Goal: Task Accomplishment & Management: Manage account settings

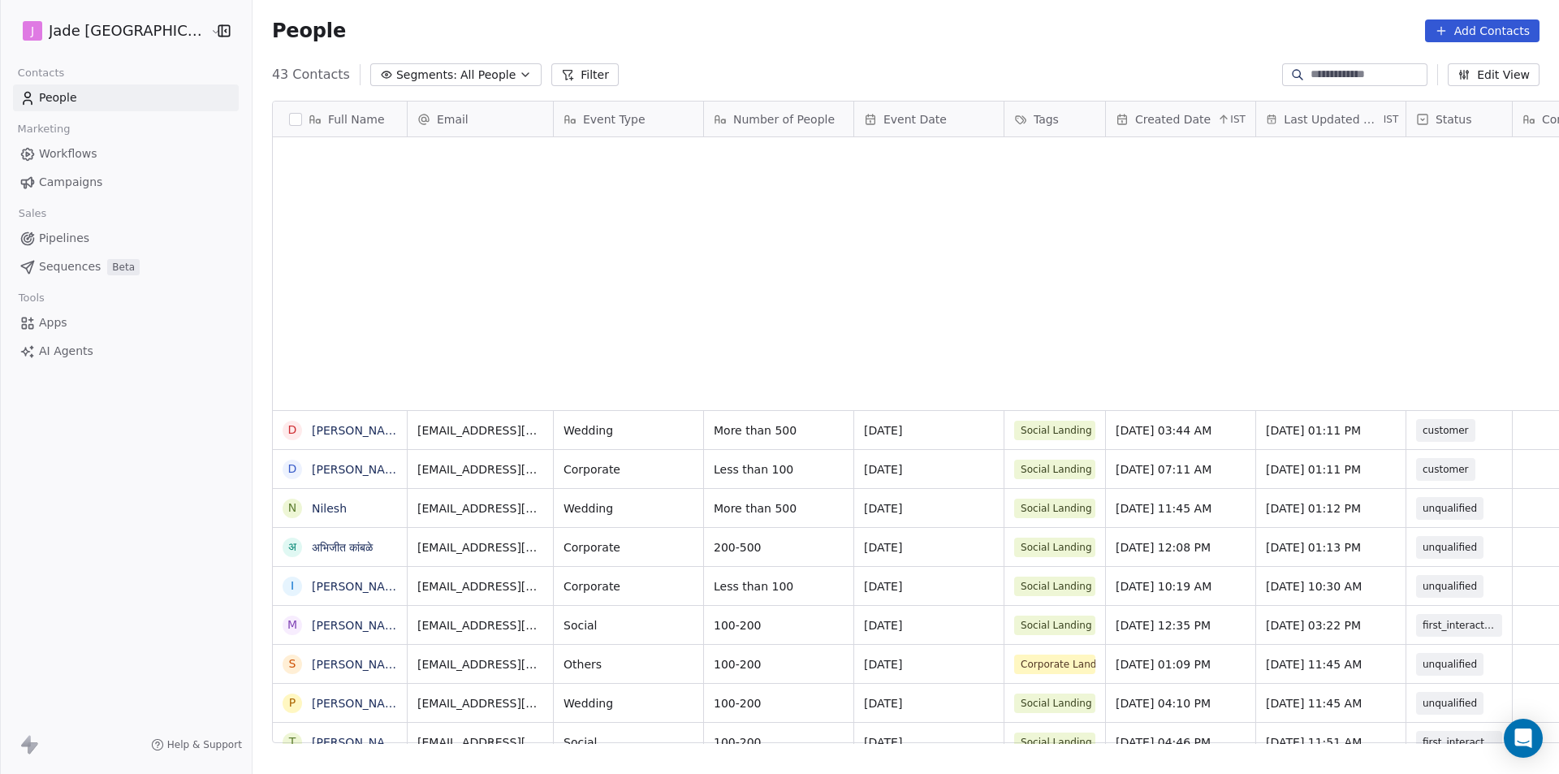
scroll to position [668, 1328]
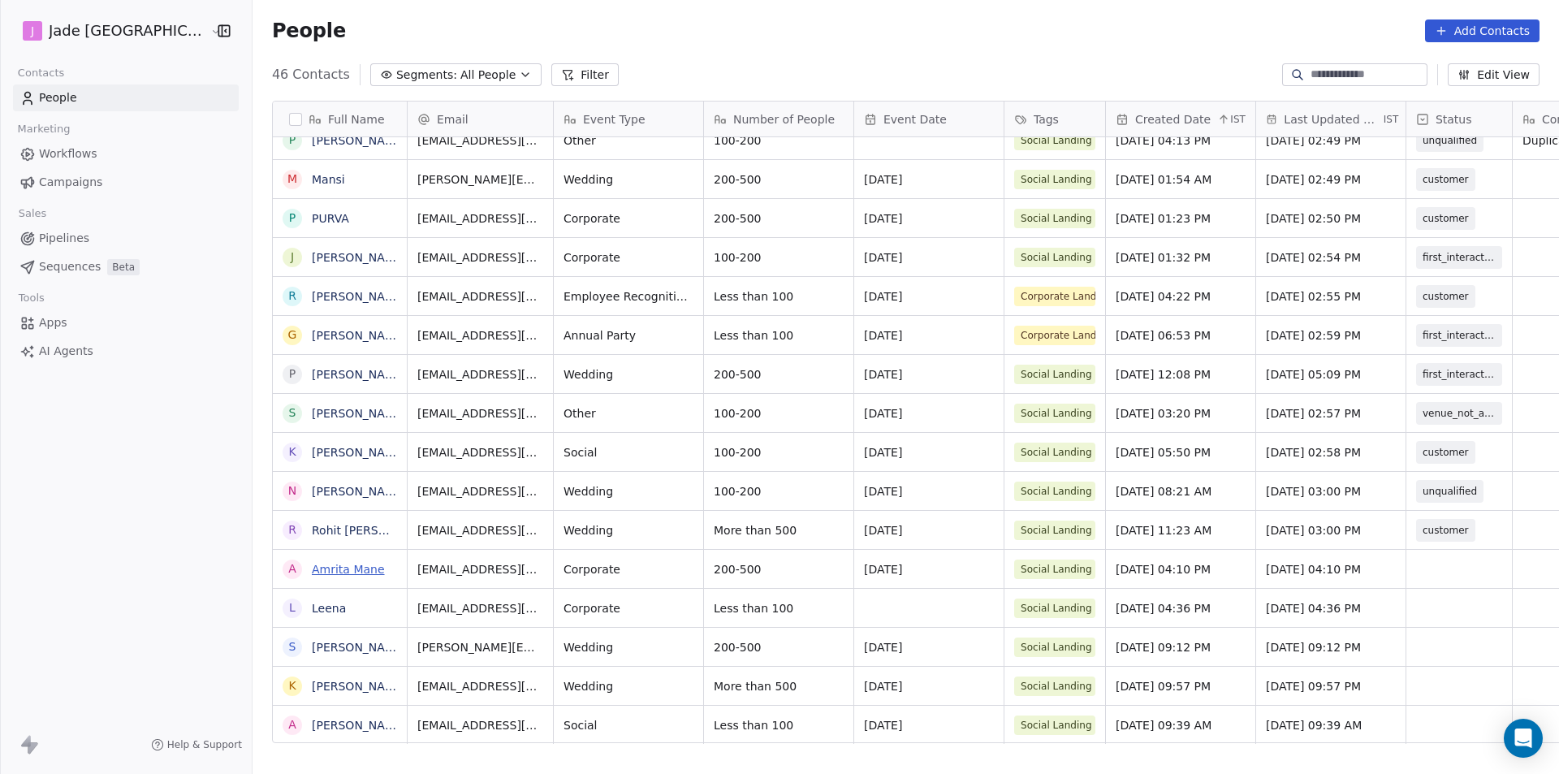
click at [326, 573] on link "Amrita Mane" at bounding box center [348, 569] width 73 height 13
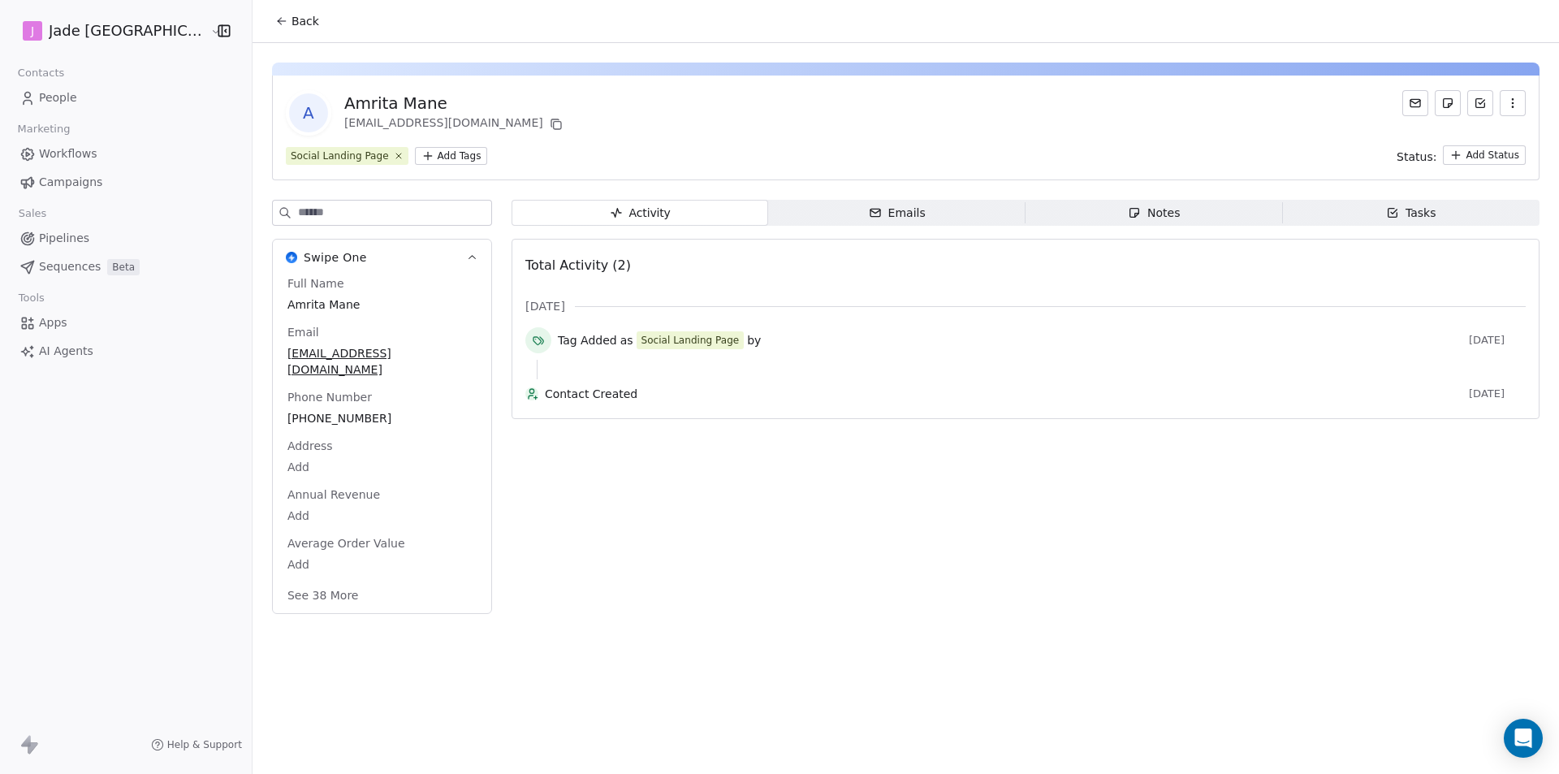
click at [266, 12] on button "Back" at bounding box center [297, 20] width 63 height 29
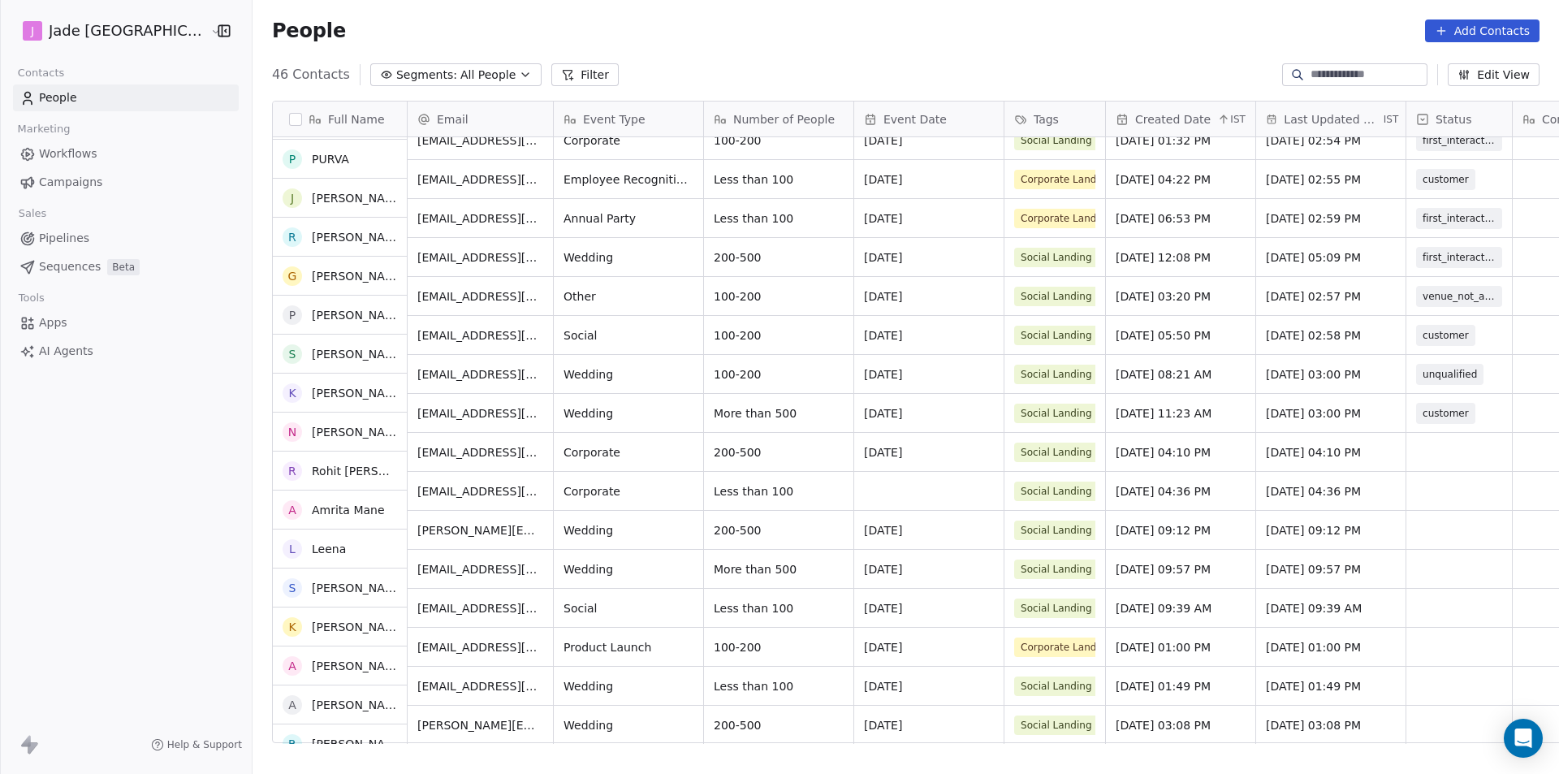
scroll to position [1186, 0]
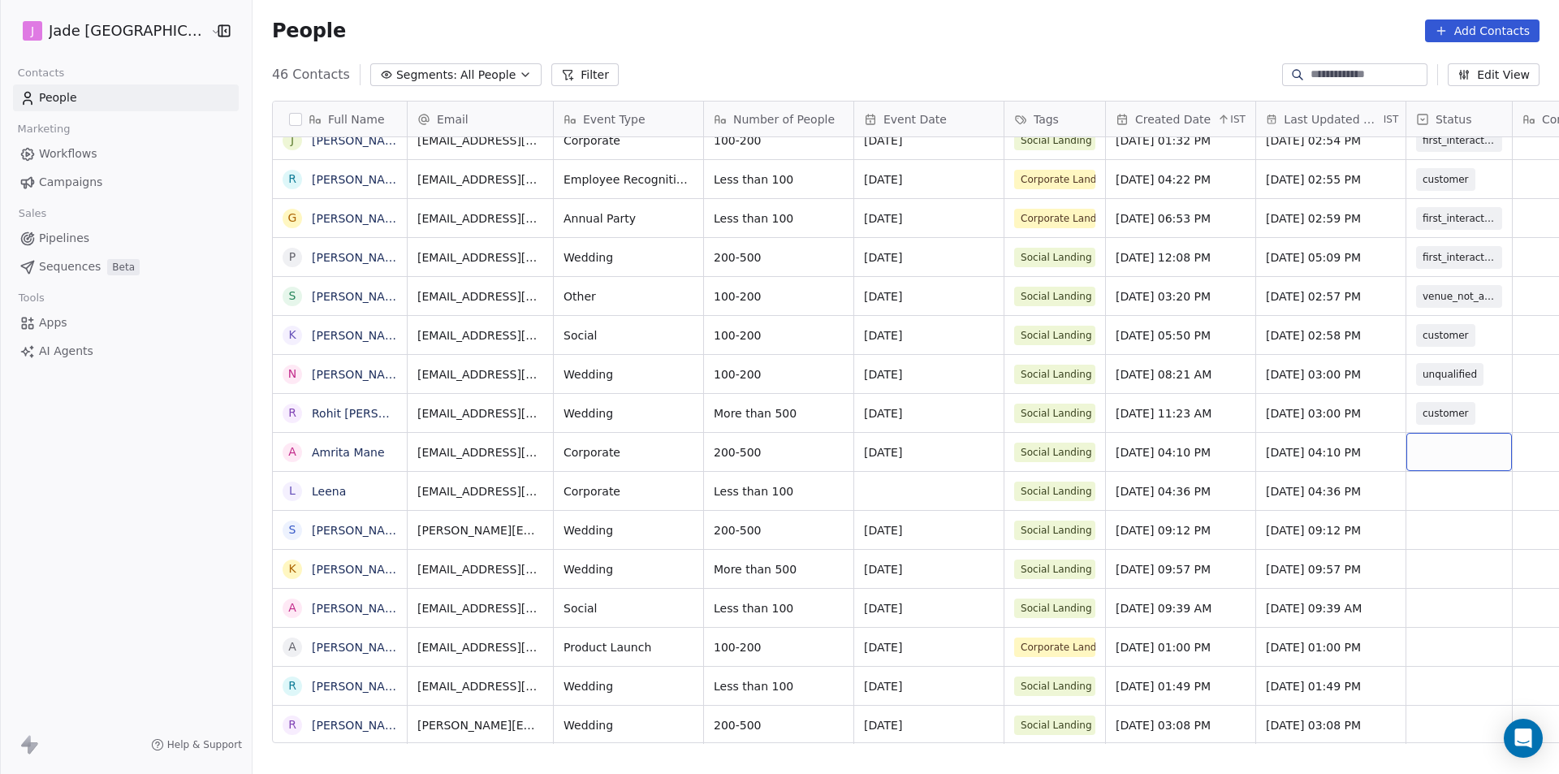
click at [1406, 442] on div "grid" at bounding box center [1459, 452] width 106 height 38
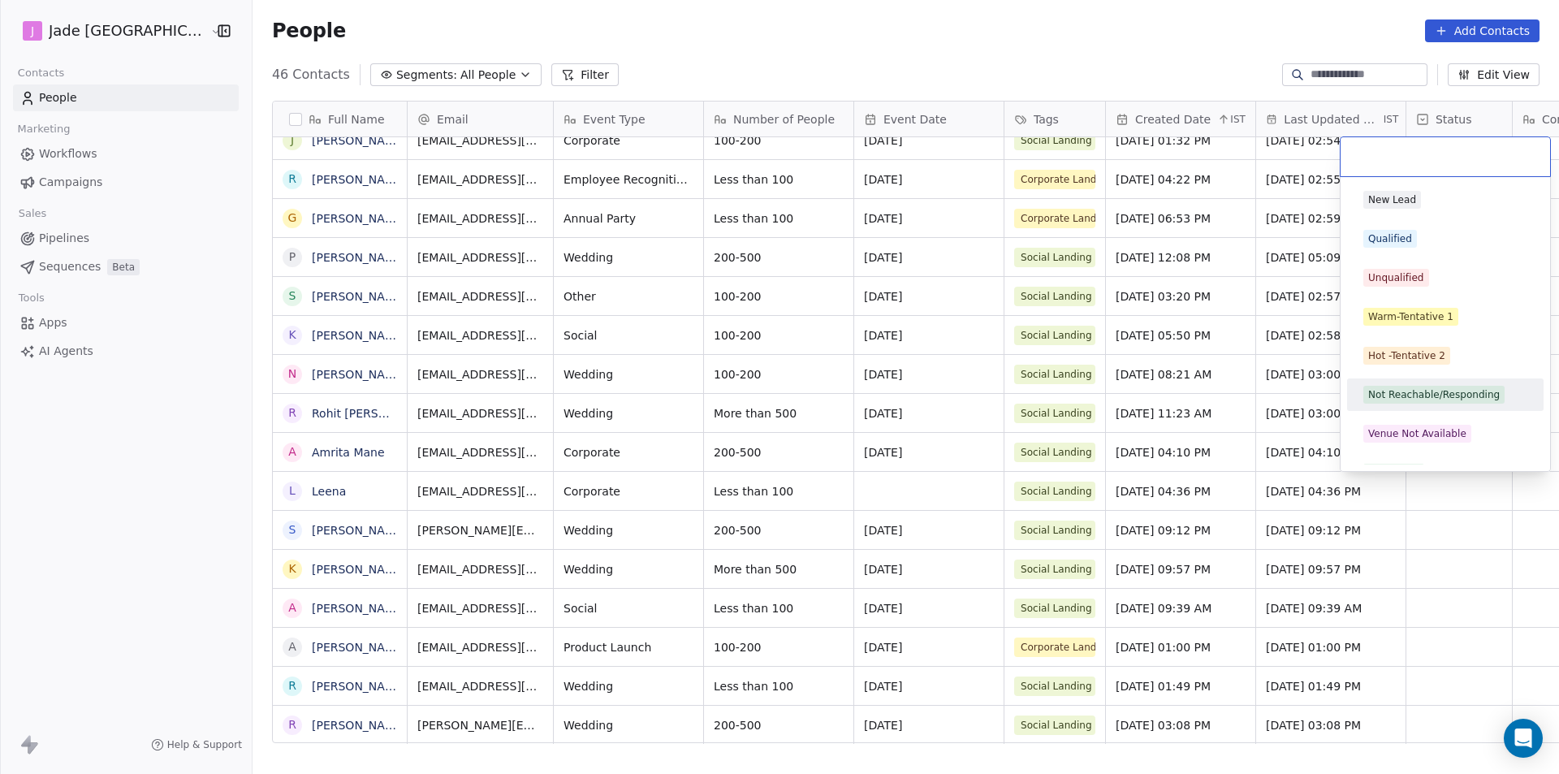
click at [1405, 403] on span "Not Reachable/Responding" at bounding box center [1433, 395] width 141 height 18
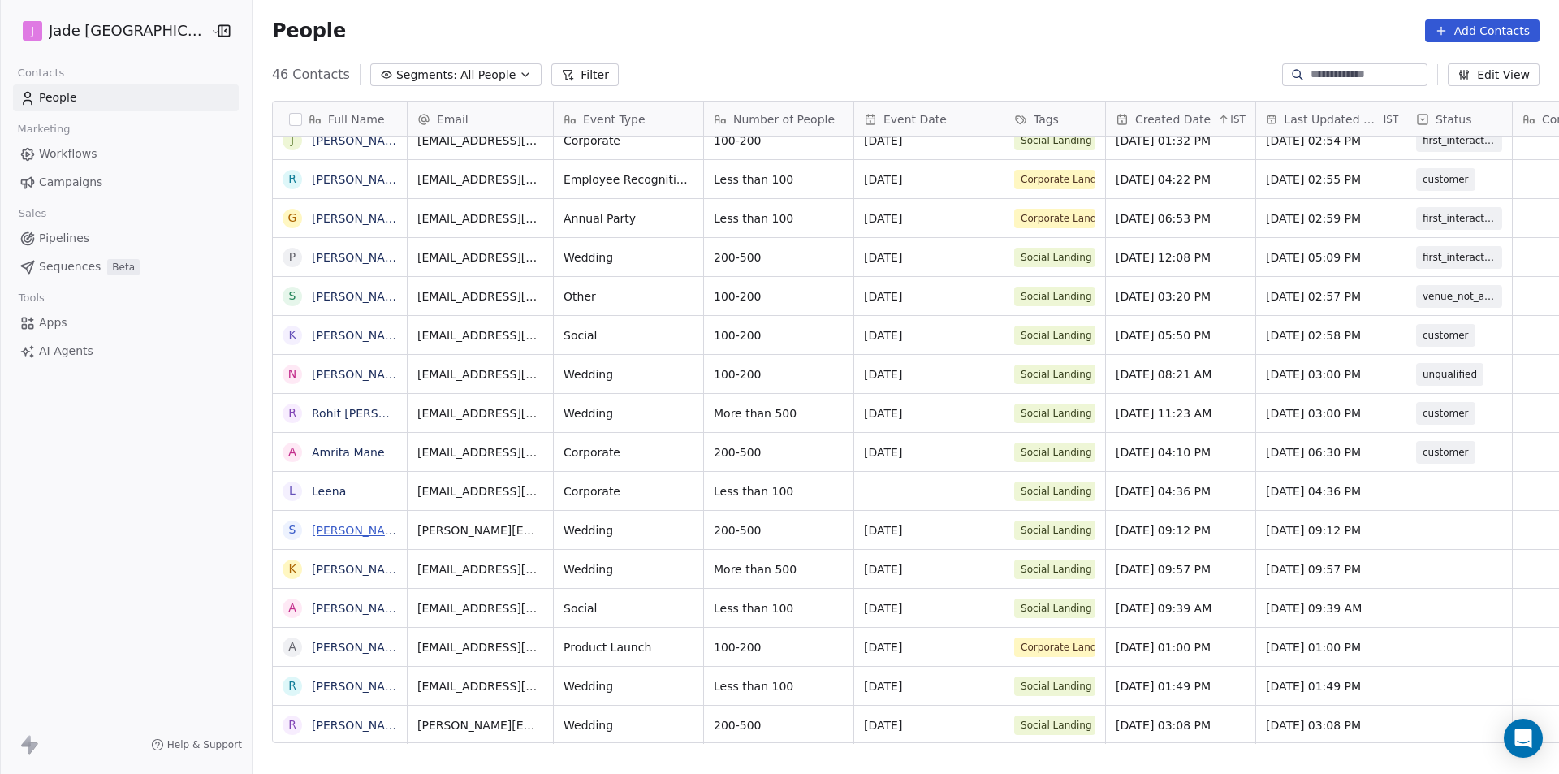
click at [322, 529] on link "[PERSON_NAME]" at bounding box center [359, 530] width 94 height 13
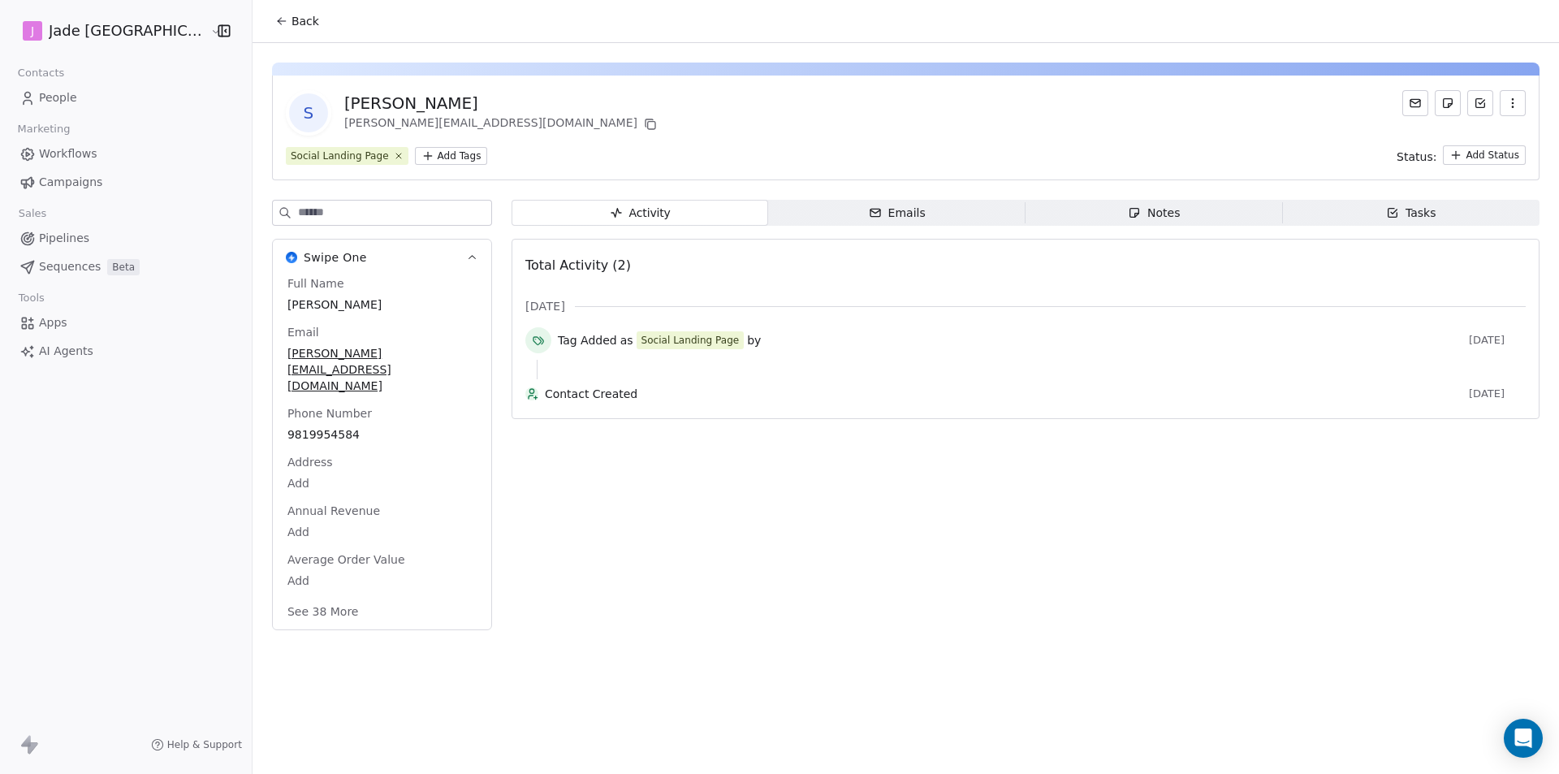
click at [292, 17] on span "Back" at bounding box center [306, 21] width 28 height 16
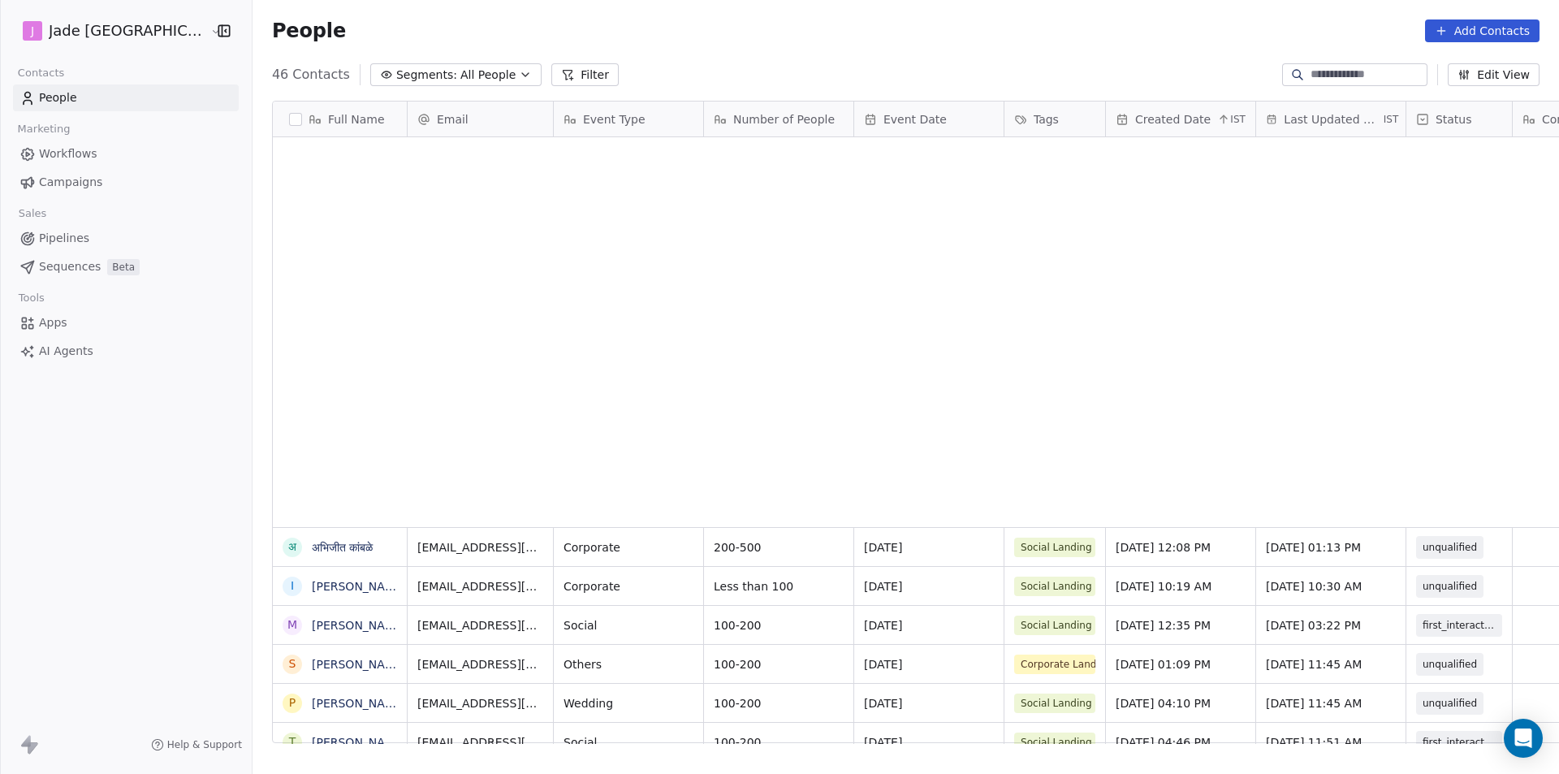
scroll to position [668, 1328]
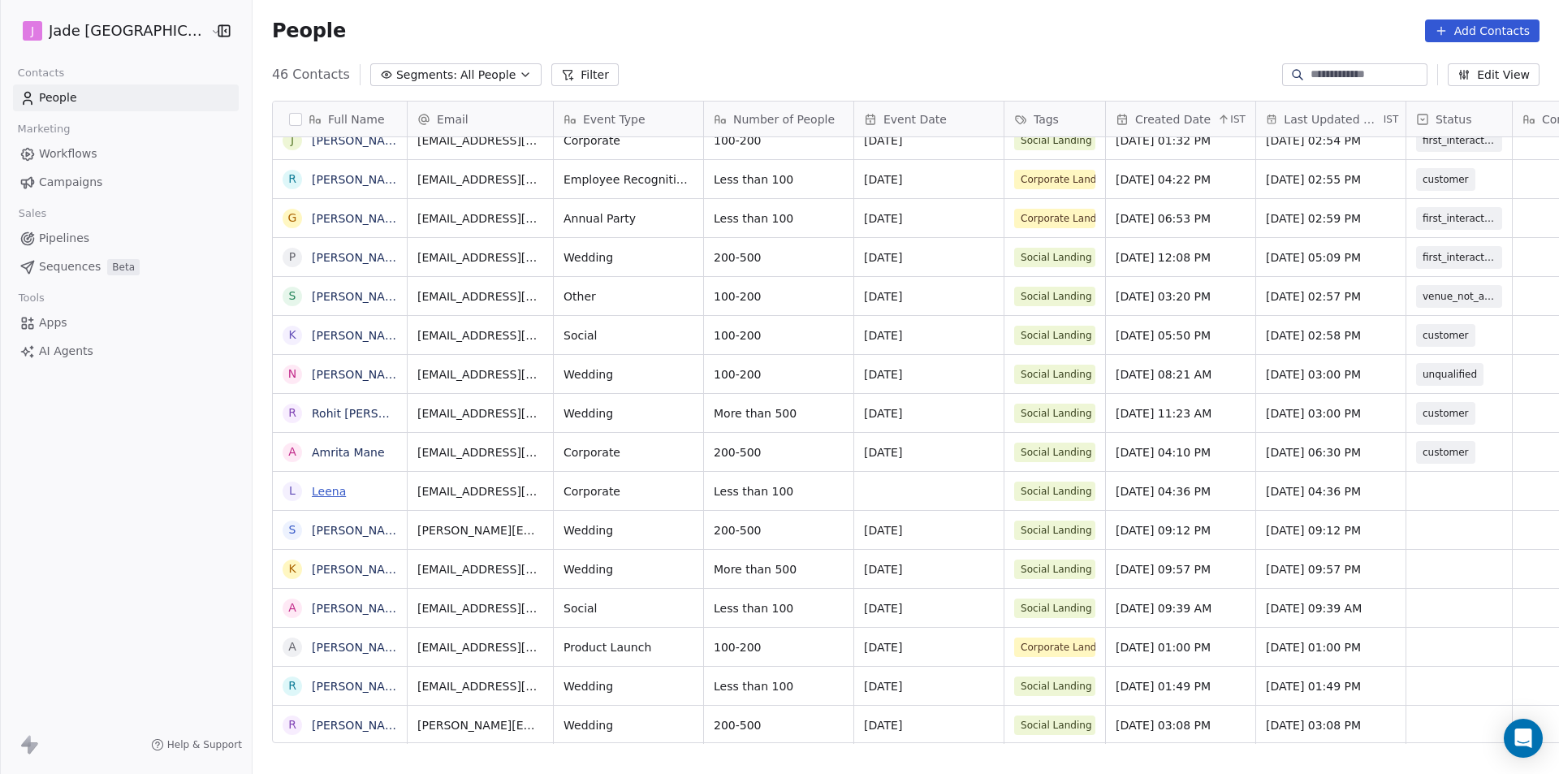
click at [312, 496] on link "Leena" at bounding box center [329, 491] width 34 height 13
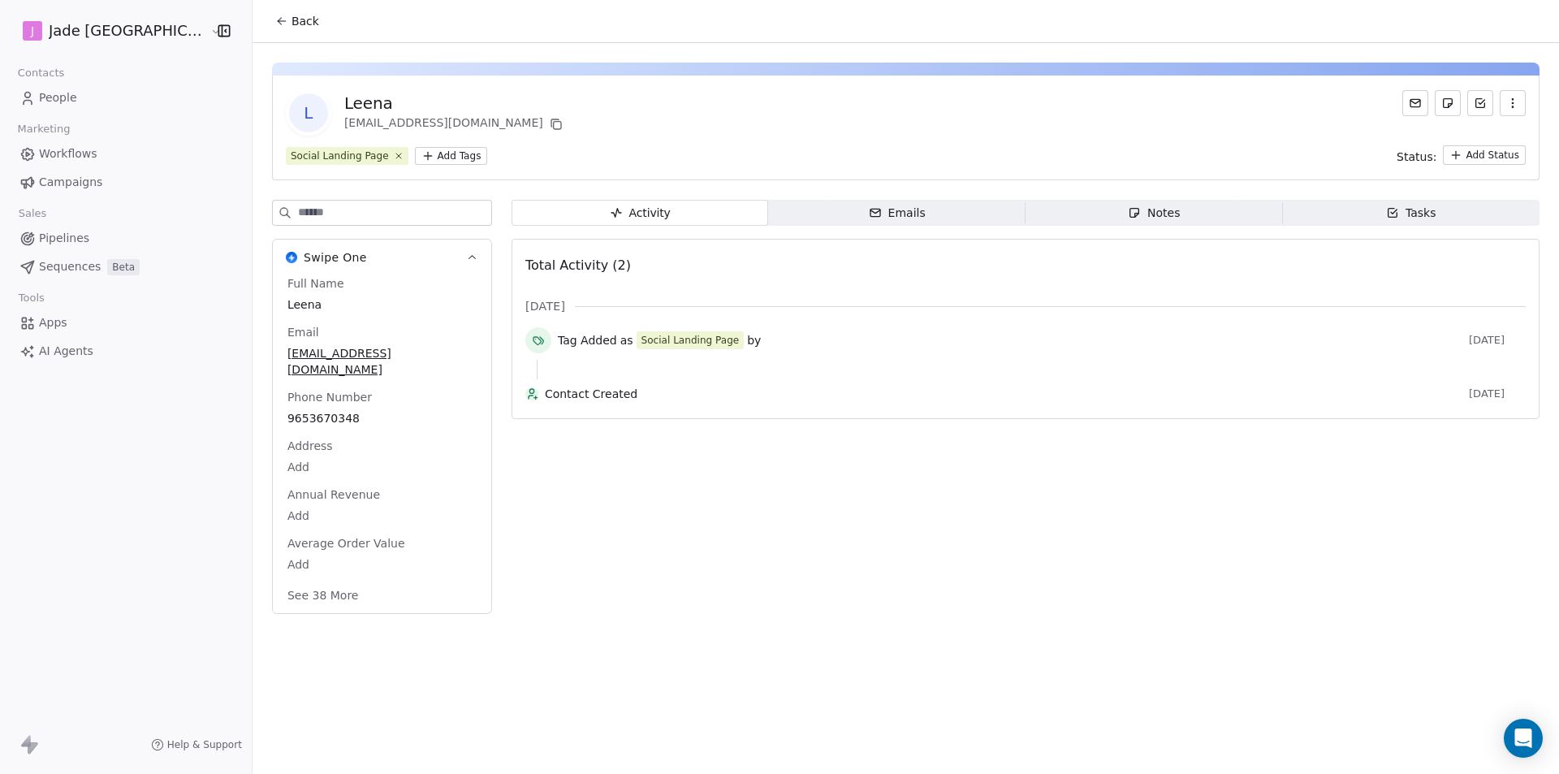
click at [292, 19] on span "Back" at bounding box center [306, 21] width 28 height 16
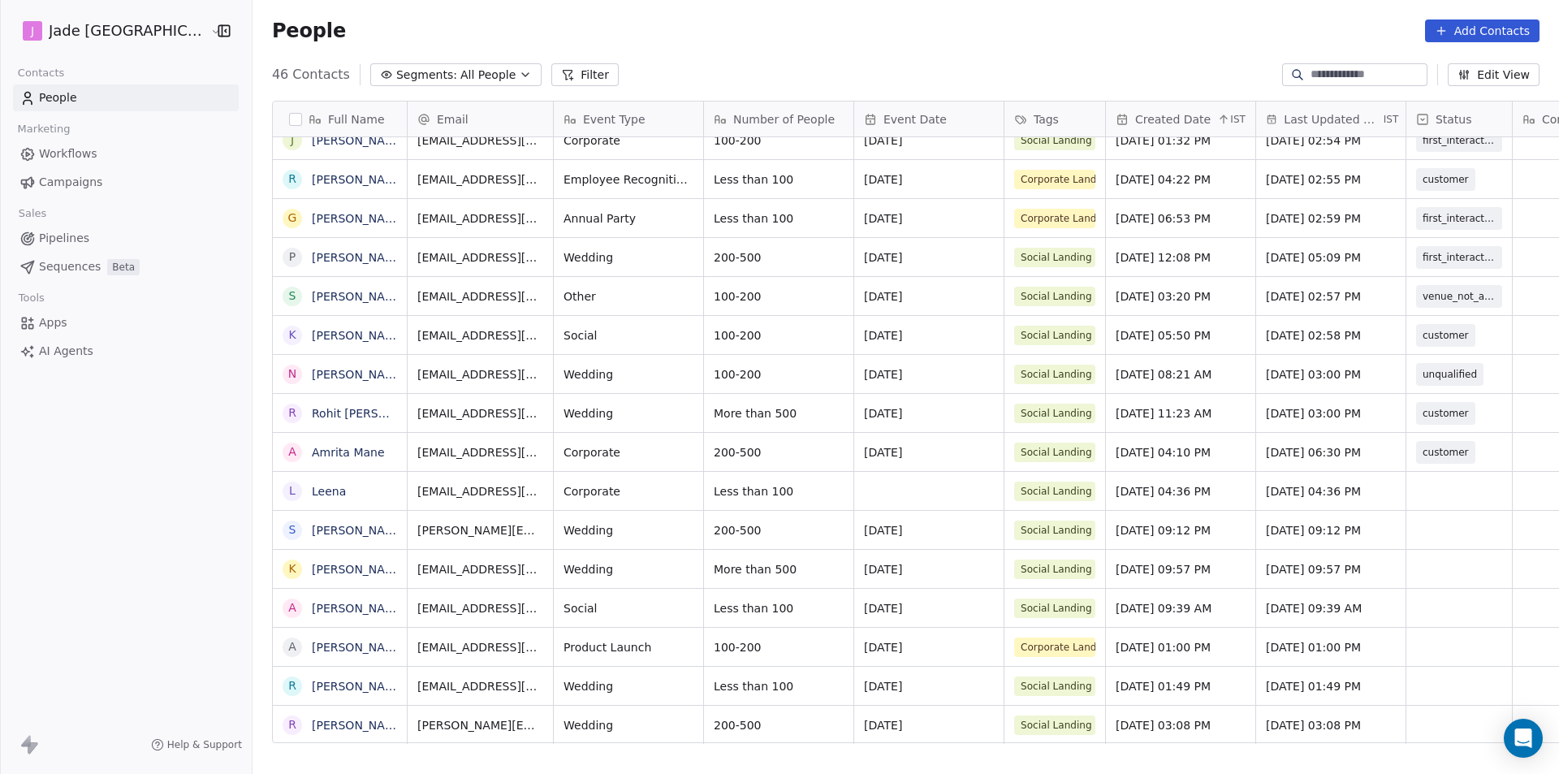
scroll to position [12, 0]
click at [1406, 706] on div "grid" at bounding box center [1459, 725] width 106 height 38
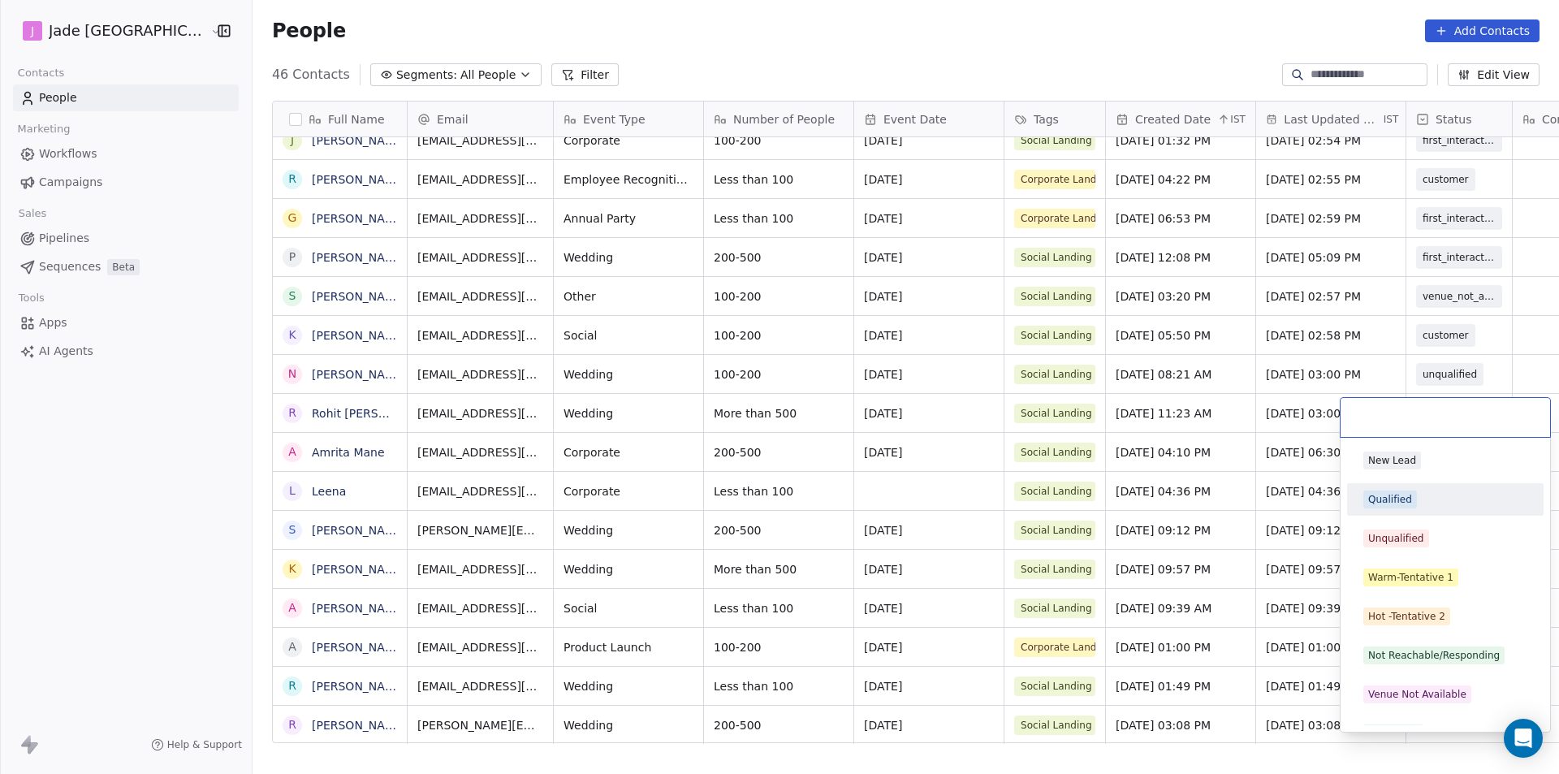
click at [1393, 505] on div "Qualified" at bounding box center [1390, 499] width 44 height 15
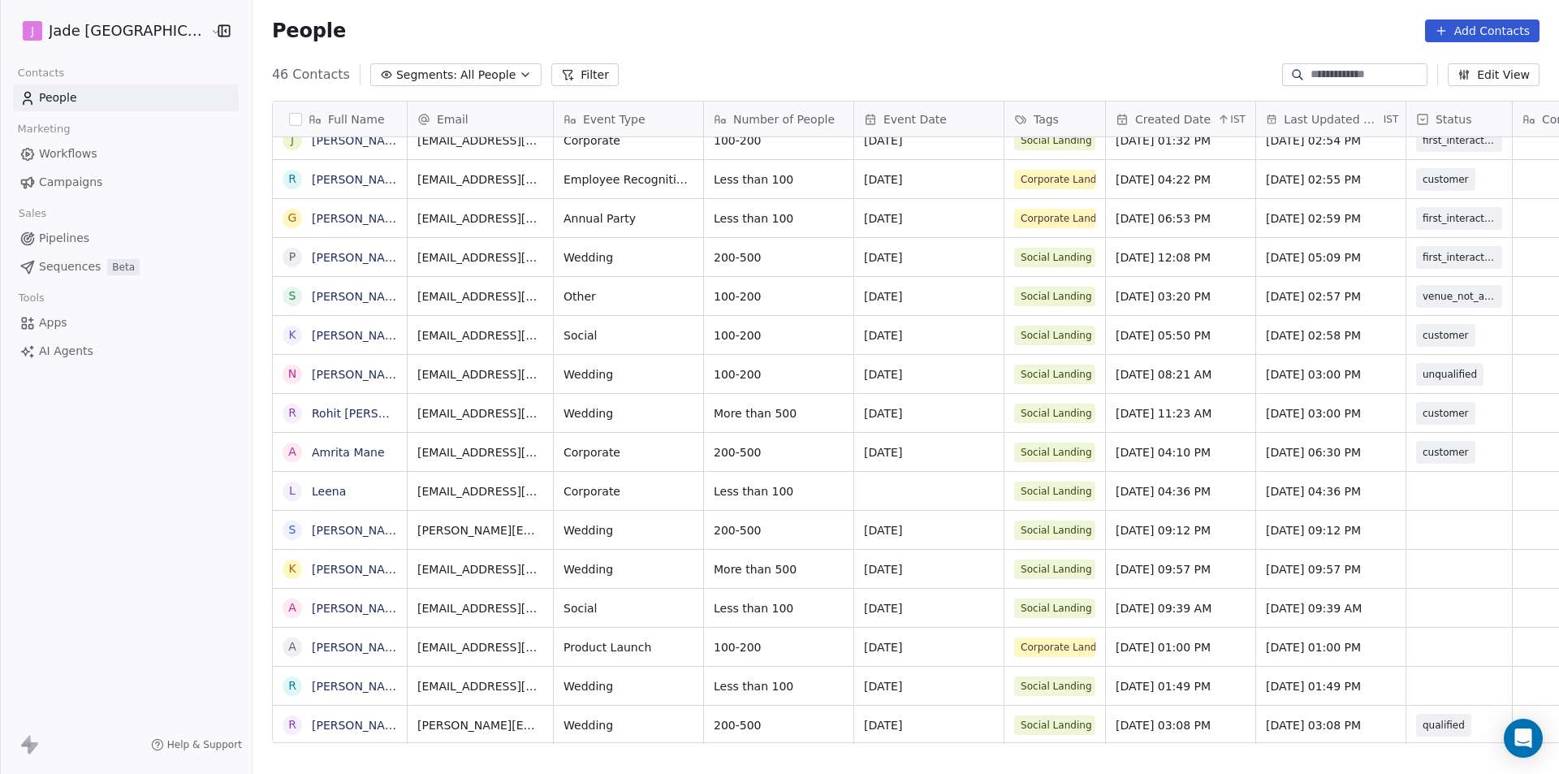
scroll to position [12, 103]
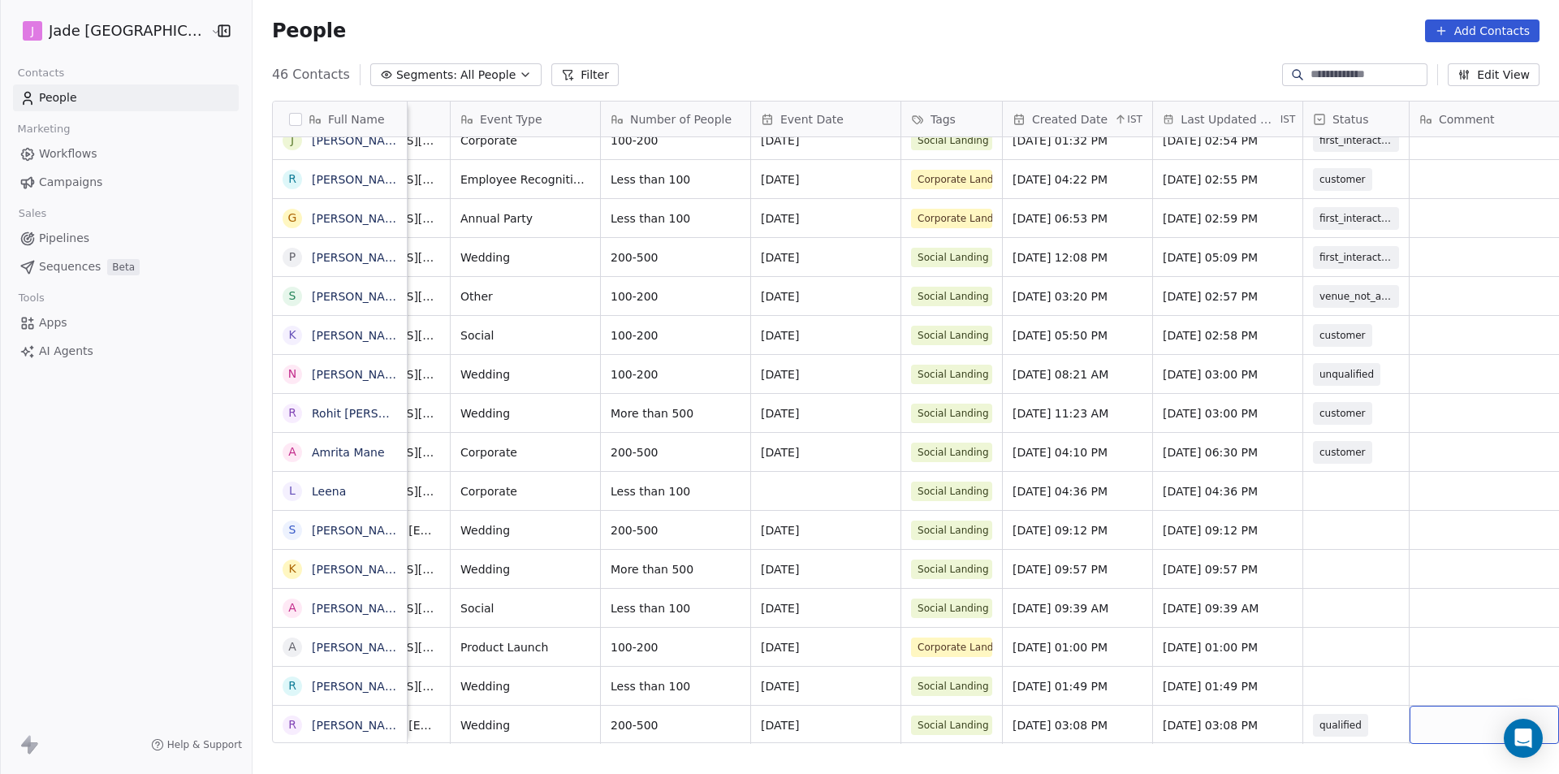
click at [1499, 709] on div "grid" at bounding box center [1484, 725] width 149 height 38
type textarea "*********"
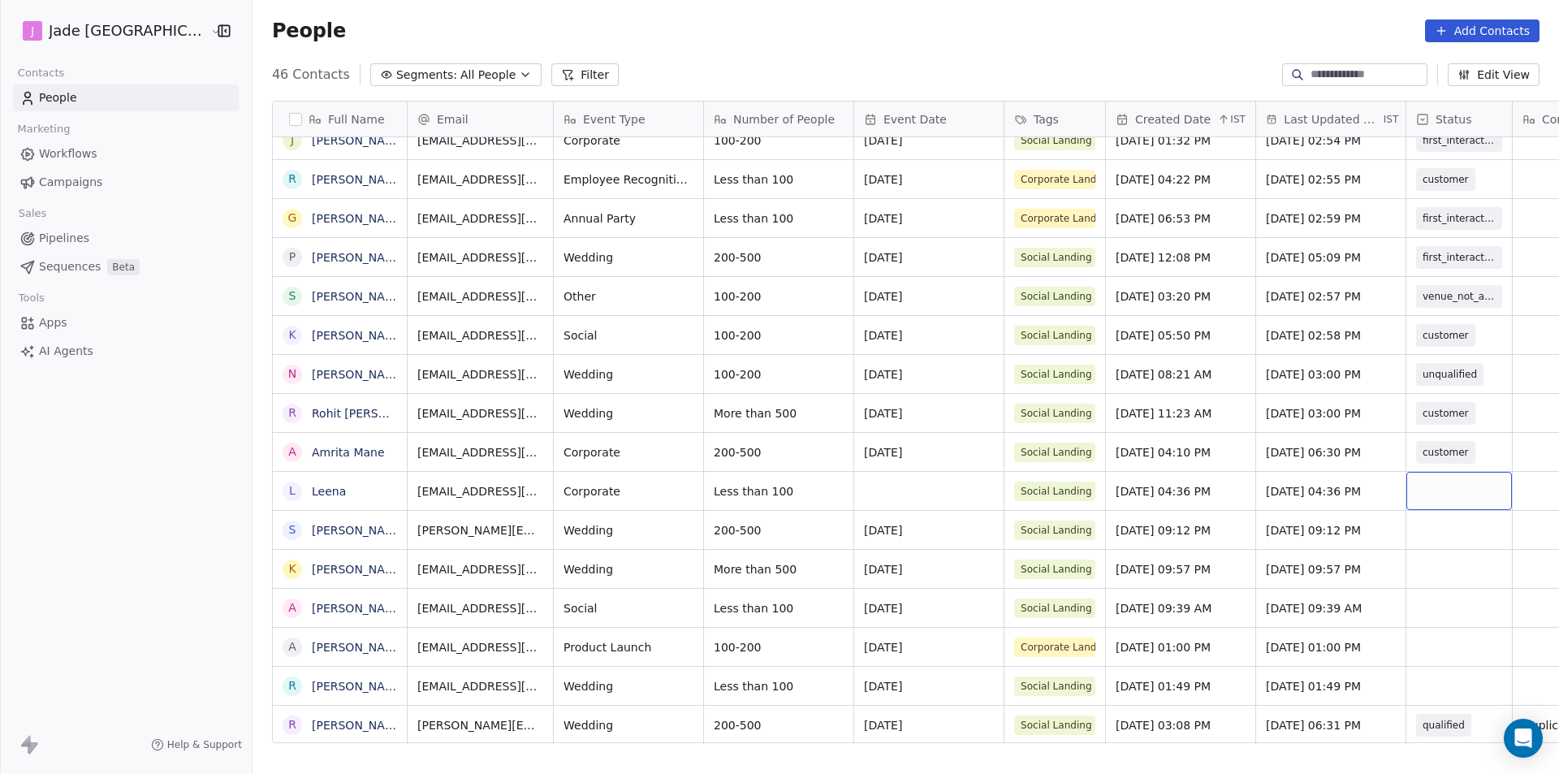
click at [1447, 473] on div "grid" at bounding box center [1459, 491] width 106 height 38
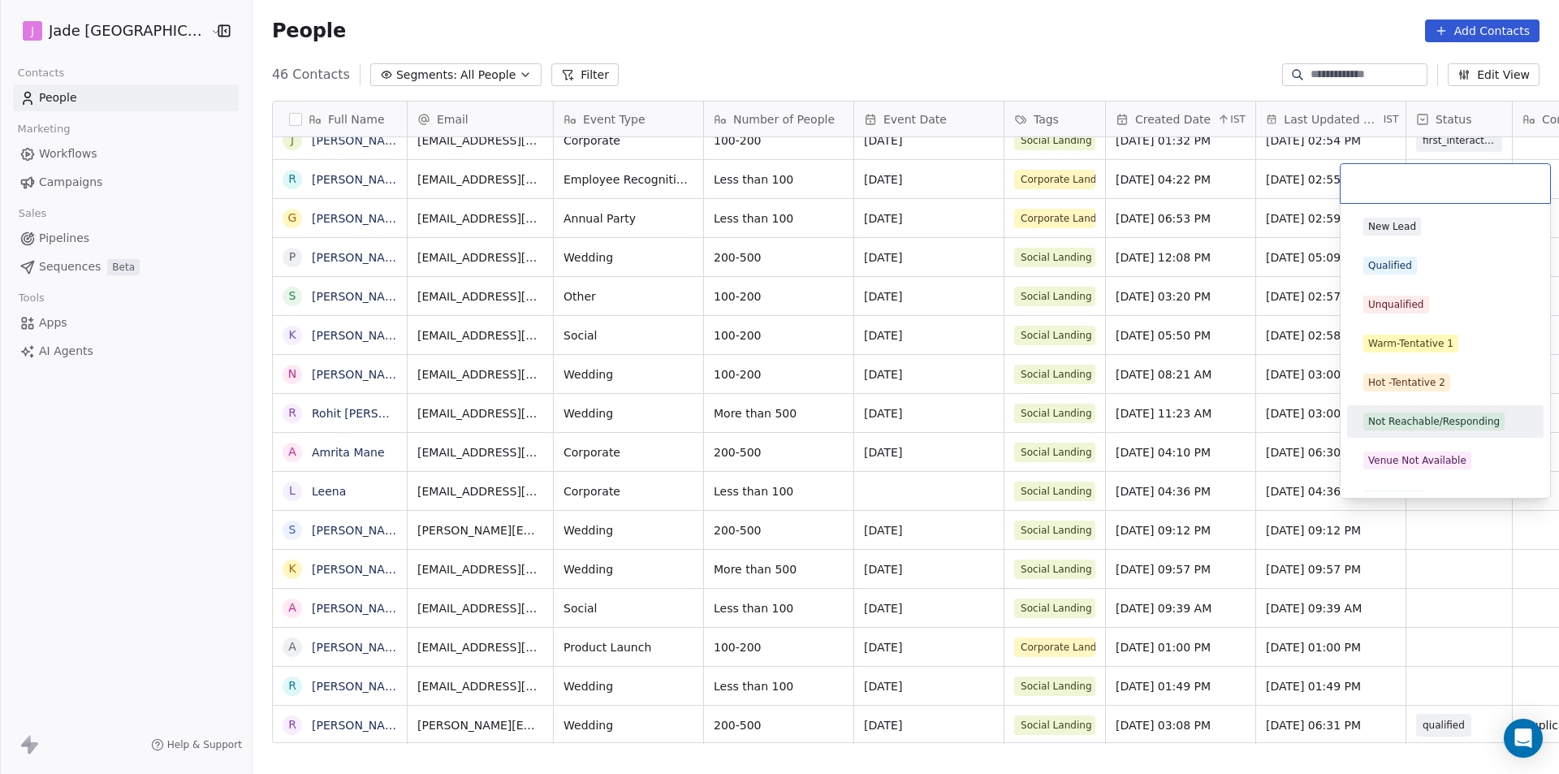
click at [1423, 418] on div "Not Reachable/Responding" at bounding box center [1434, 421] width 132 height 15
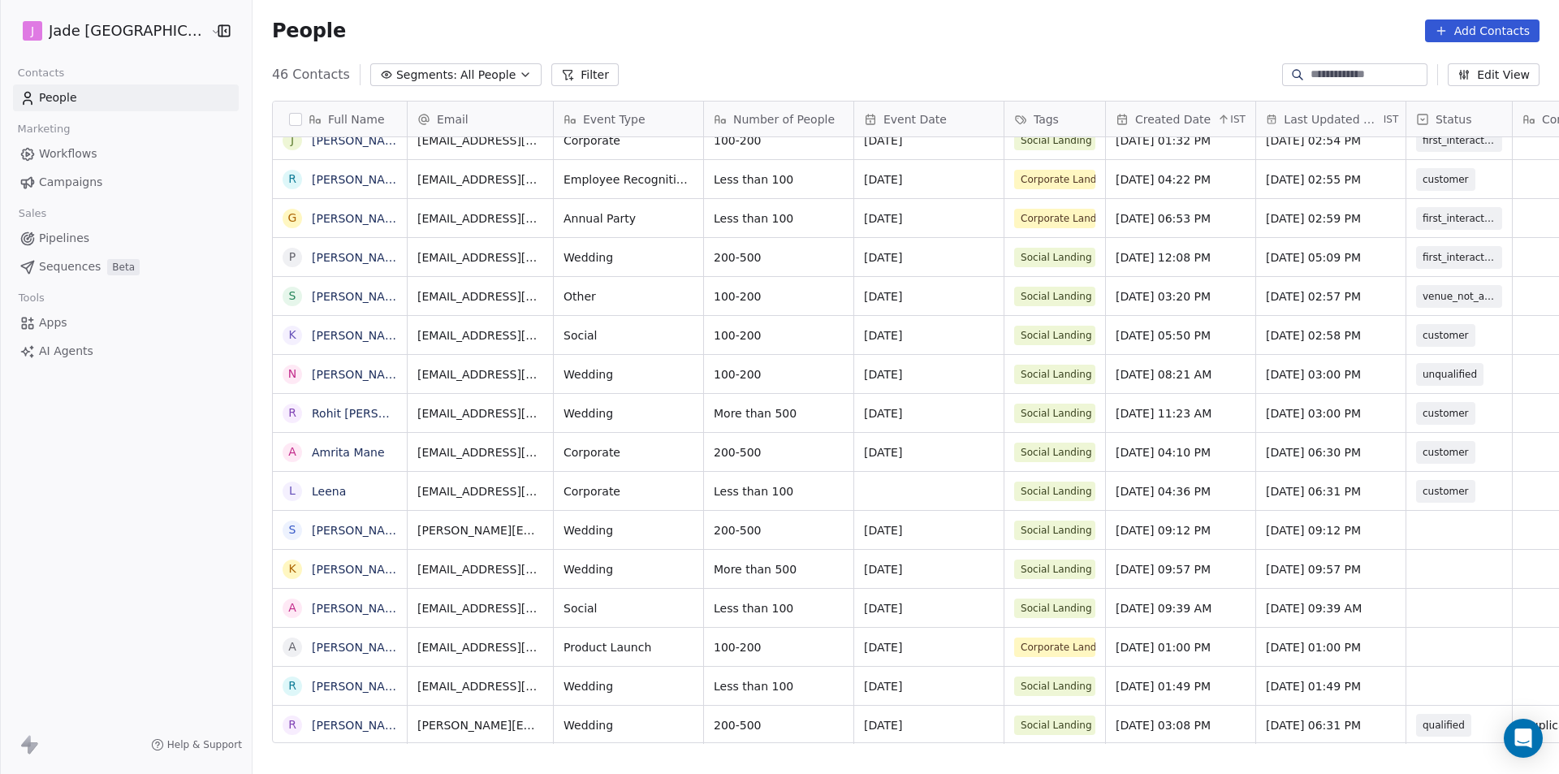
click at [346, 537] on link "[PERSON_NAME]" at bounding box center [359, 530] width 94 height 13
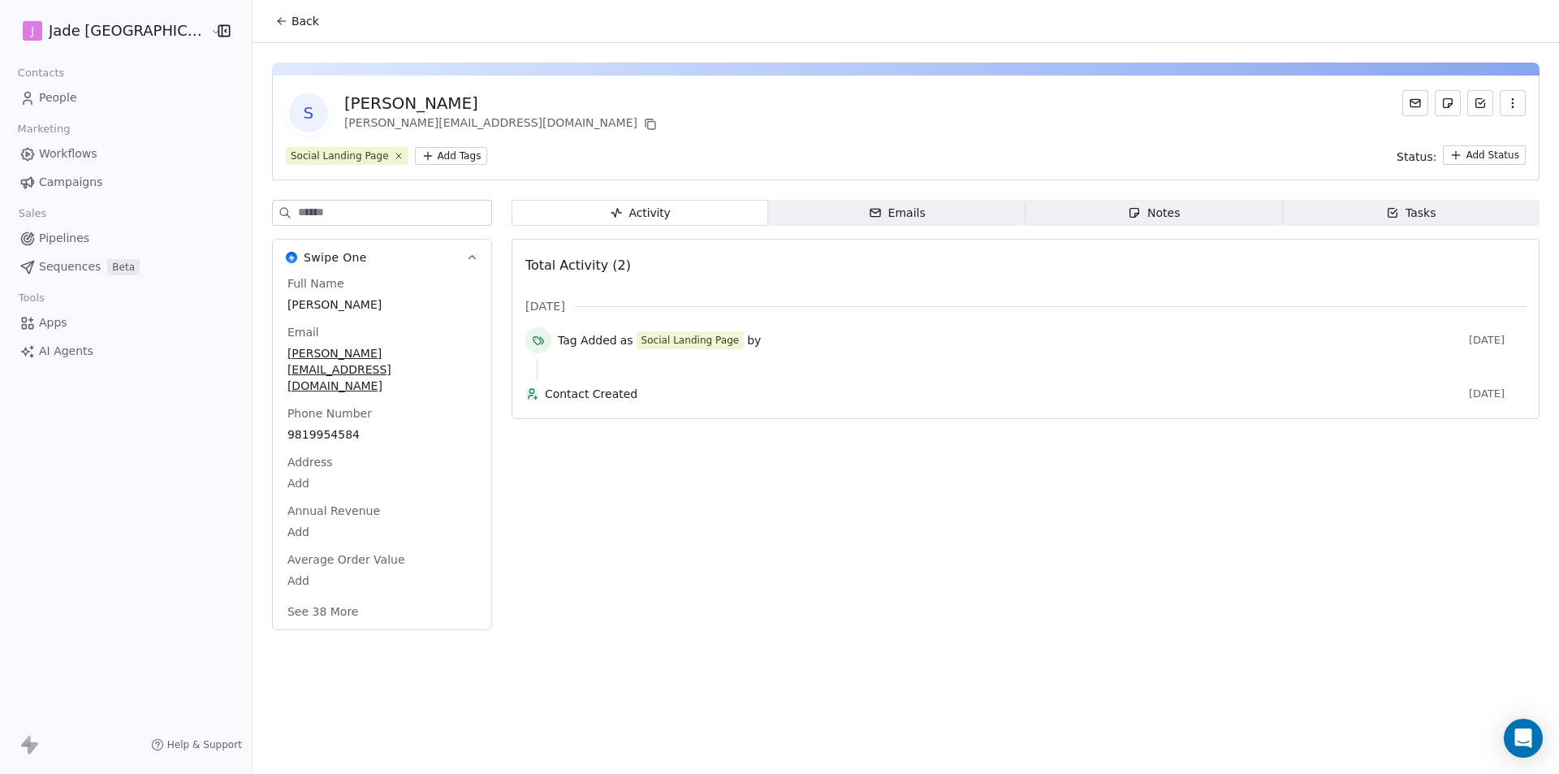
click at [289, 15] on button "Back" at bounding box center [297, 20] width 63 height 29
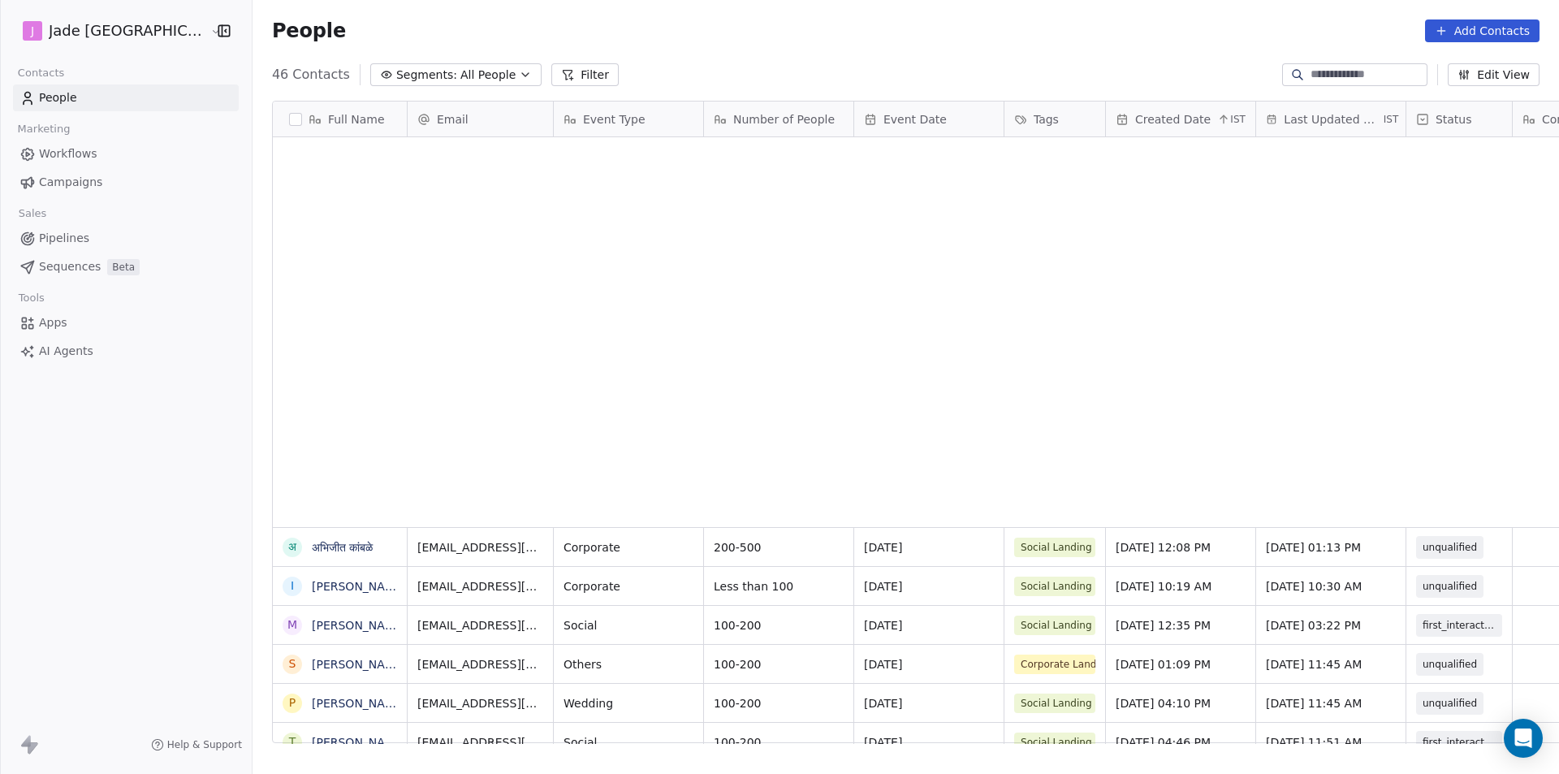
scroll to position [668, 1328]
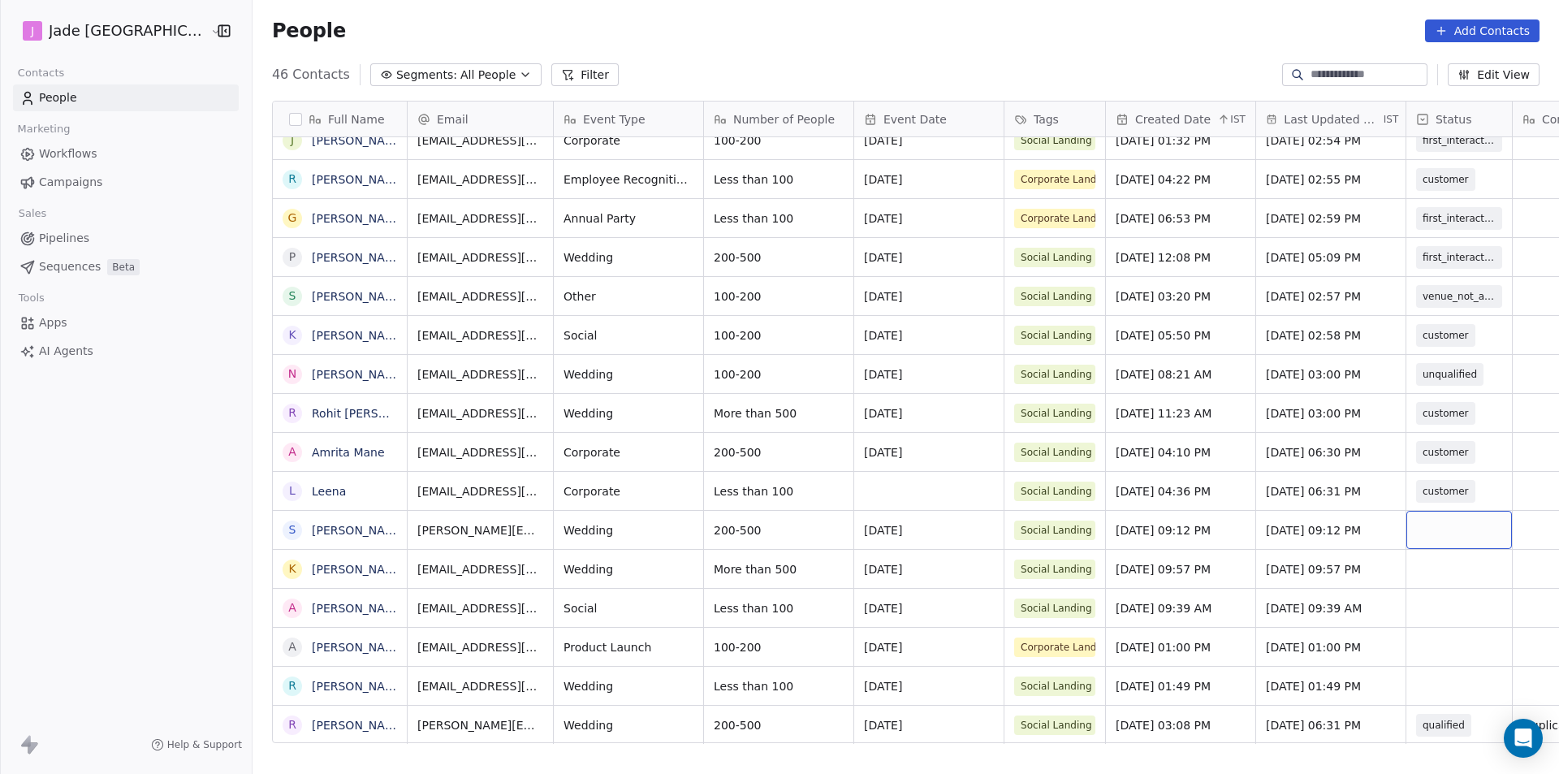
click at [1406, 526] on div "grid" at bounding box center [1459, 530] width 106 height 38
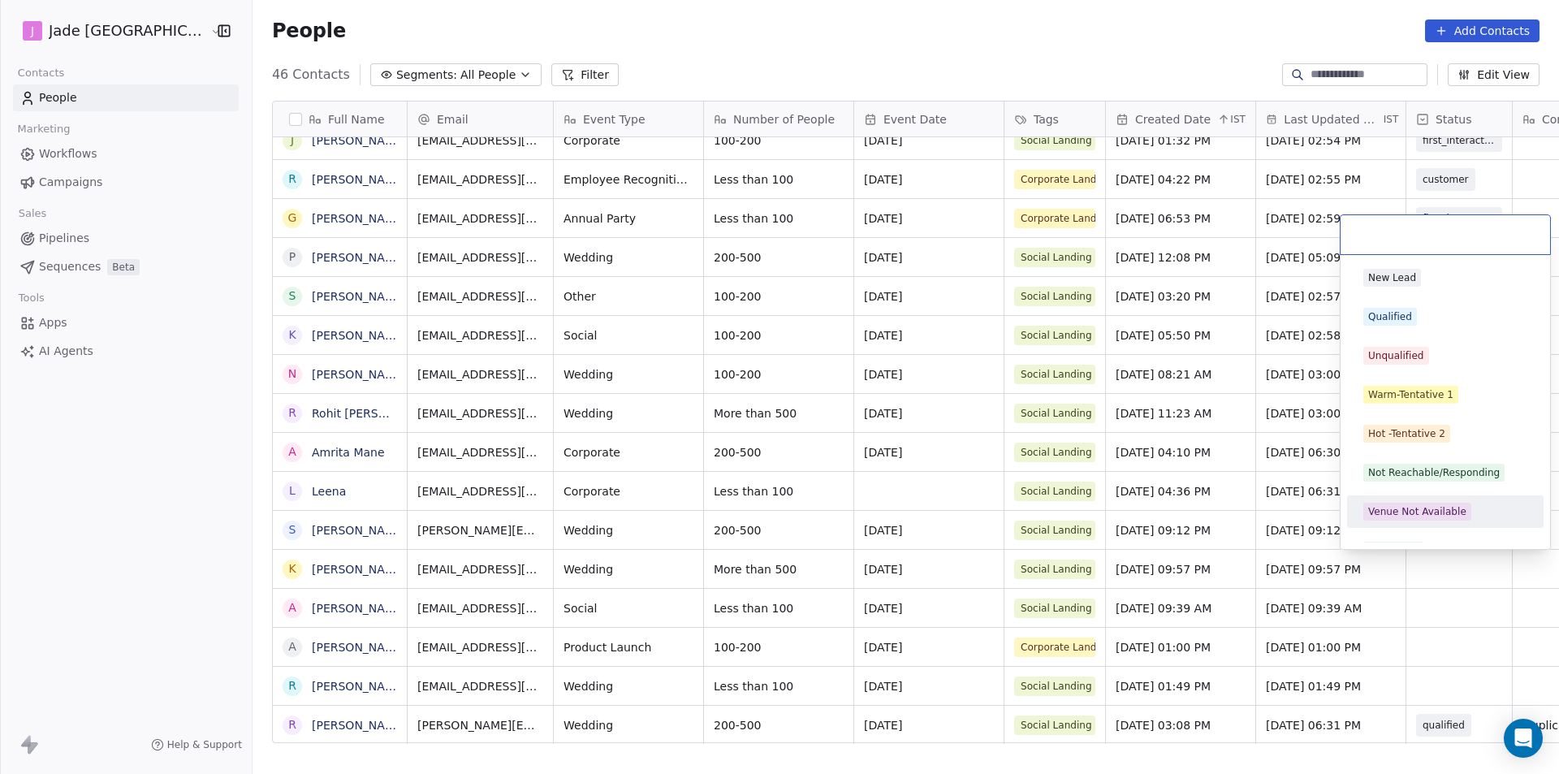
click at [1433, 585] on html "[PERSON_NAME] Mumbai Contacts People Marketing Workflows Campaigns Sales Pipeli…" at bounding box center [779, 387] width 1559 height 774
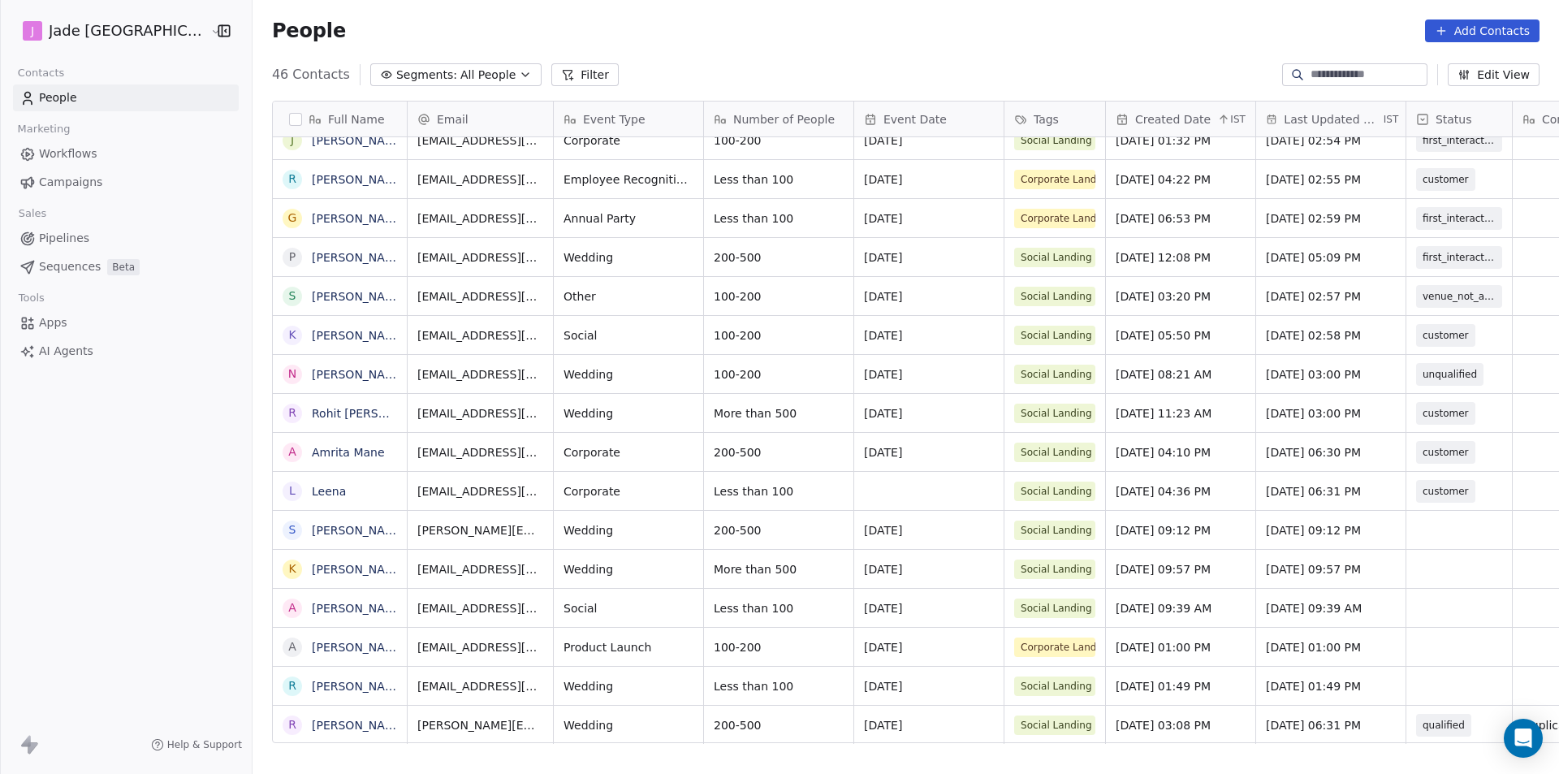
scroll to position [12, 0]
click at [313, 536] on link "[PERSON_NAME]" at bounding box center [359, 530] width 94 height 13
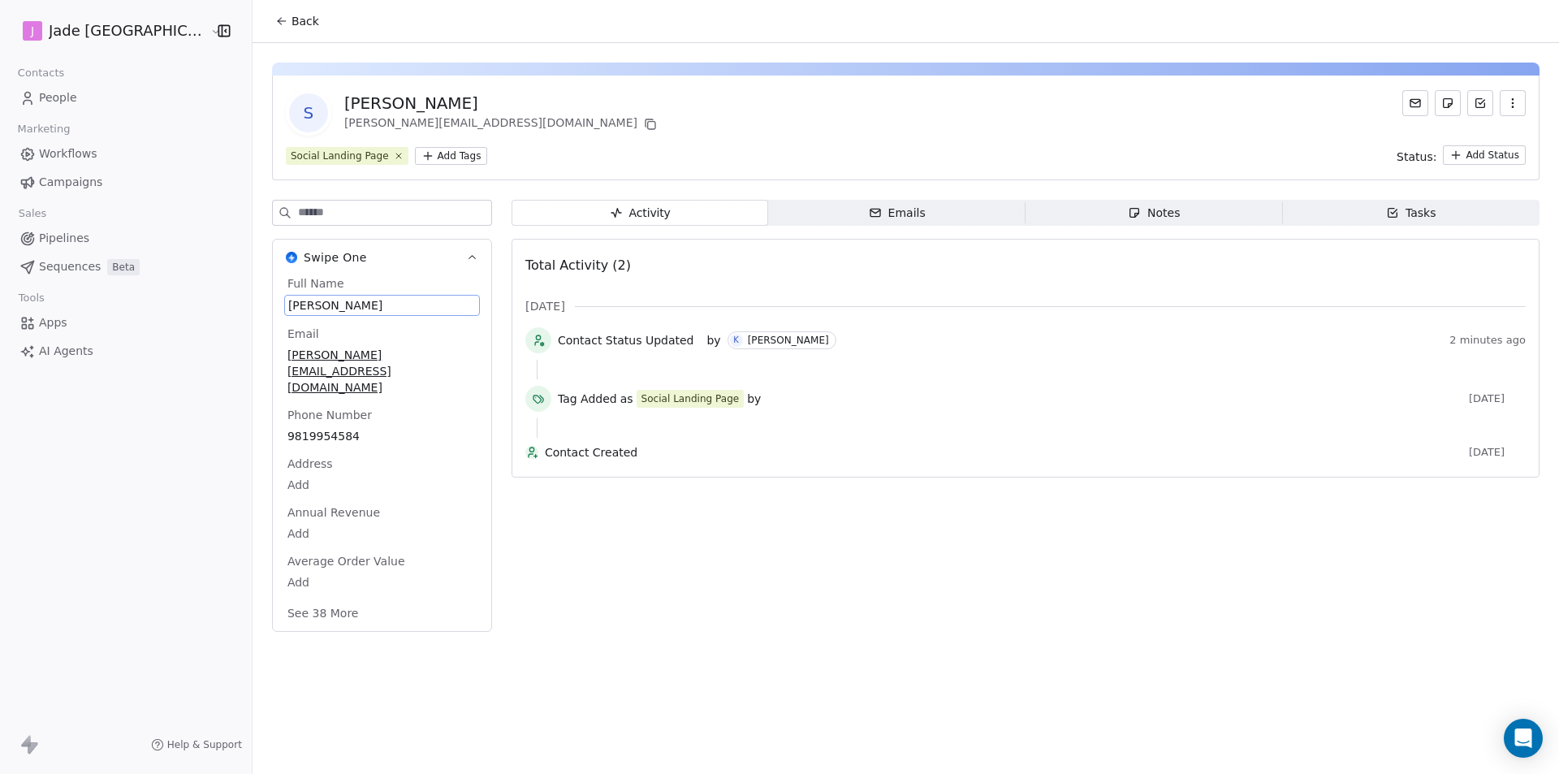
drag, startPoint x: 355, startPoint y: 302, endPoint x: 288, endPoint y: 304, distance: 66.6
click at [288, 304] on span "[PERSON_NAME]" at bounding box center [382, 305] width 188 height 16
click at [349, 303] on span "[PERSON_NAME]" at bounding box center [382, 305] width 188 height 16
drag, startPoint x: 349, startPoint y: 303, endPoint x: 359, endPoint y: 301, distance: 9.9
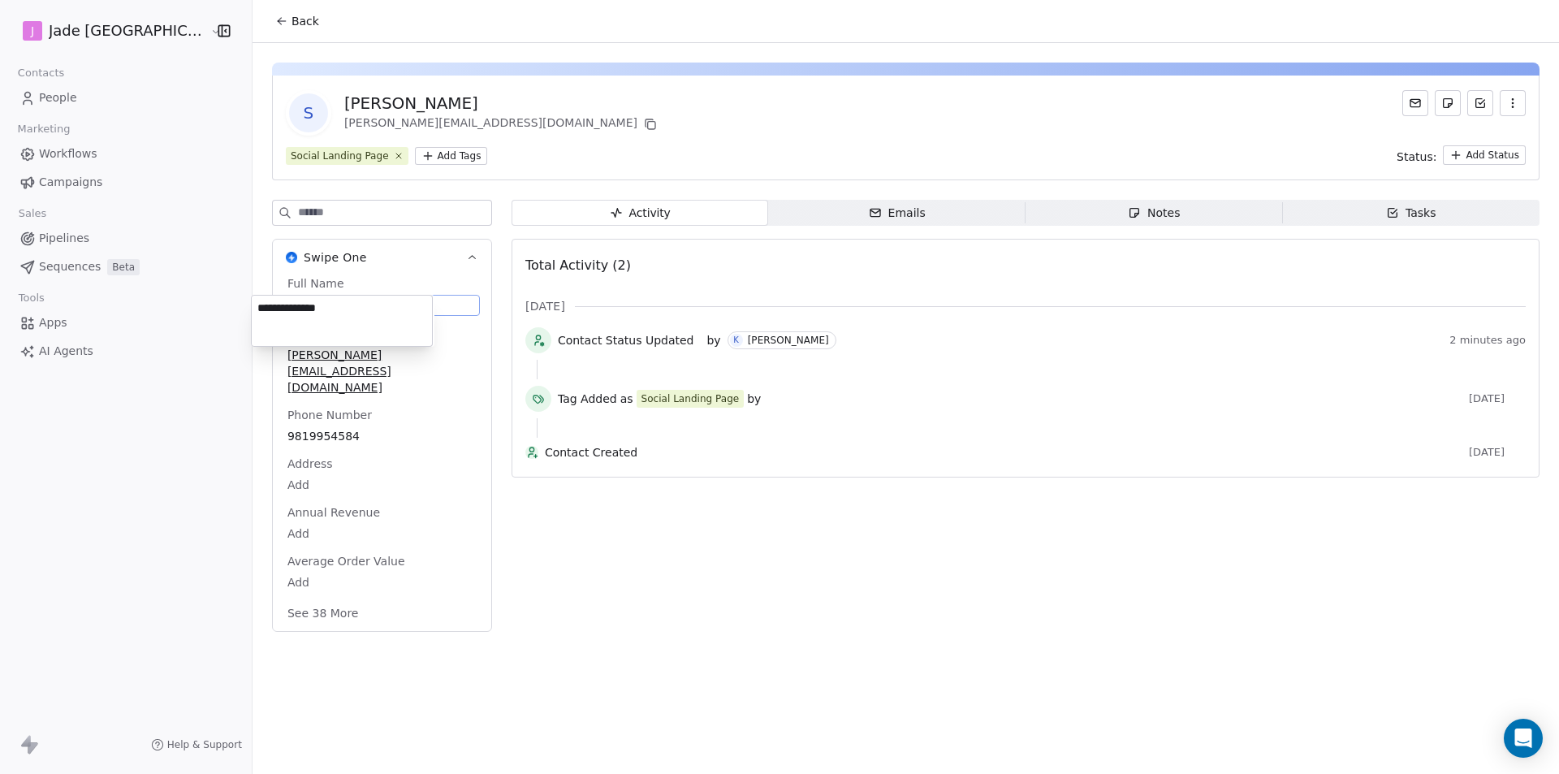
click at [359, 301] on textarea "**********" at bounding box center [342, 321] width 180 height 50
drag, startPoint x: 360, startPoint y: 310, endPoint x: 250, endPoint y: 301, distance: 110.0
click at [250, 301] on html "**********" at bounding box center [779, 387] width 1559 height 774
drag, startPoint x: 328, startPoint y: 312, endPoint x: 253, endPoint y: 309, distance: 74.7
click at [253, 309] on textarea "**********" at bounding box center [342, 321] width 180 height 50
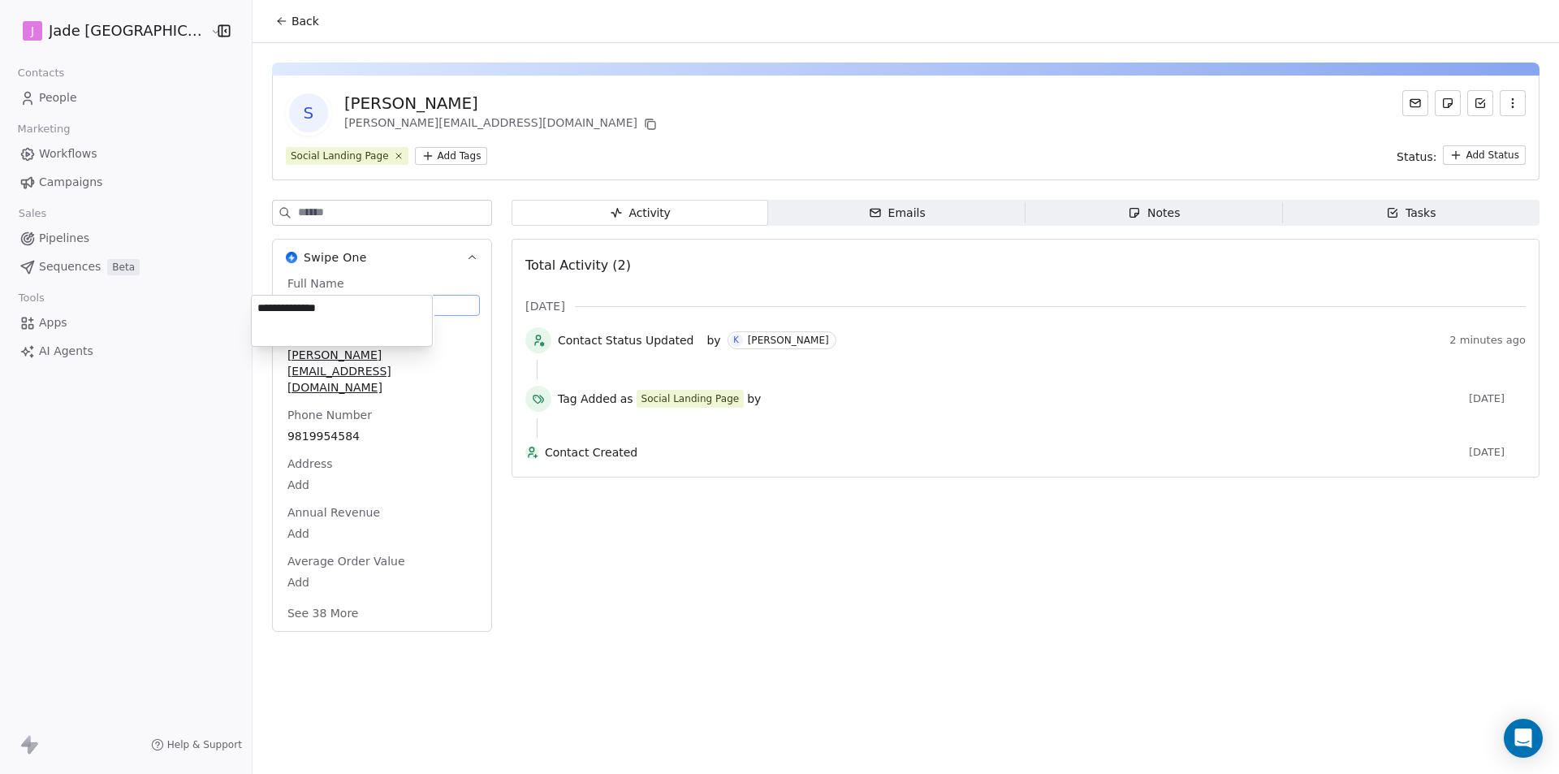
click at [348, 310] on textarea "**********" at bounding box center [342, 321] width 180 height 50
drag, startPoint x: 365, startPoint y: 306, endPoint x: 256, endPoint y: 306, distance: 108.8
click at [256, 306] on textarea "**********" at bounding box center [342, 321] width 180 height 50
click at [293, 593] on html "**********" at bounding box center [779, 387] width 1559 height 774
click at [293, 597] on button "See 38 More" at bounding box center [323, 611] width 91 height 29
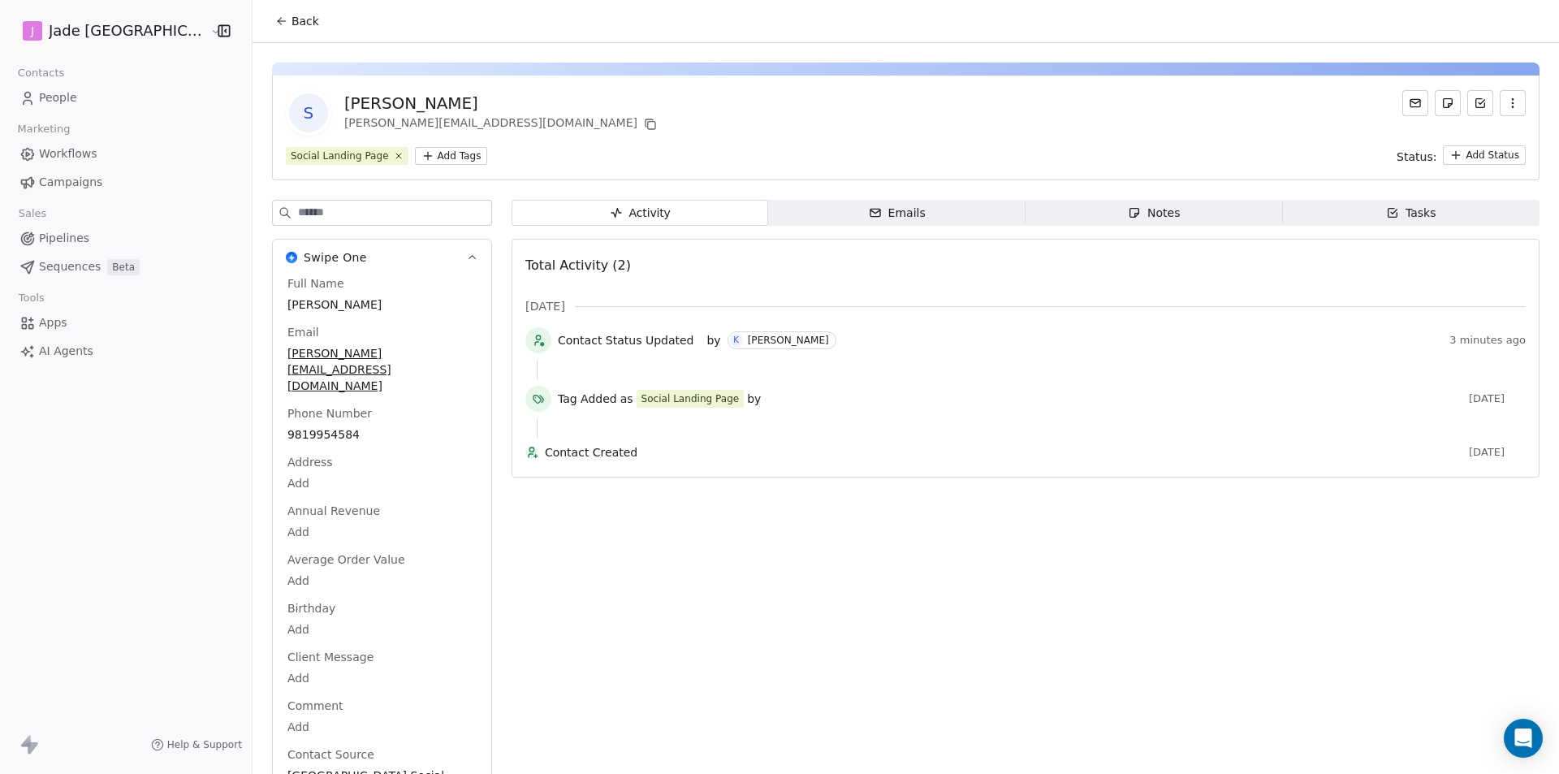
click at [292, 22] on span "Back" at bounding box center [306, 21] width 28 height 16
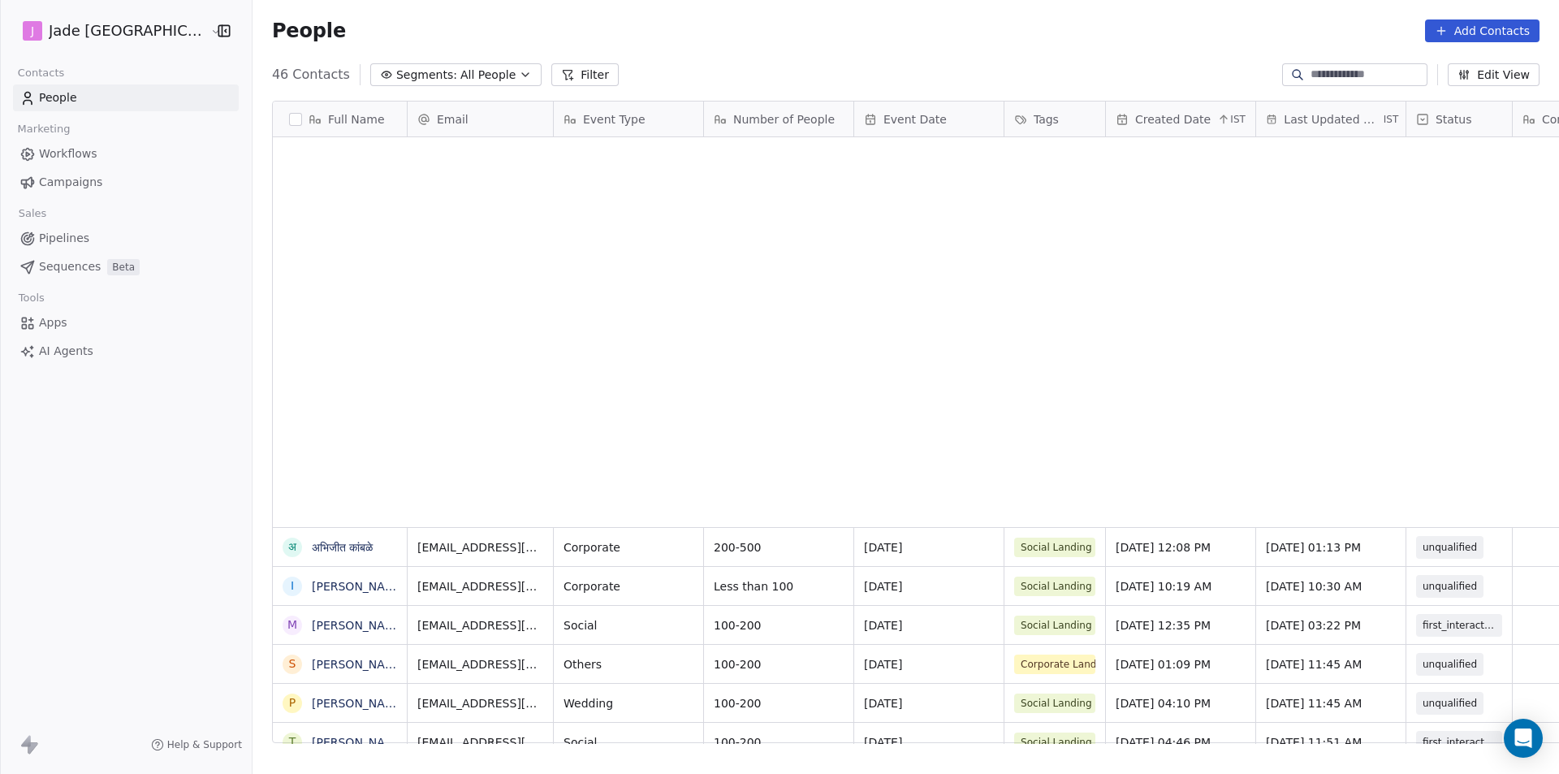
scroll to position [668, 1328]
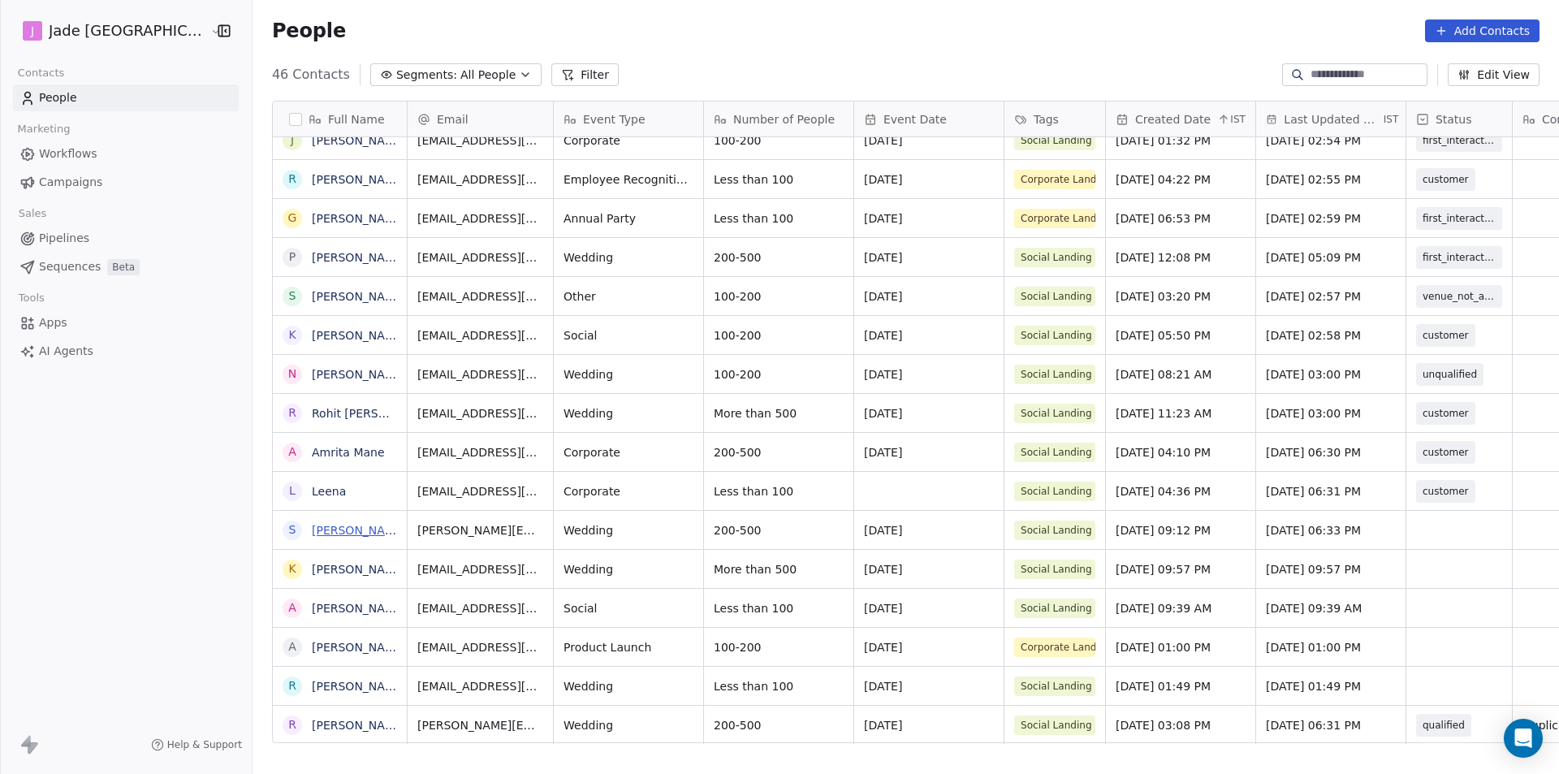
click at [312, 529] on link "[PERSON_NAME]" at bounding box center [359, 530] width 94 height 13
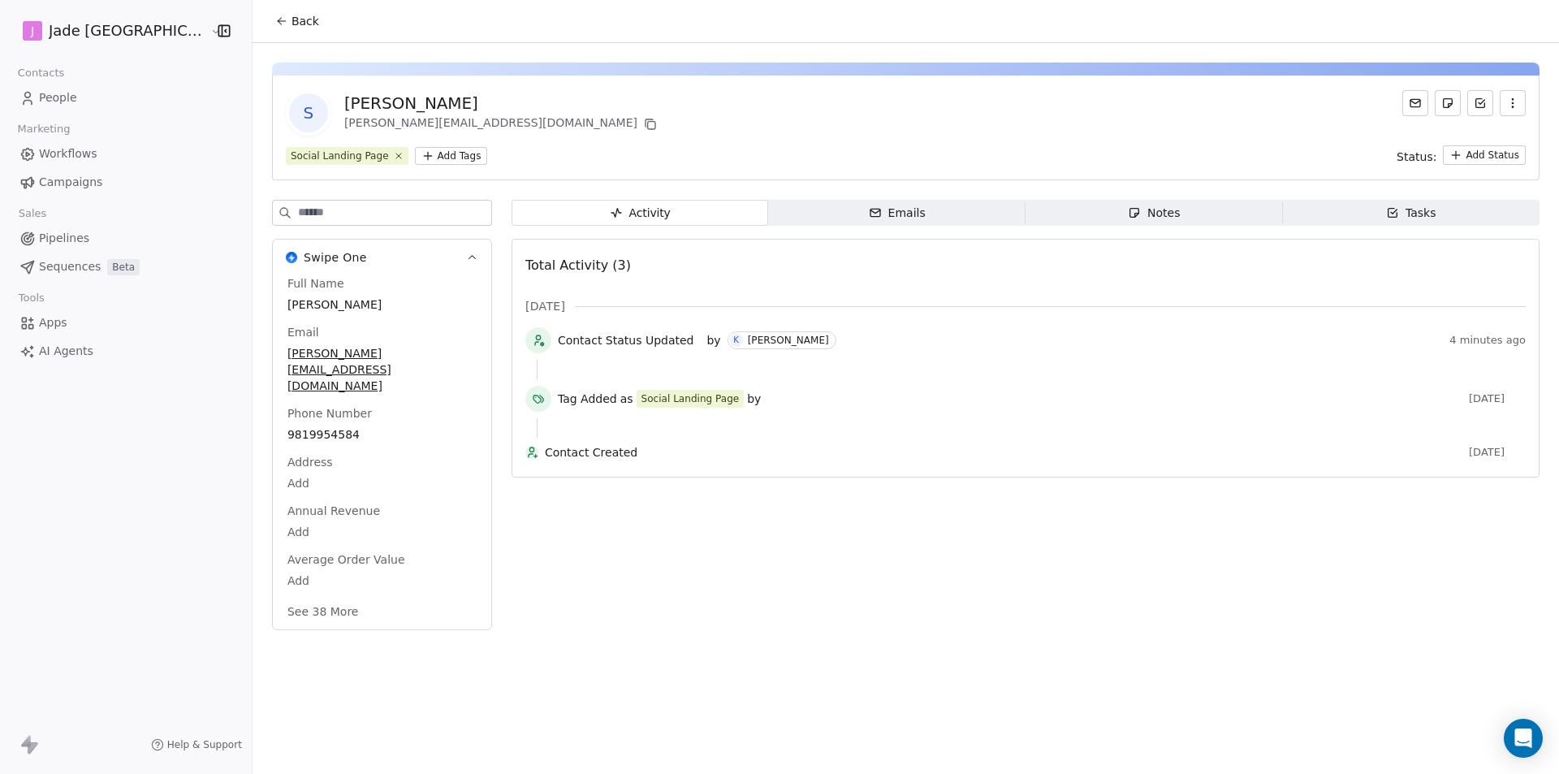
click at [322, 405] on div "Phone Number [PHONE_NUMBER]" at bounding box center [382, 424] width 196 height 39
click at [318, 426] on span "9819954584" at bounding box center [381, 434] width 189 height 16
click at [318, 427] on span "9819954584" at bounding box center [382, 435] width 188 height 16
drag, startPoint x: 331, startPoint y: 419, endPoint x: 260, endPoint y: 416, distance: 70.7
click at [260, 416] on input "**********" at bounding box center [341, 412] width 175 height 32
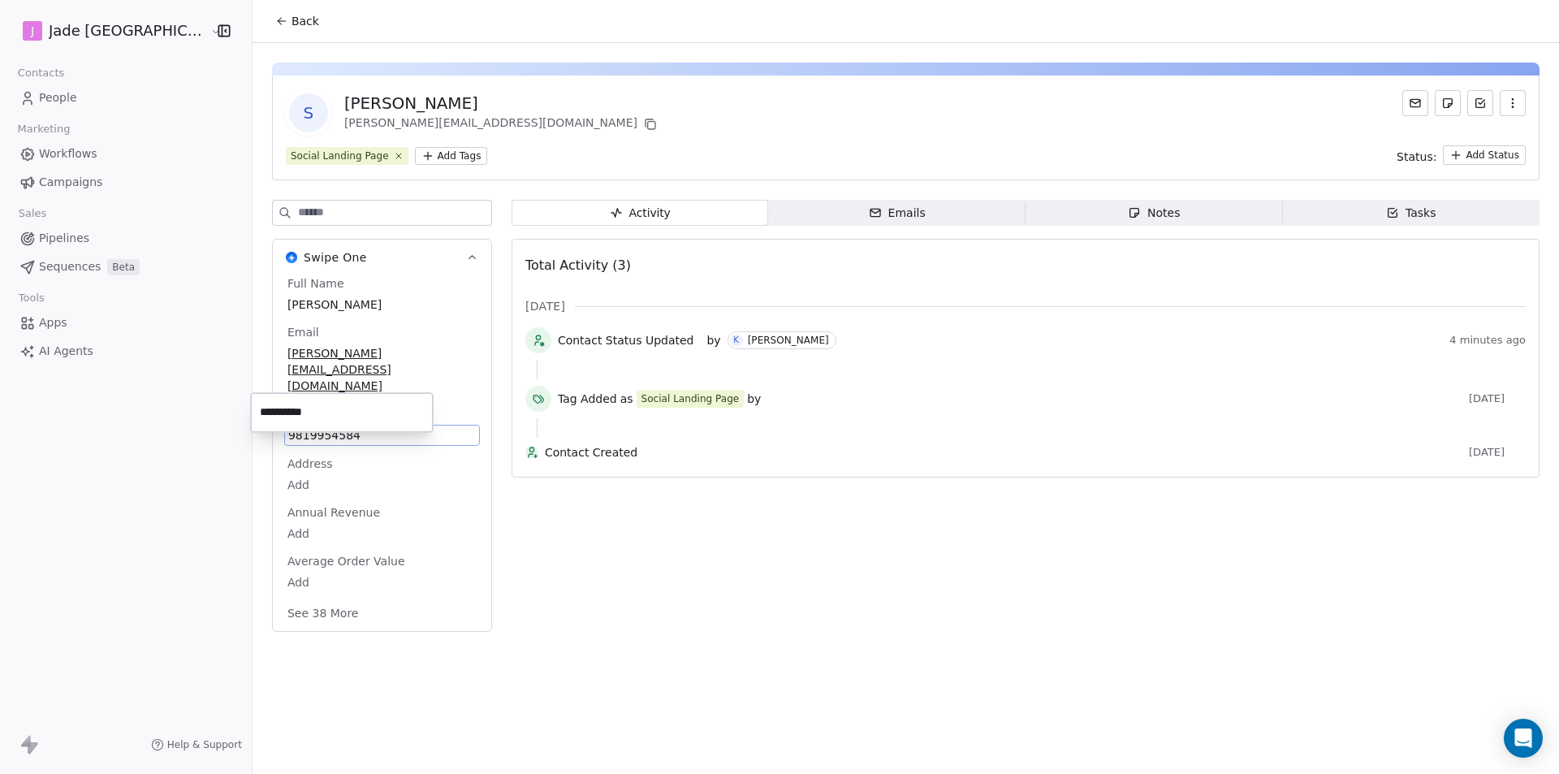
click at [308, 337] on html "**********" at bounding box center [779, 387] width 1559 height 774
click at [318, 359] on span "[PERSON_NAME][EMAIL_ADDRESS][DOMAIN_NAME]" at bounding box center [381, 369] width 189 height 49
click at [427, 350] on span "[PERSON_NAME][EMAIL_ADDRESS][DOMAIN_NAME]" at bounding box center [382, 370] width 188 height 49
drag, startPoint x: 430, startPoint y: 367, endPoint x: 254, endPoint y: 372, distance: 175.5
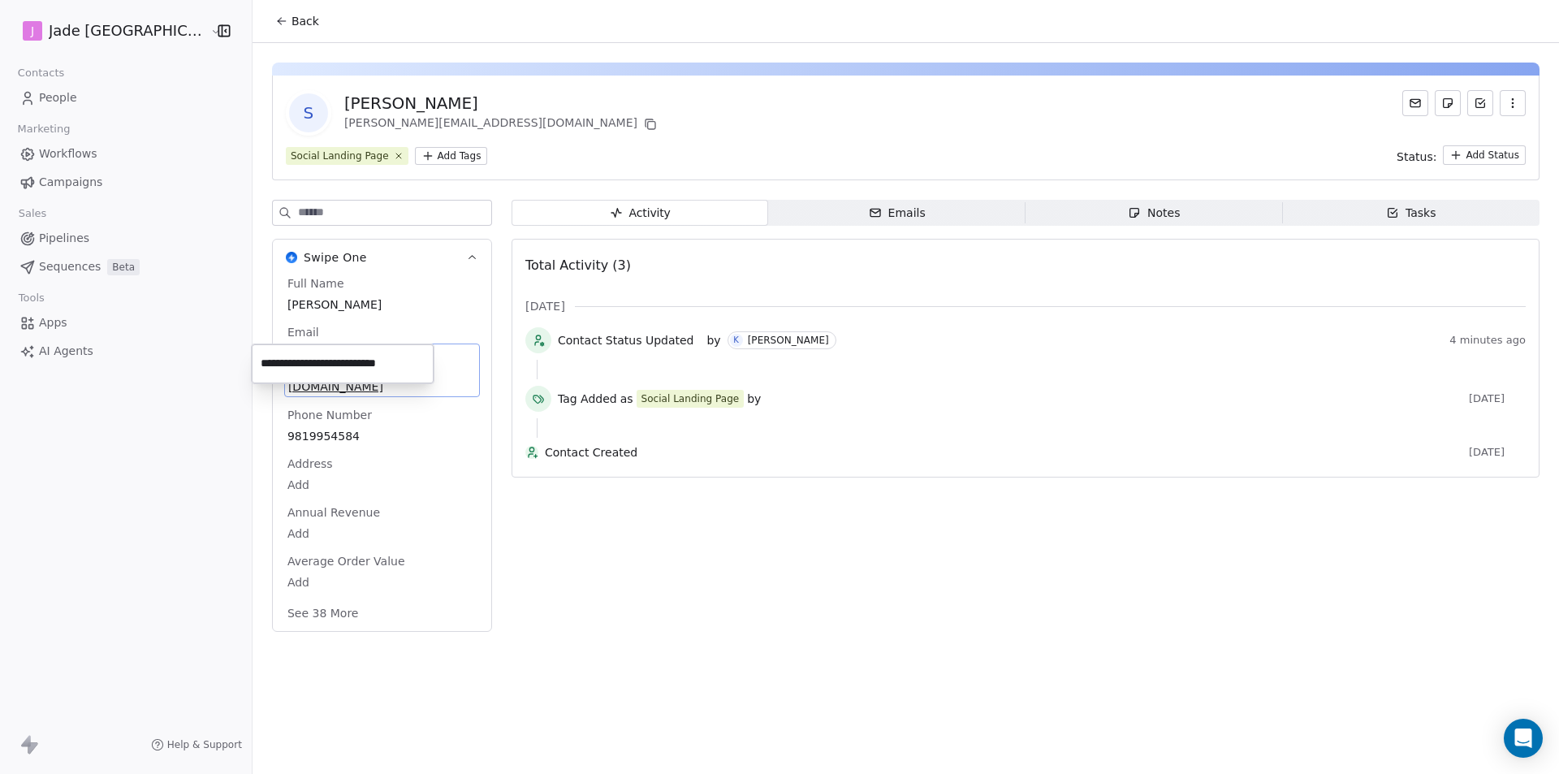
click at [254, 372] on div "**********" at bounding box center [343, 363] width 182 height 39
click at [264, 14] on html "**********" at bounding box center [779, 387] width 1559 height 774
click at [292, 26] on span "Back" at bounding box center [306, 21] width 28 height 16
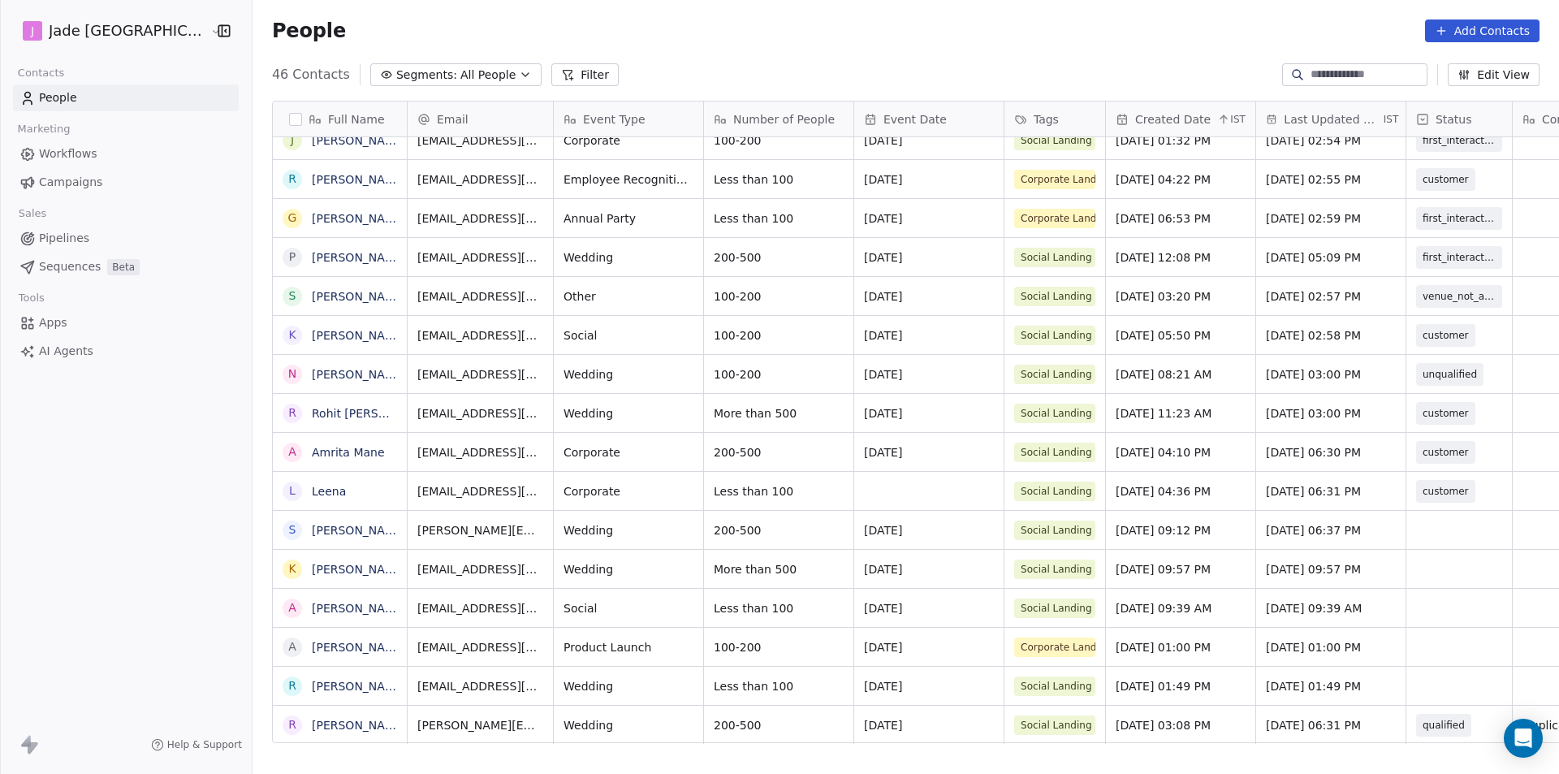
scroll to position [12, 0]
click at [1419, 511] on div "grid" at bounding box center [1459, 530] width 106 height 38
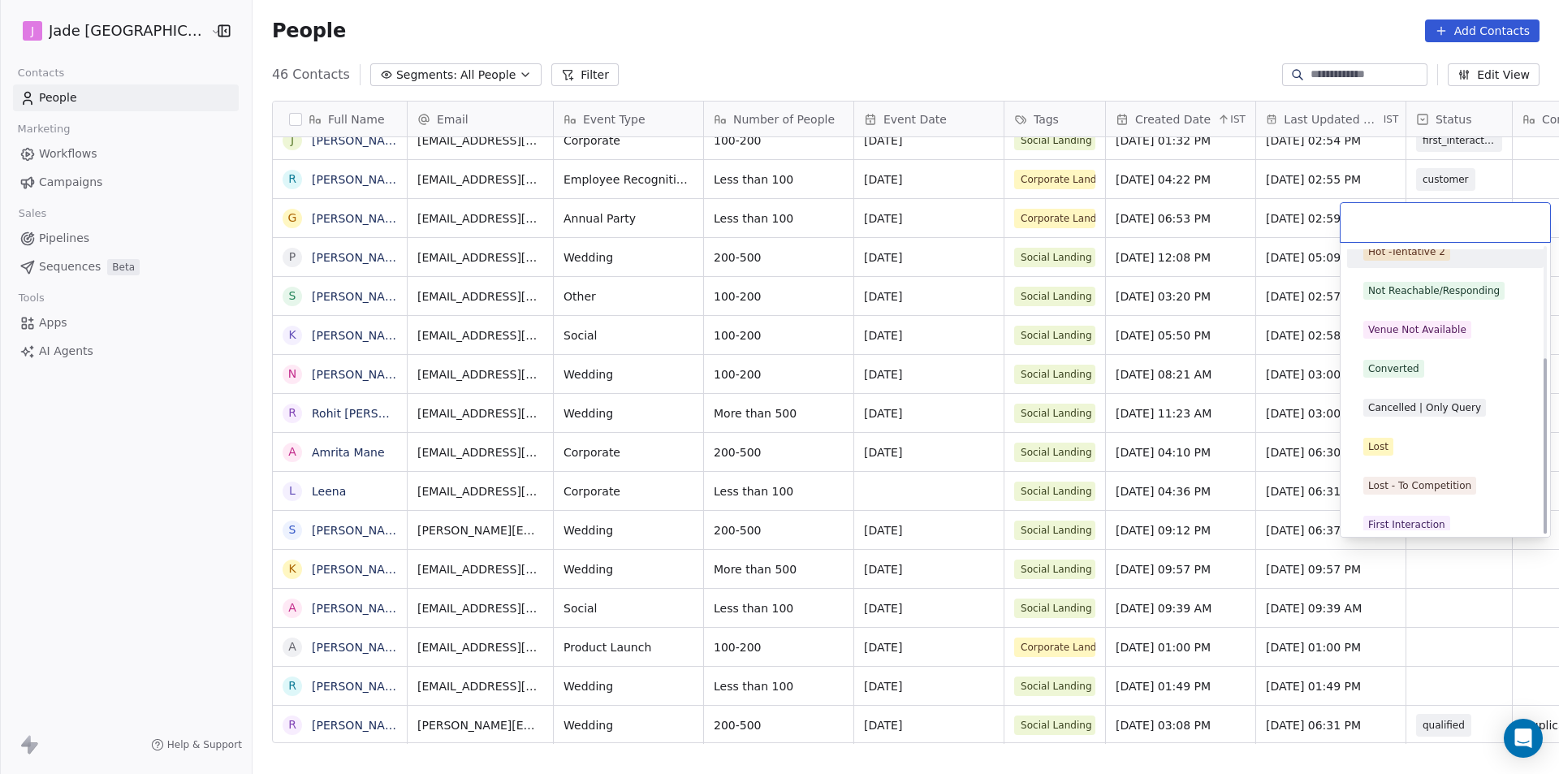
scroll to position [180, 0]
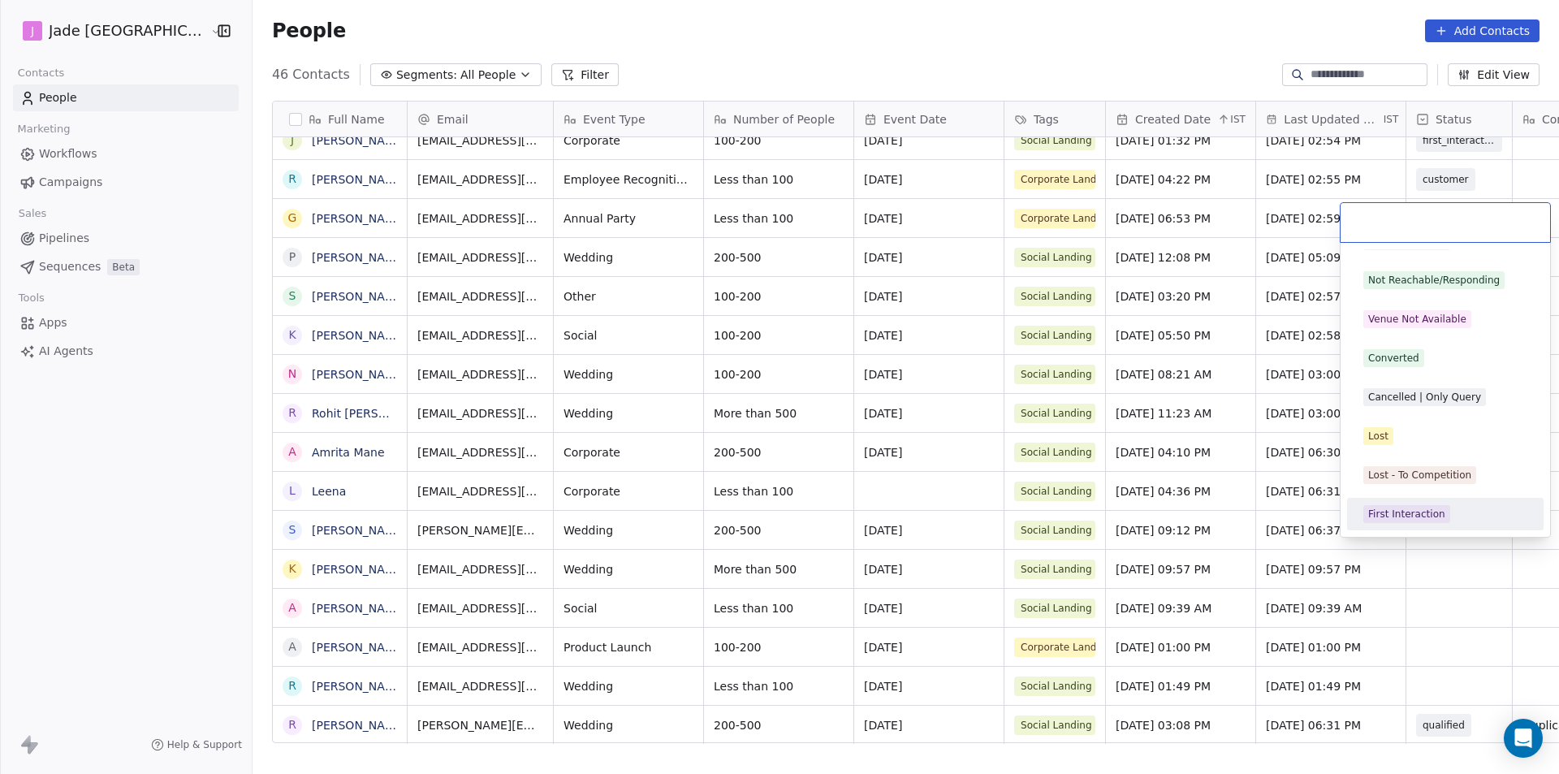
click at [1420, 506] on span "First Interaction" at bounding box center [1406, 514] width 87 height 18
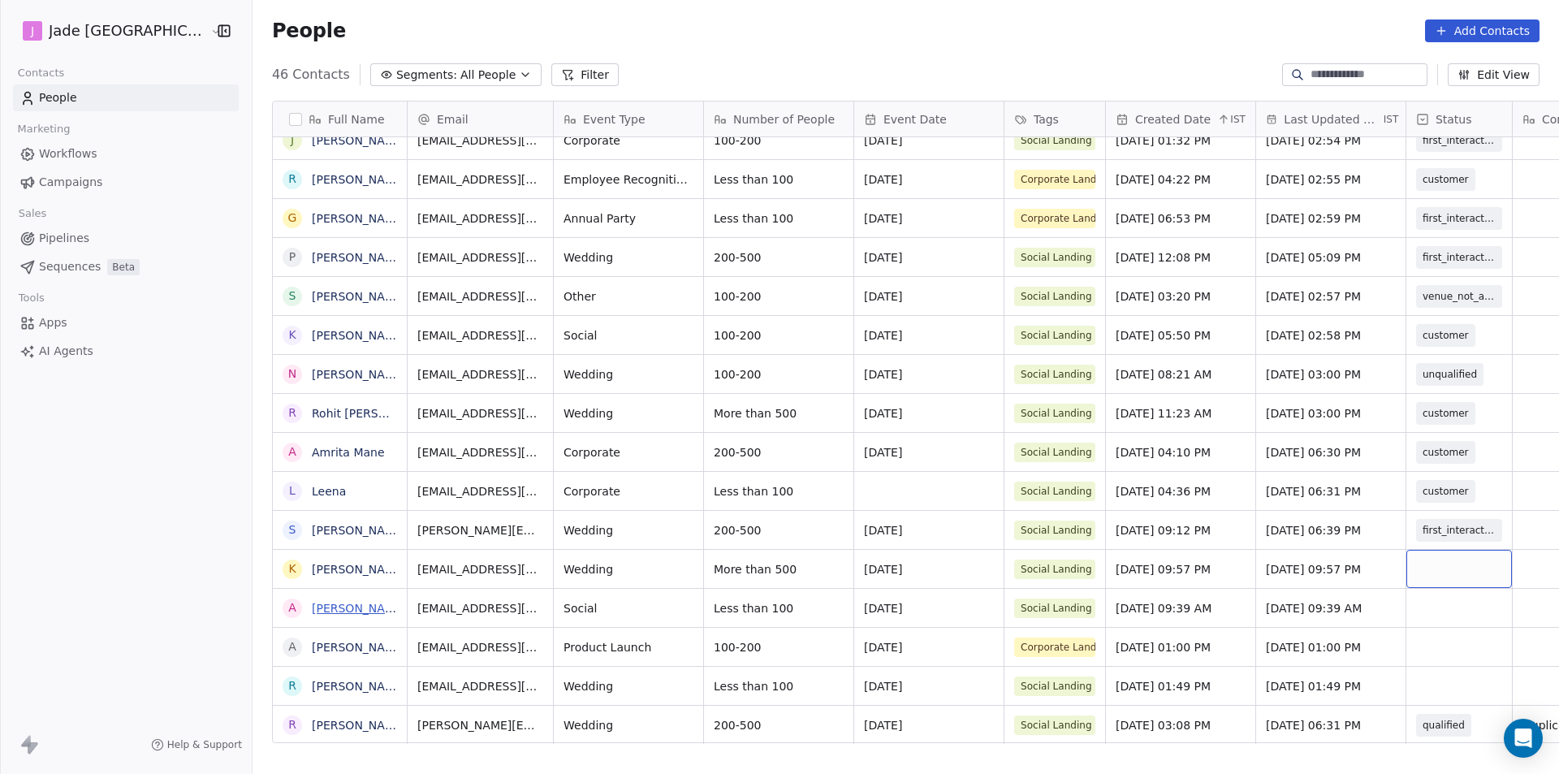
click at [328, 607] on link "[PERSON_NAME]" at bounding box center [359, 608] width 94 height 13
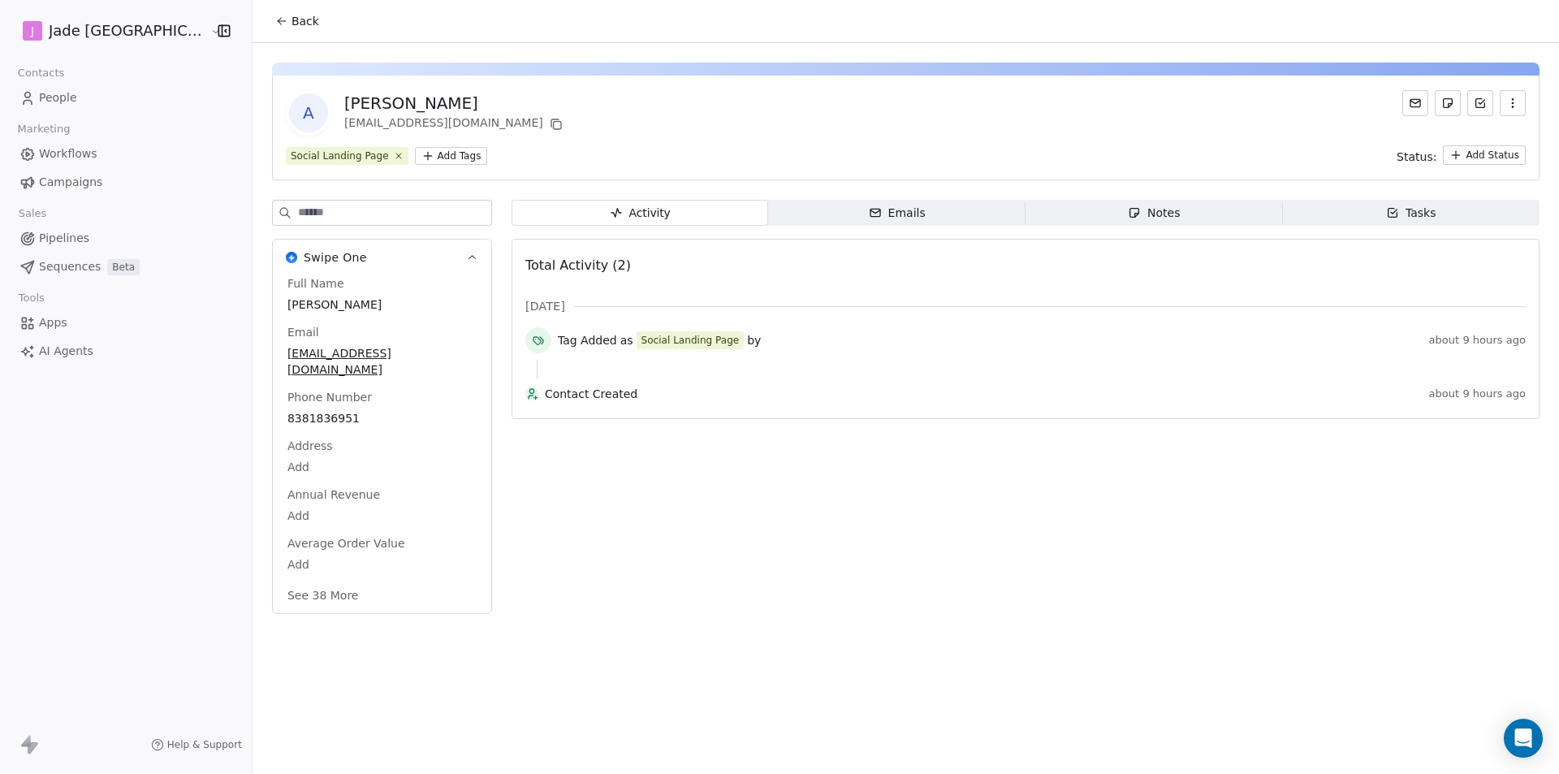
click at [333, 358] on span "[EMAIL_ADDRESS][DOMAIN_NAME]" at bounding box center [381, 361] width 189 height 32
click at [333, 358] on span "[EMAIL_ADDRESS][DOMAIN_NAME]" at bounding box center [382, 362] width 188 height 32
drag, startPoint x: 415, startPoint y: 368, endPoint x: 259, endPoint y: 368, distance: 155.9
click at [259, 368] on input "**********" at bounding box center [342, 364] width 175 height 32
click at [495, 444] on html "**********" at bounding box center [779, 387] width 1559 height 774
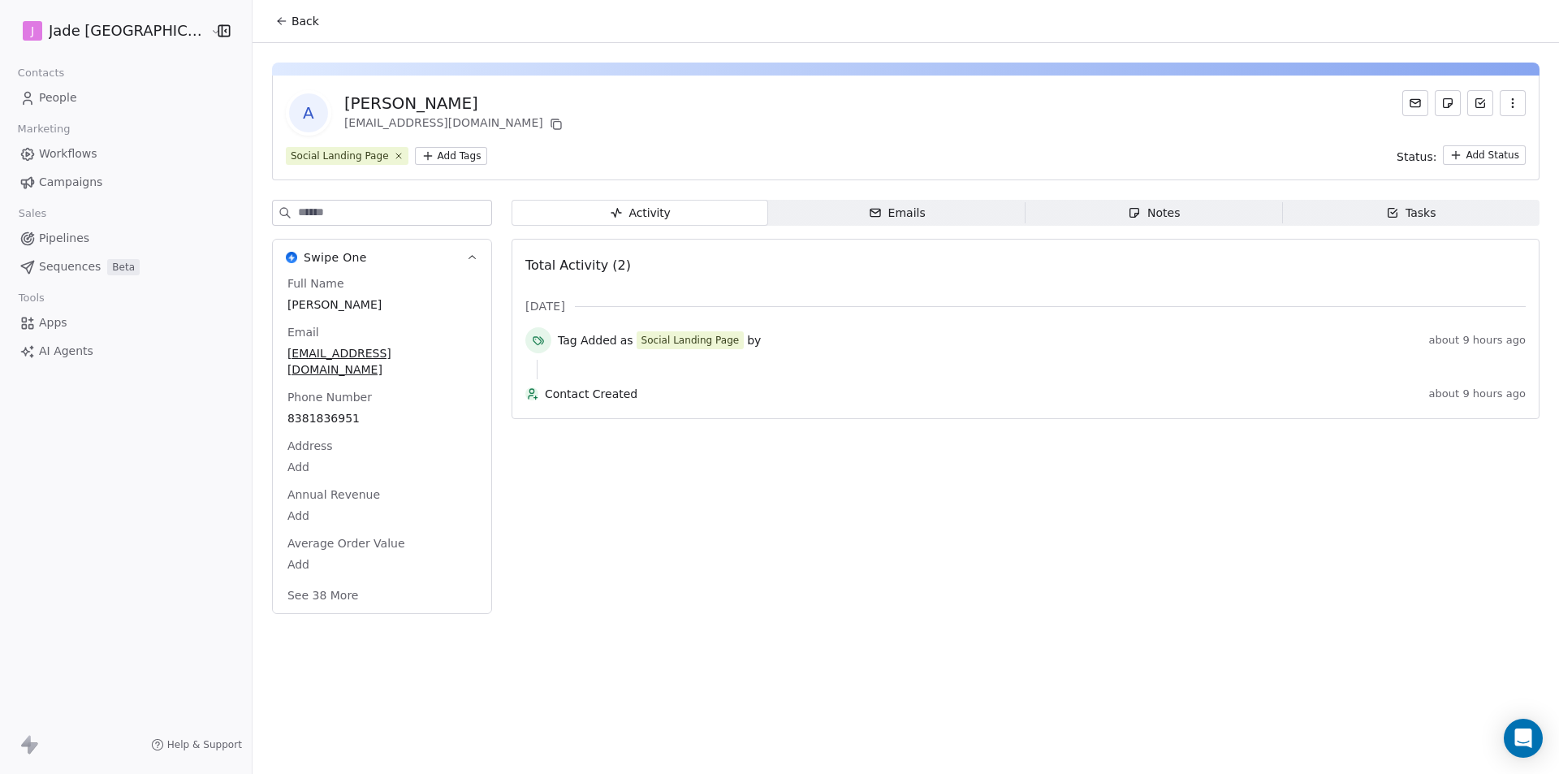
click at [292, 21] on span "Back" at bounding box center [306, 21] width 28 height 16
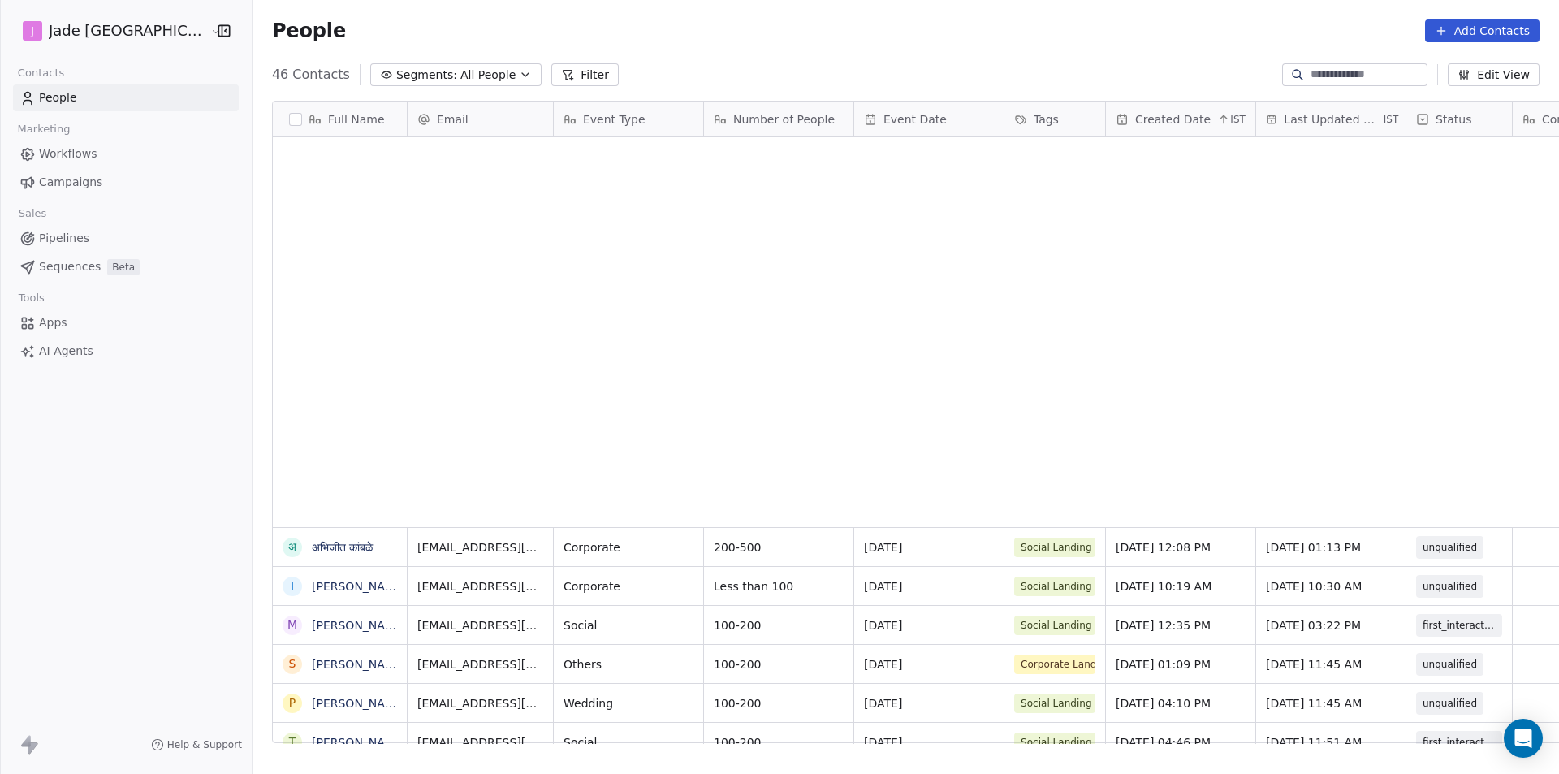
scroll to position [668, 1328]
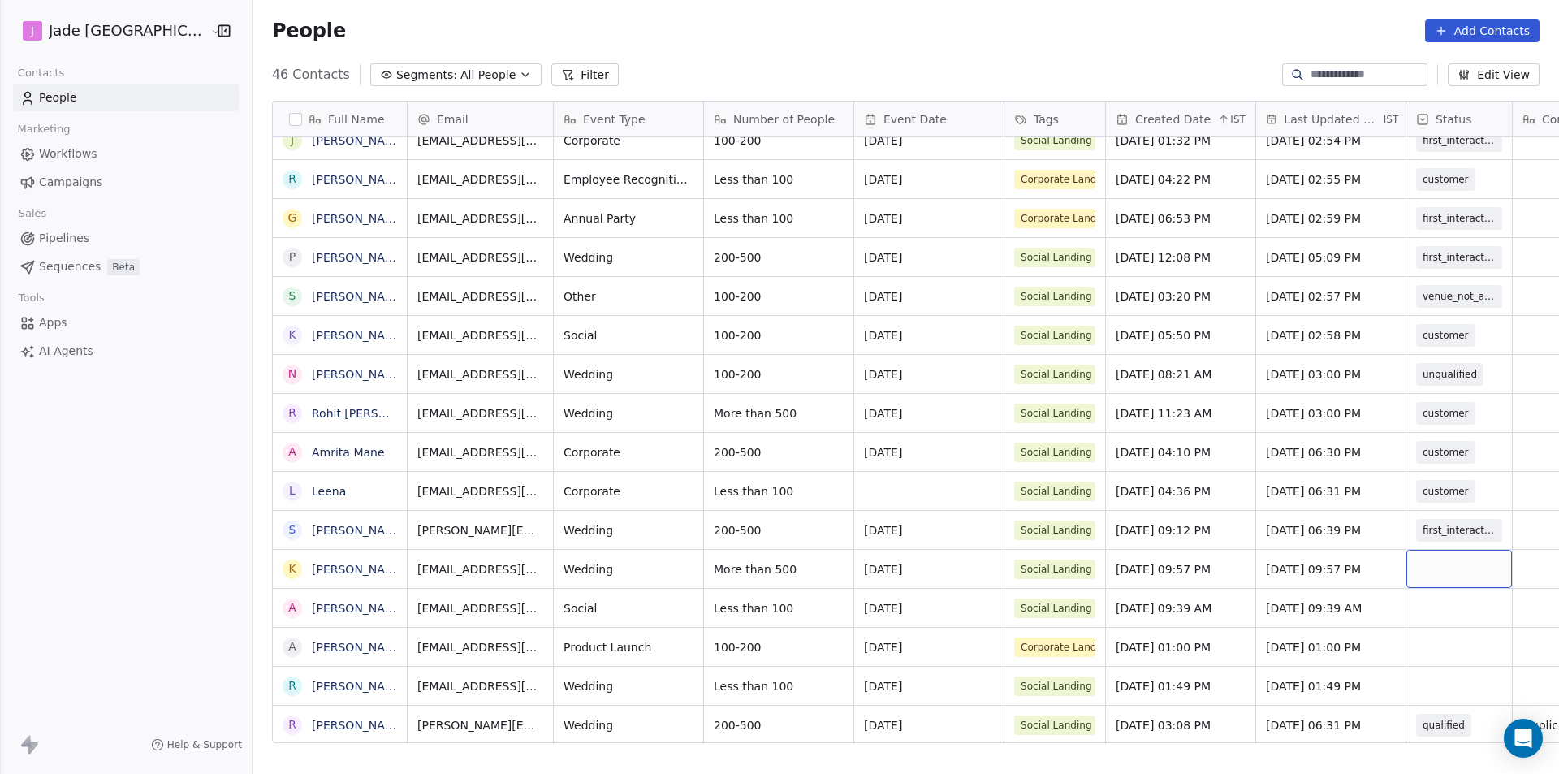
click at [1430, 568] on div "grid" at bounding box center [1459, 569] width 106 height 38
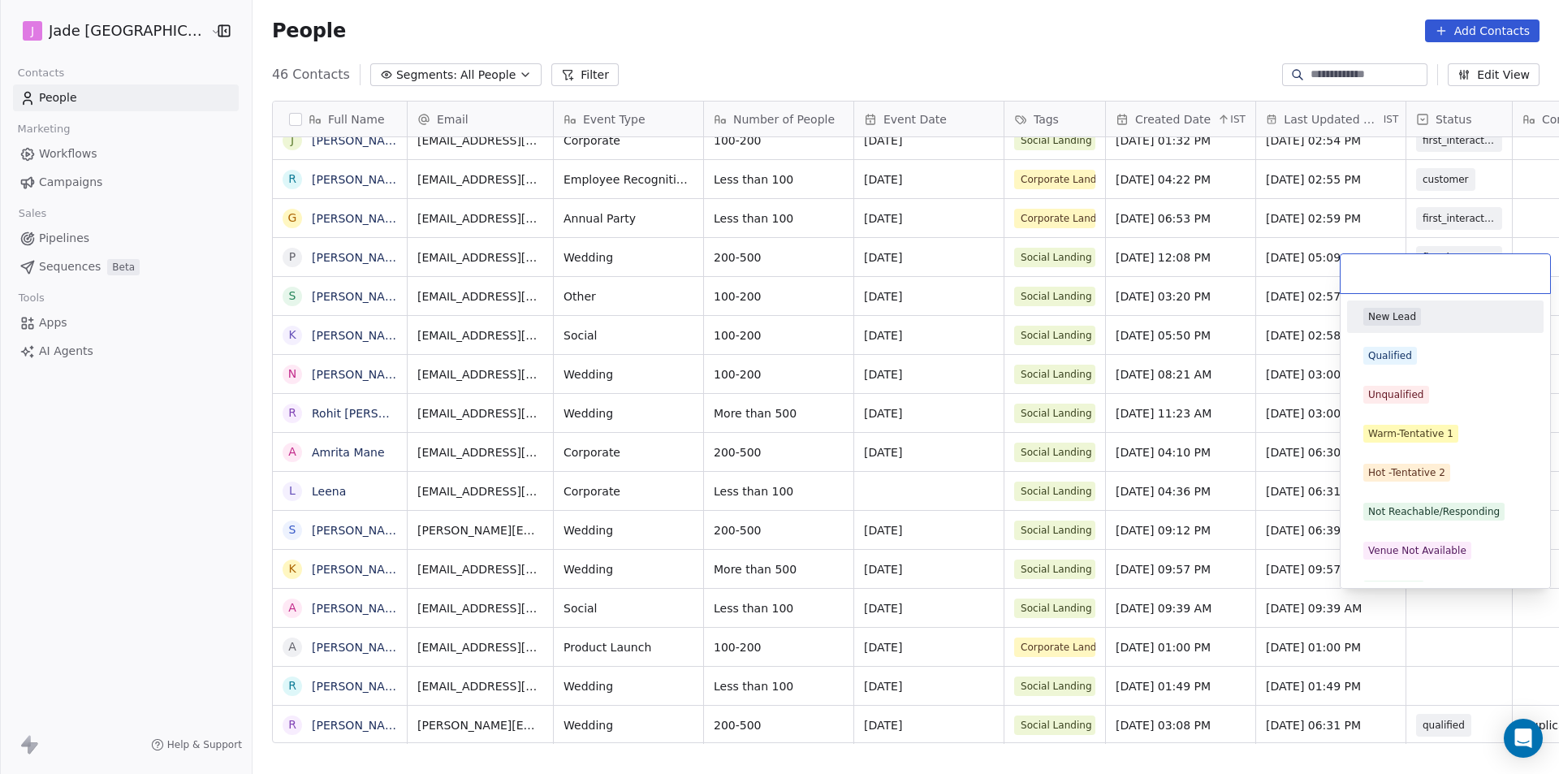
click at [1409, 591] on html "[PERSON_NAME] Mumbai Contacts People Marketing Workflows Campaigns Sales Pipeli…" at bounding box center [779, 387] width 1559 height 774
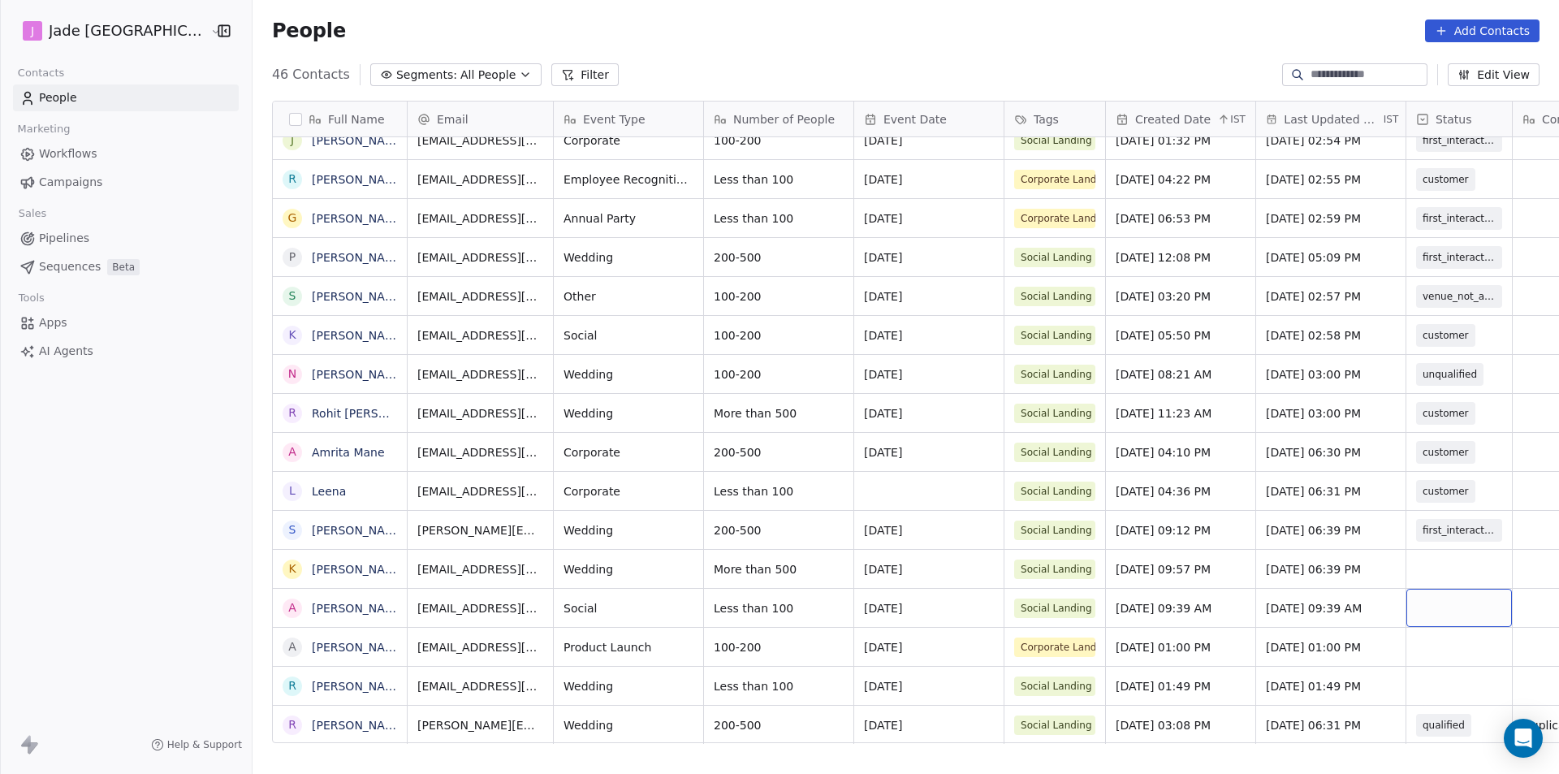
click at [1429, 613] on div "grid" at bounding box center [1459, 608] width 106 height 38
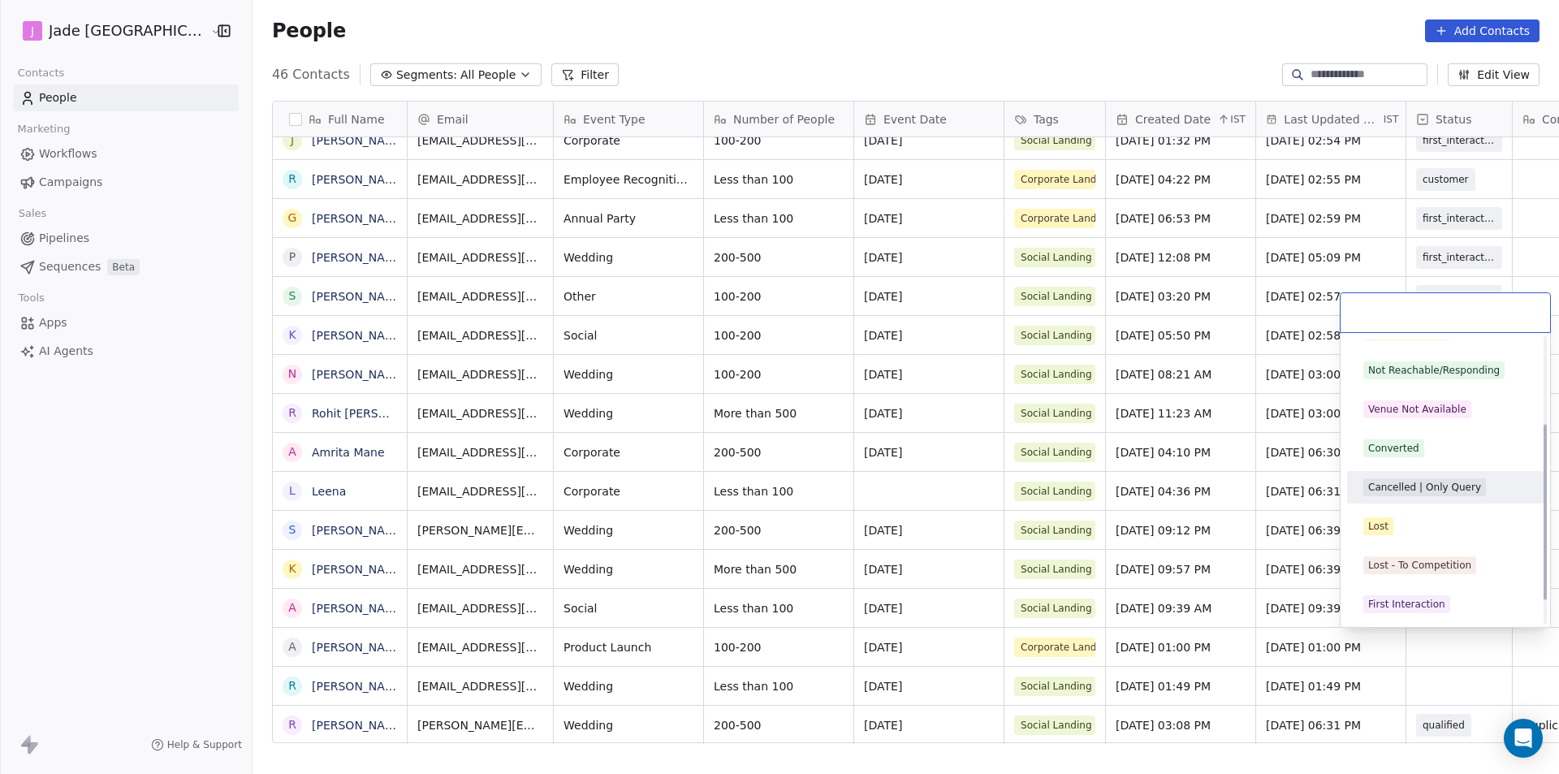
scroll to position [0, 0]
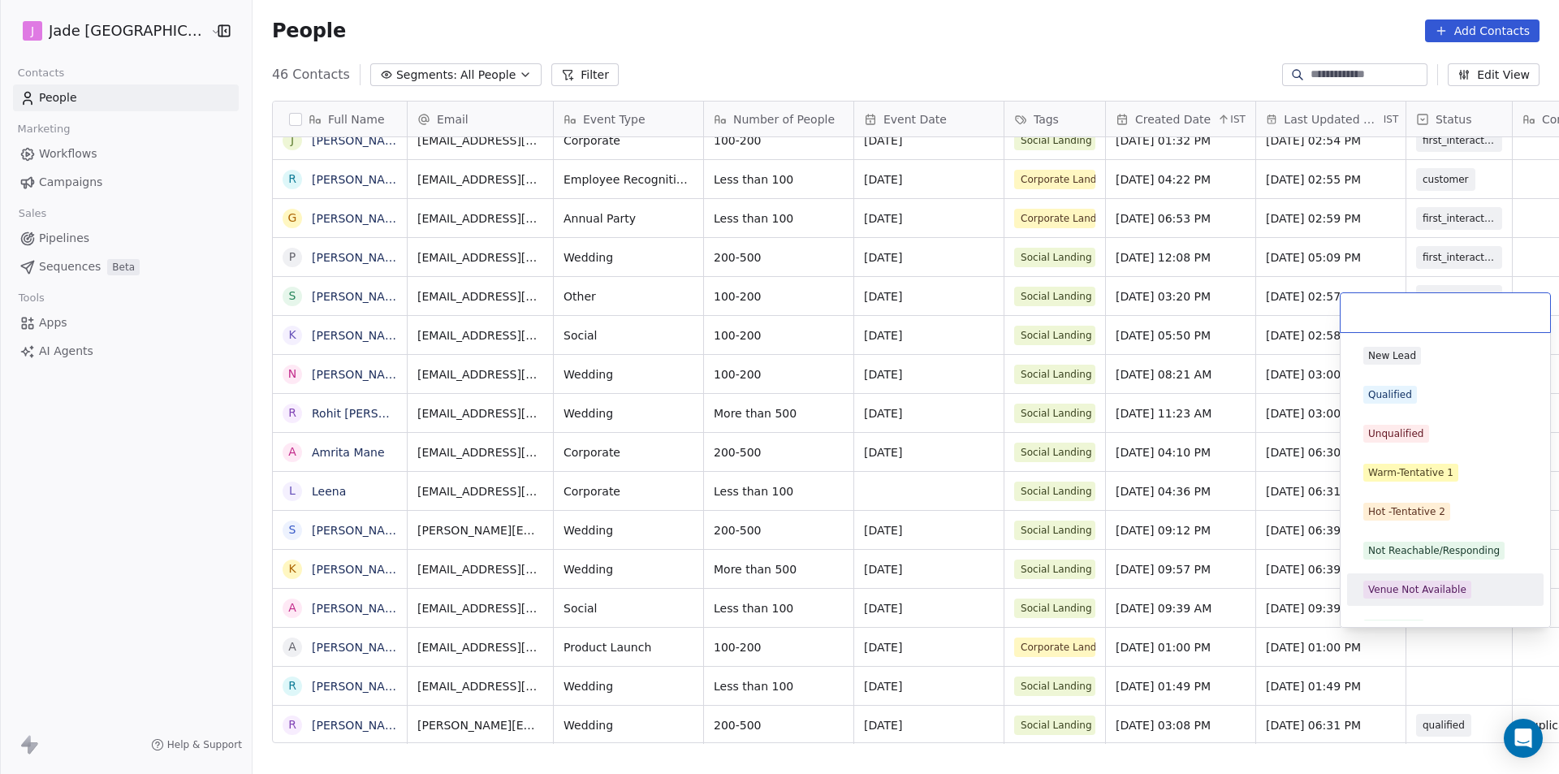
click at [1453, 664] on html "[PERSON_NAME] Mumbai Contacts People Marketing Workflows Campaigns Sales Pipeli…" at bounding box center [779, 387] width 1559 height 774
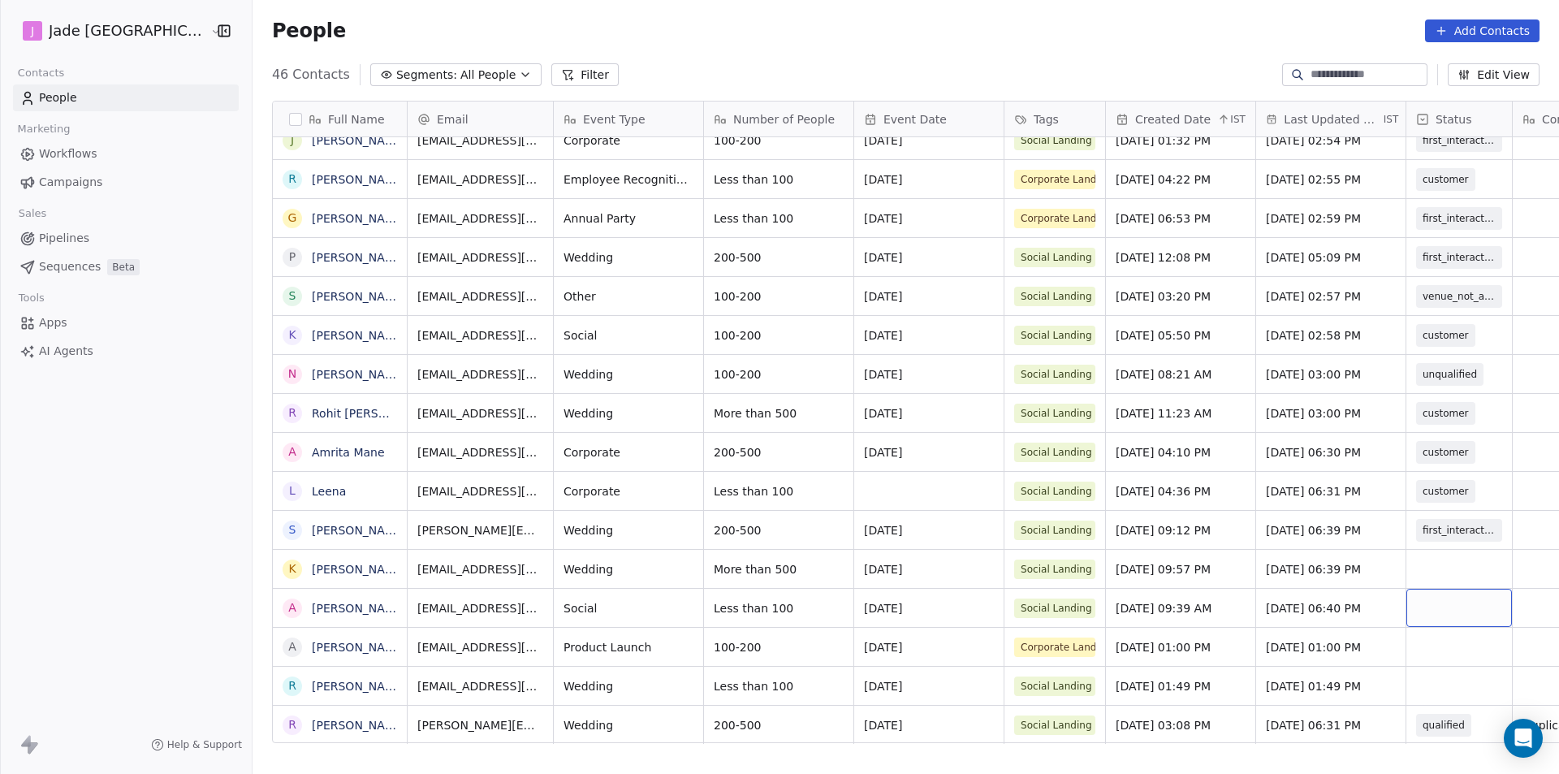
click at [1406, 611] on div "grid" at bounding box center [1459, 608] width 106 height 38
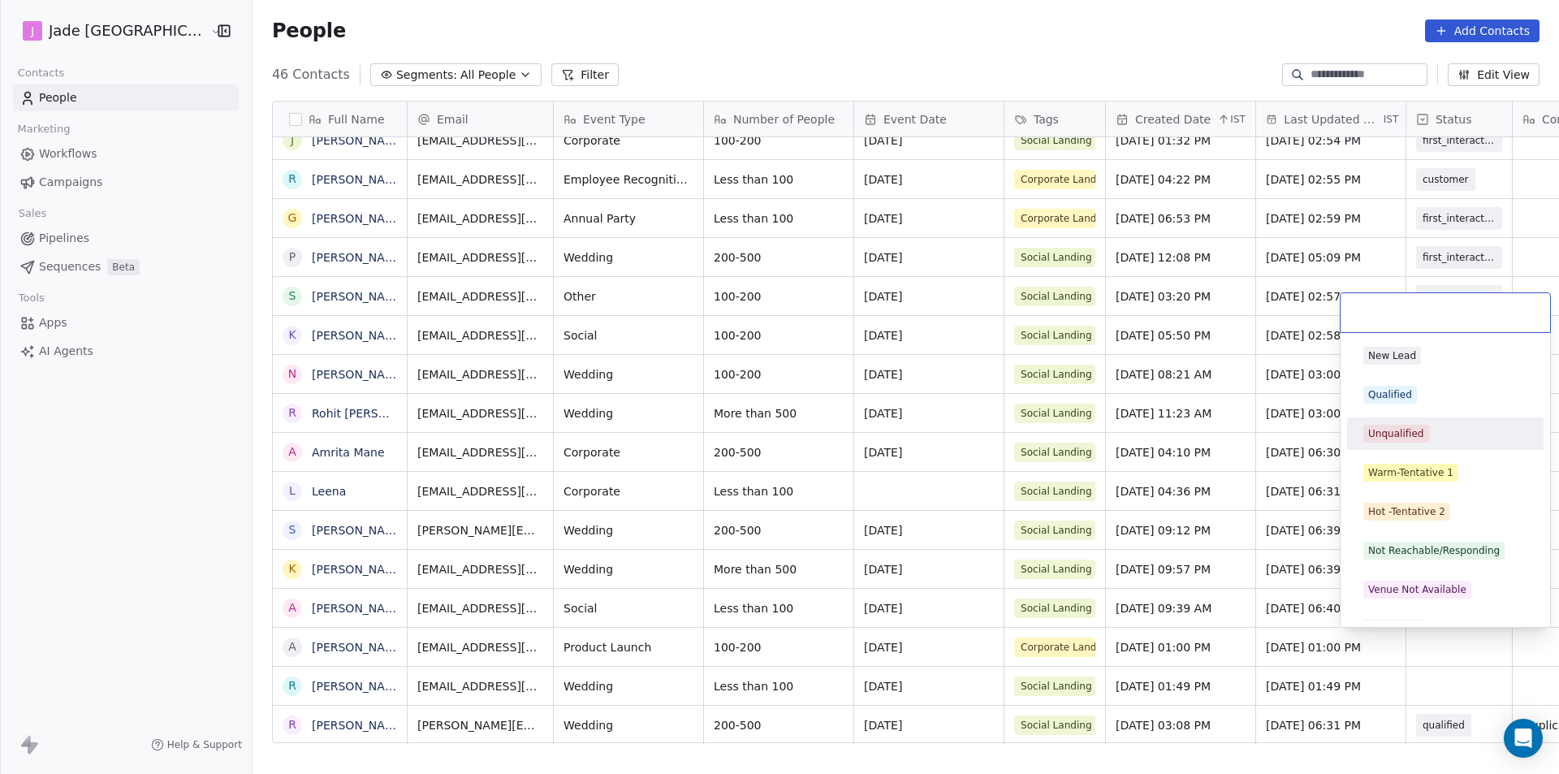
click at [1384, 446] on div "Unqualified" at bounding box center [1446, 434] width 184 height 26
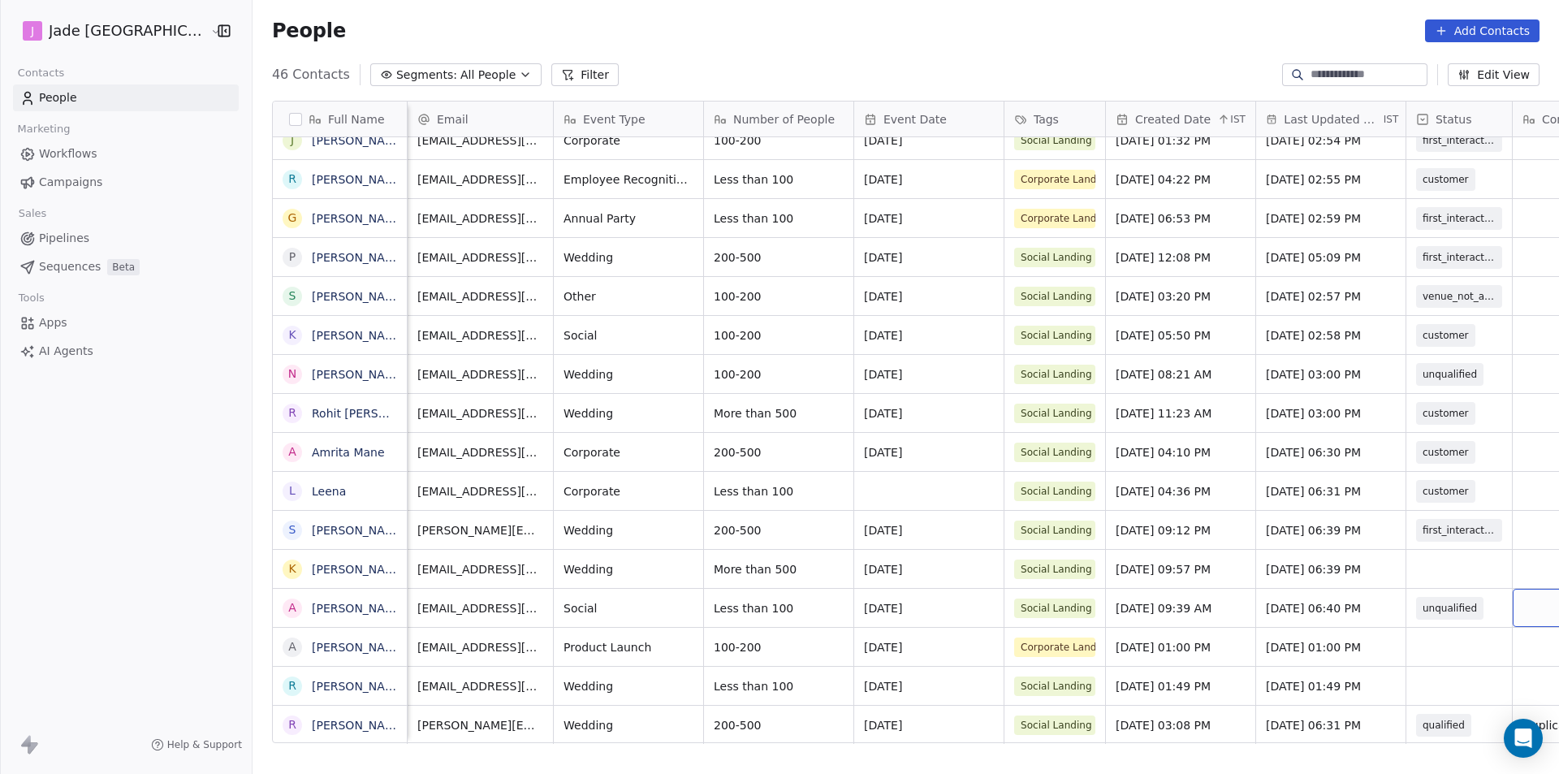
scroll to position [0, 103]
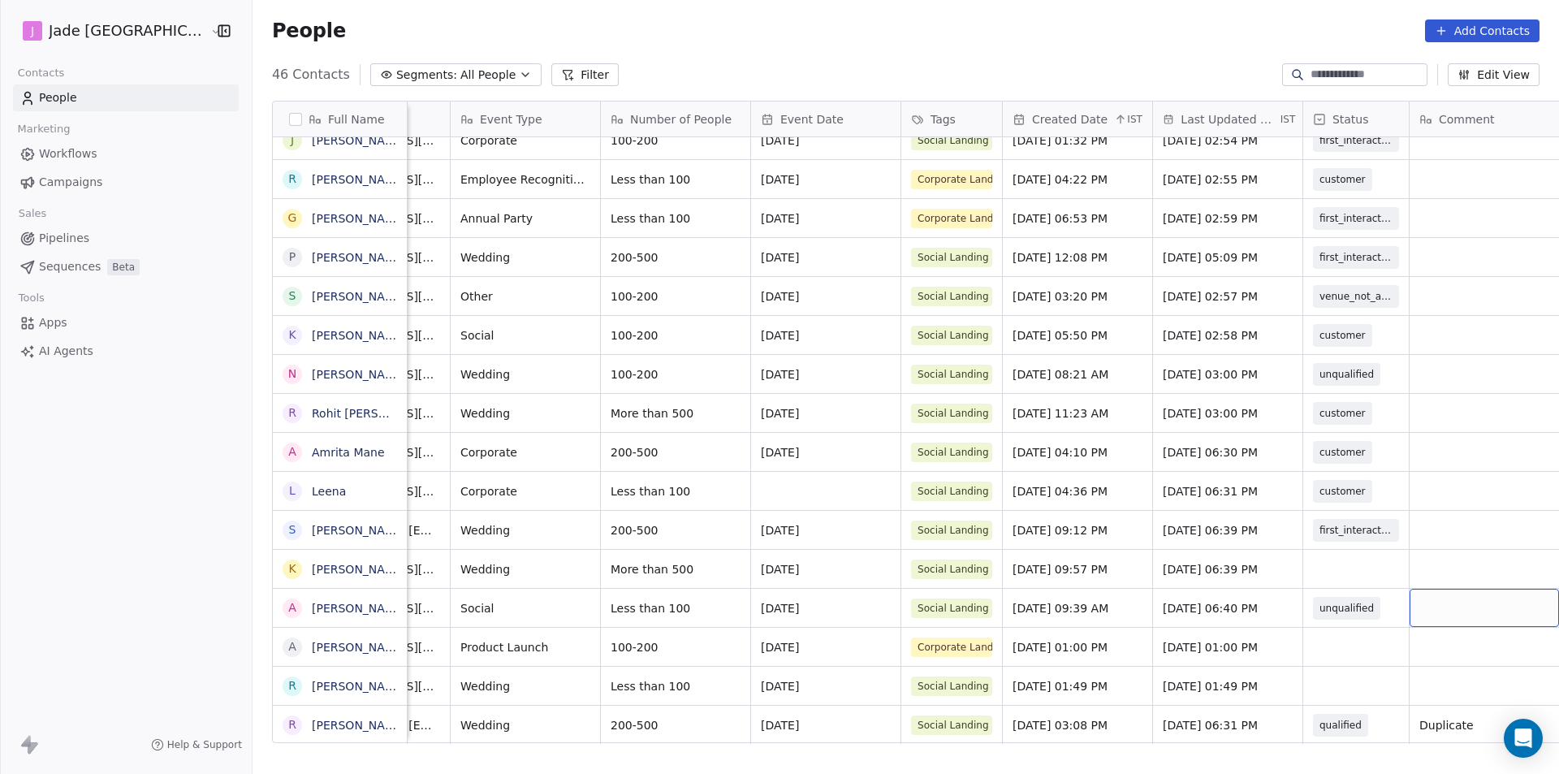
click at [1501, 599] on div "grid" at bounding box center [1484, 608] width 149 height 38
click at [1395, 598] on textarea "**********" at bounding box center [1451, 614] width 148 height 50
type textarea "**********"
click at [1285, 735] on html "[PERSON_NAME] Mumbai Contacts People Marketing Workflows Campaigns Sales Pipeli…" at bounding box center [779, 387] width 1559 height 774
drag, startPoint x: 870, startPoint y: 749, endPoint x: 598, endPoint y: 806, distance: 277.1
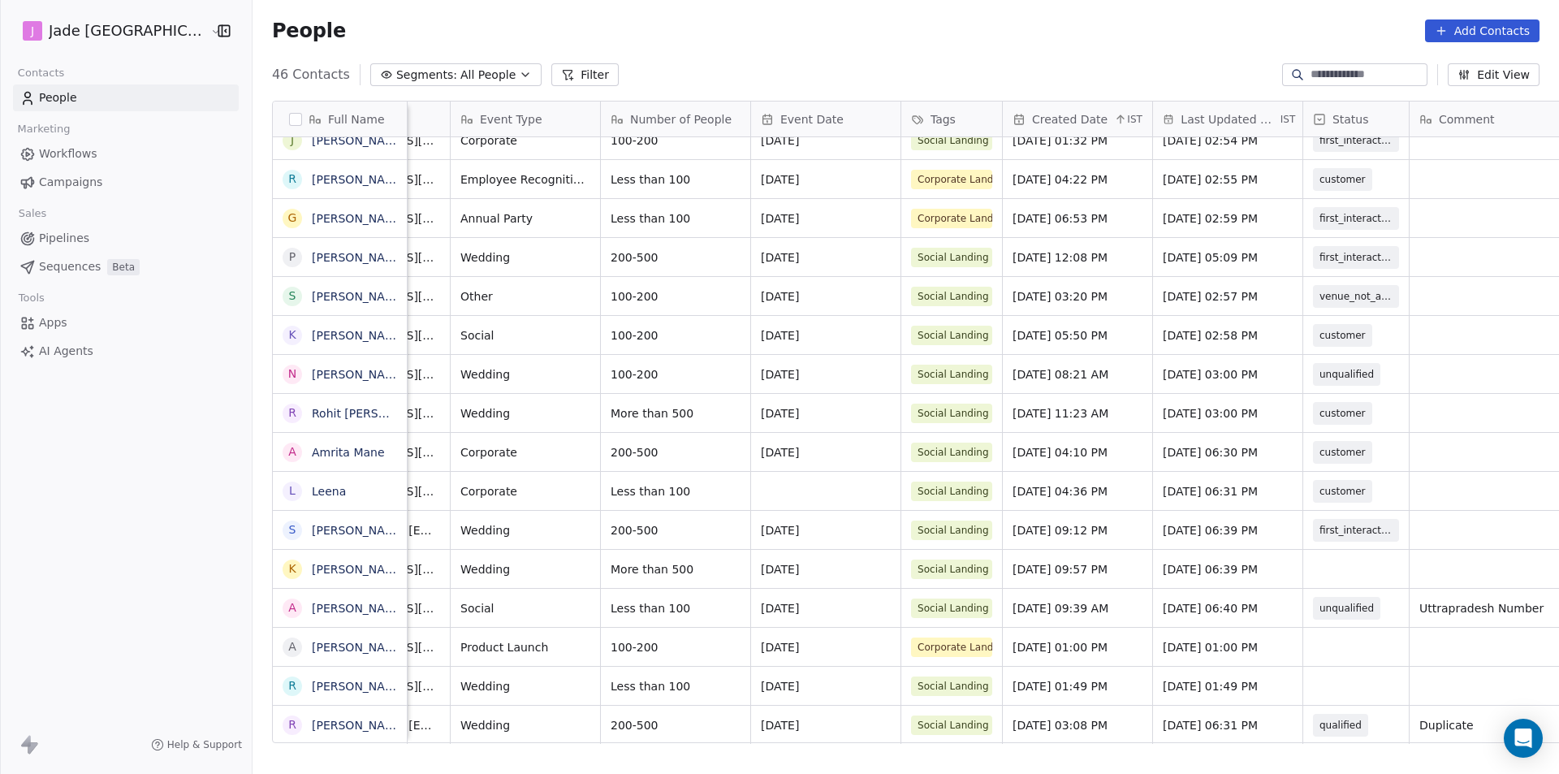
click at [598, 773] on html "[PERSON_NAME] Mumbai Contacts People Marketing Workflows Campaigns Sales Pipeli…" at bounding box center [779, 387] width 1559 height 774
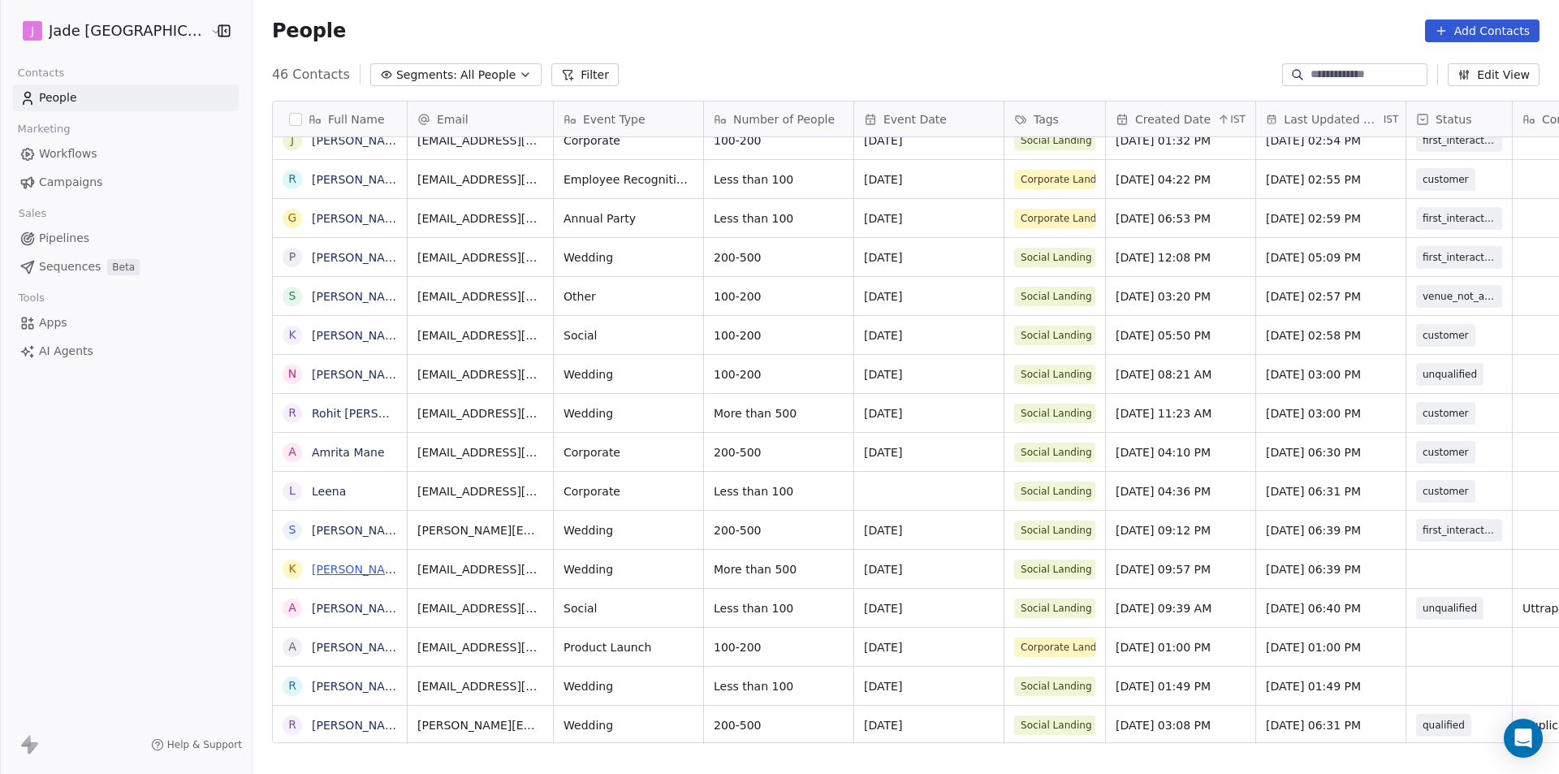
click at [312, 568] on link "[PERSON_NAME]" at bounding box center [359, 569] width 94 height 13
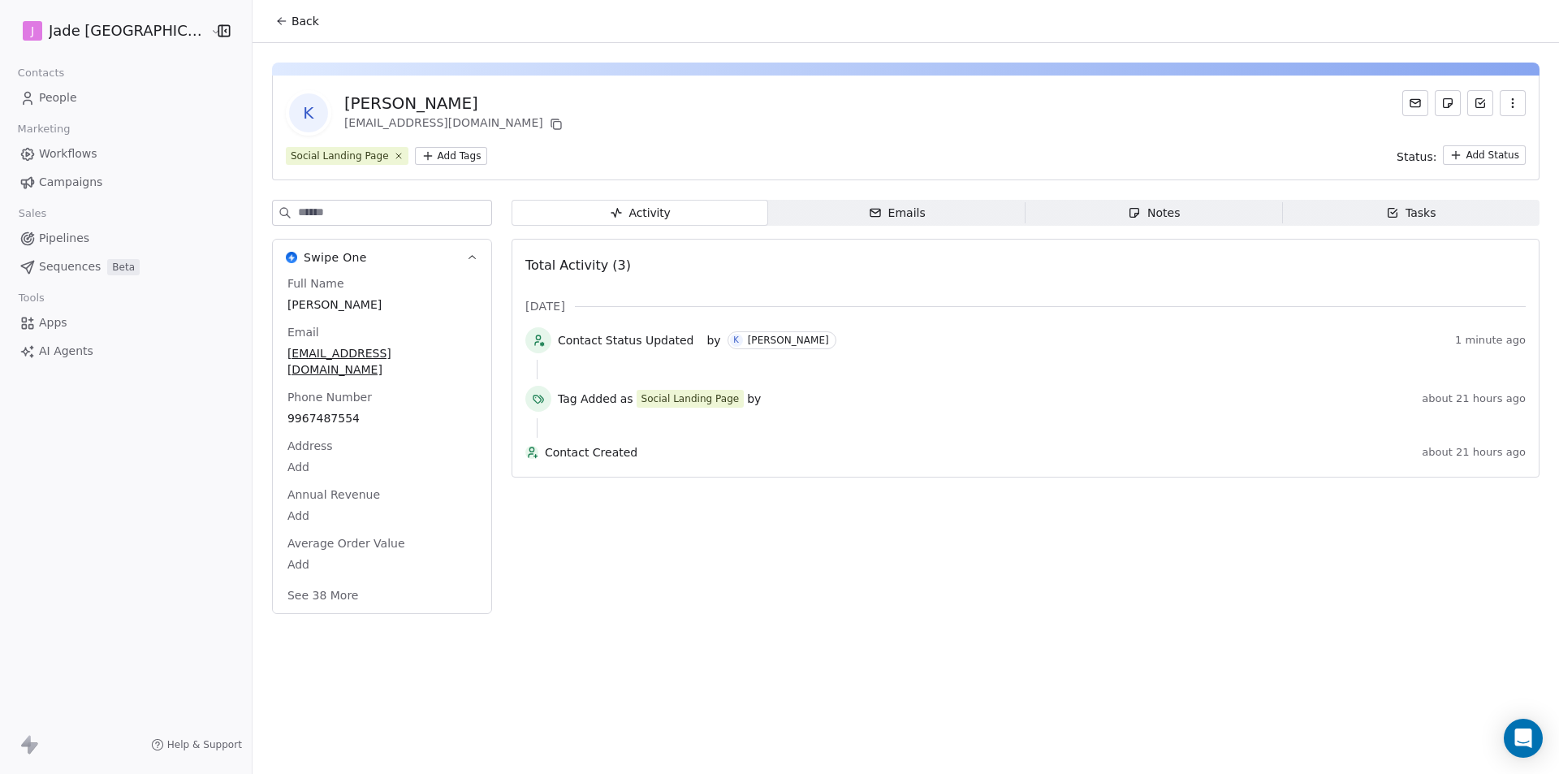
click at [288, 24] on button "Back" at bounding box center [297, 20] width 63 height 29
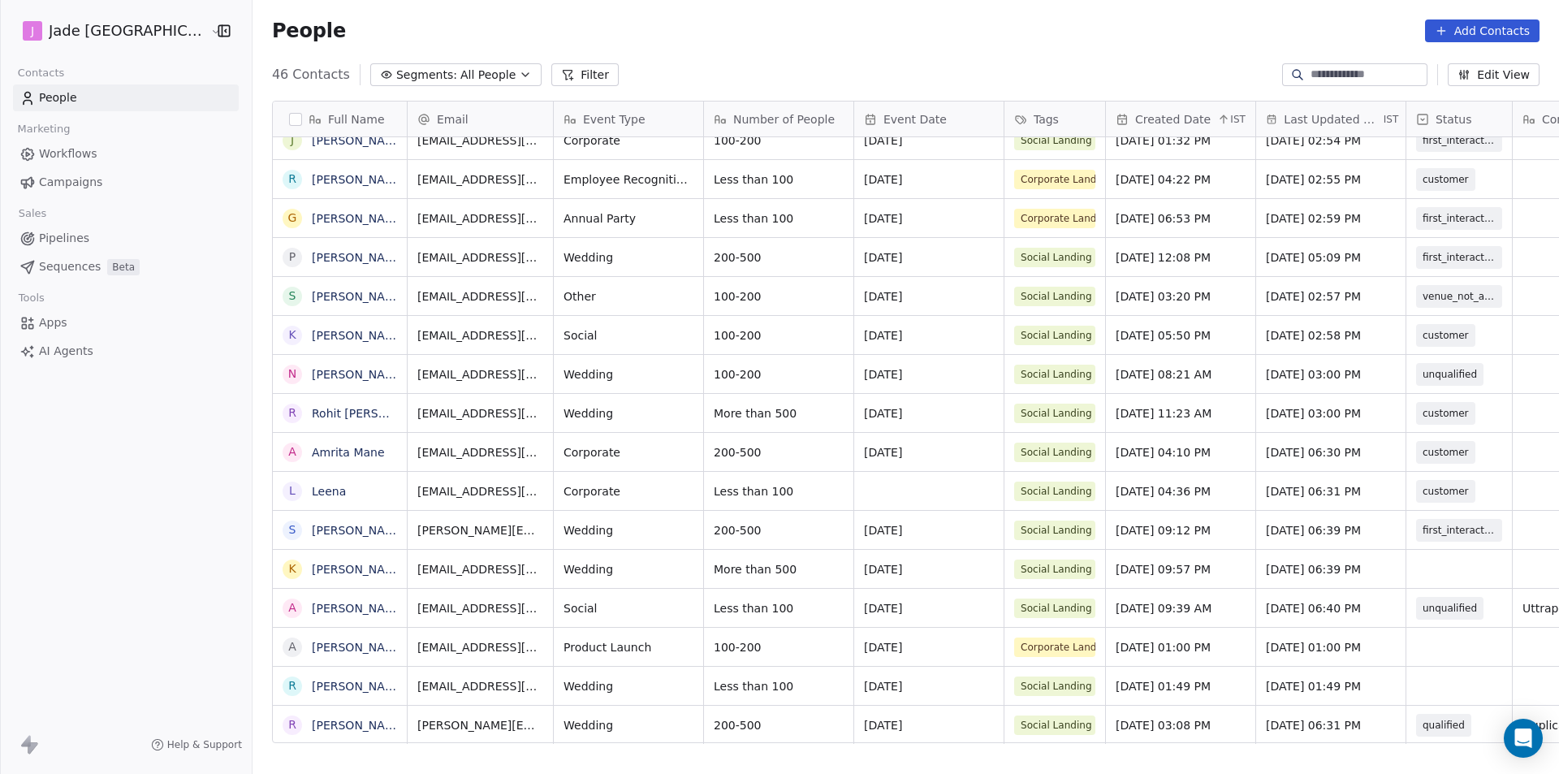
scroll to position [12, 0]
click at [1406, 554] on div "grid" at bounding box center [1459, 569] width 106 height 38
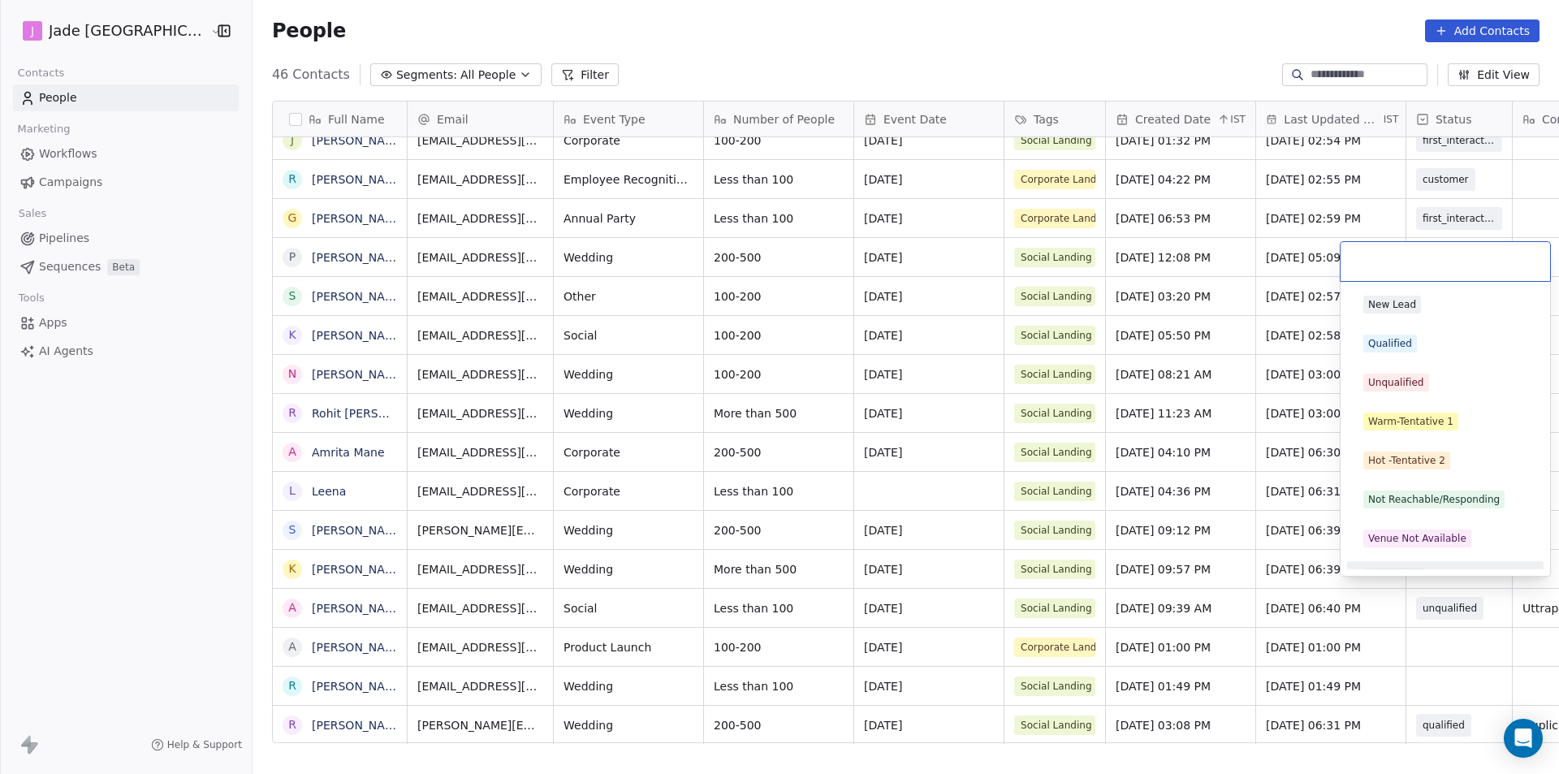
click at [1480, 663] on html "[PERSON_NAME] Mumbai Contacts People Marketing Workflows Campaigns Sales Pipeli…" at bounding box center [779, 387] width 1559 height 774
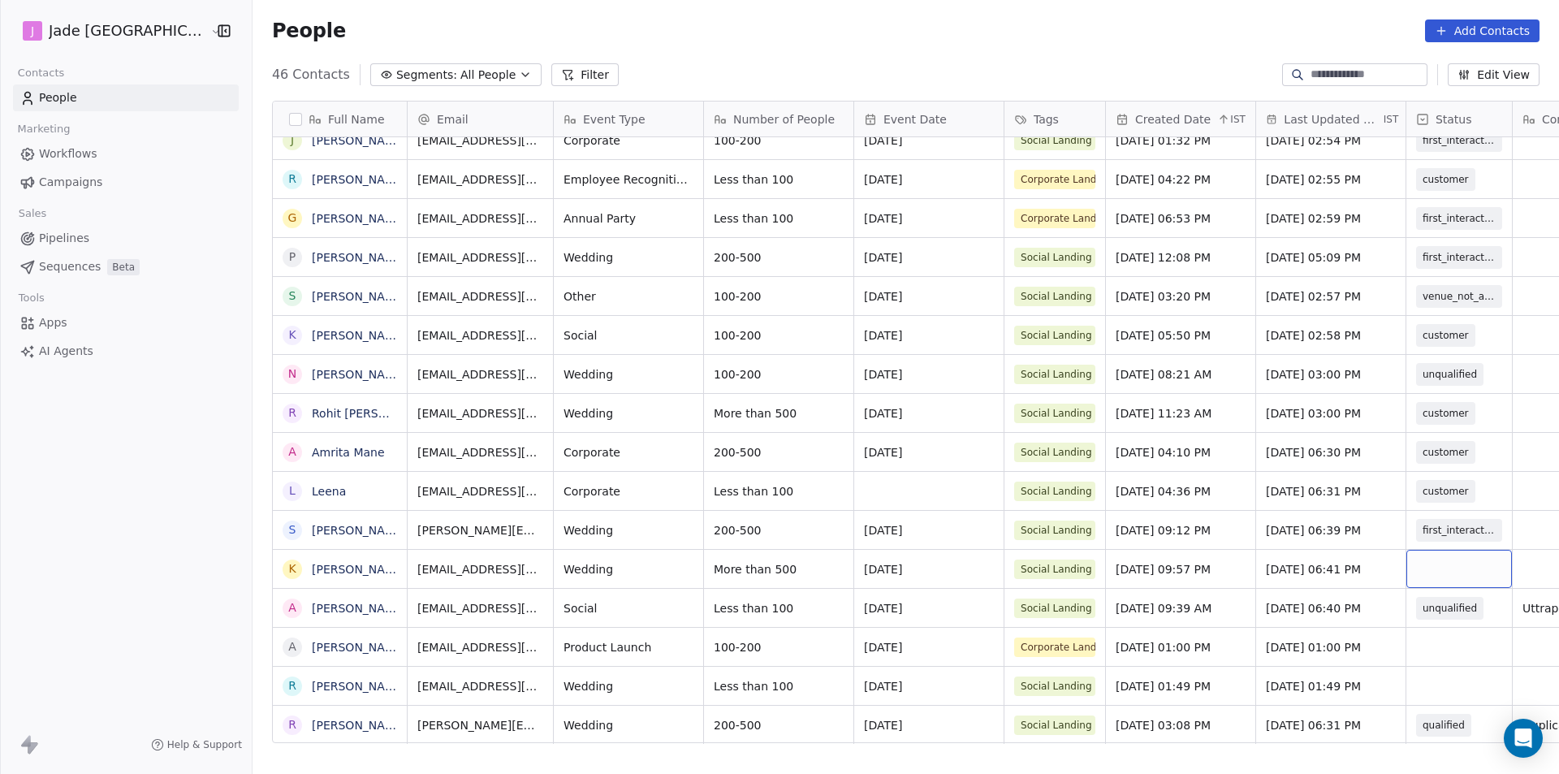
click at [1418, 555] on div "grid" at bounding box center [1459, 569] width 106 height 38
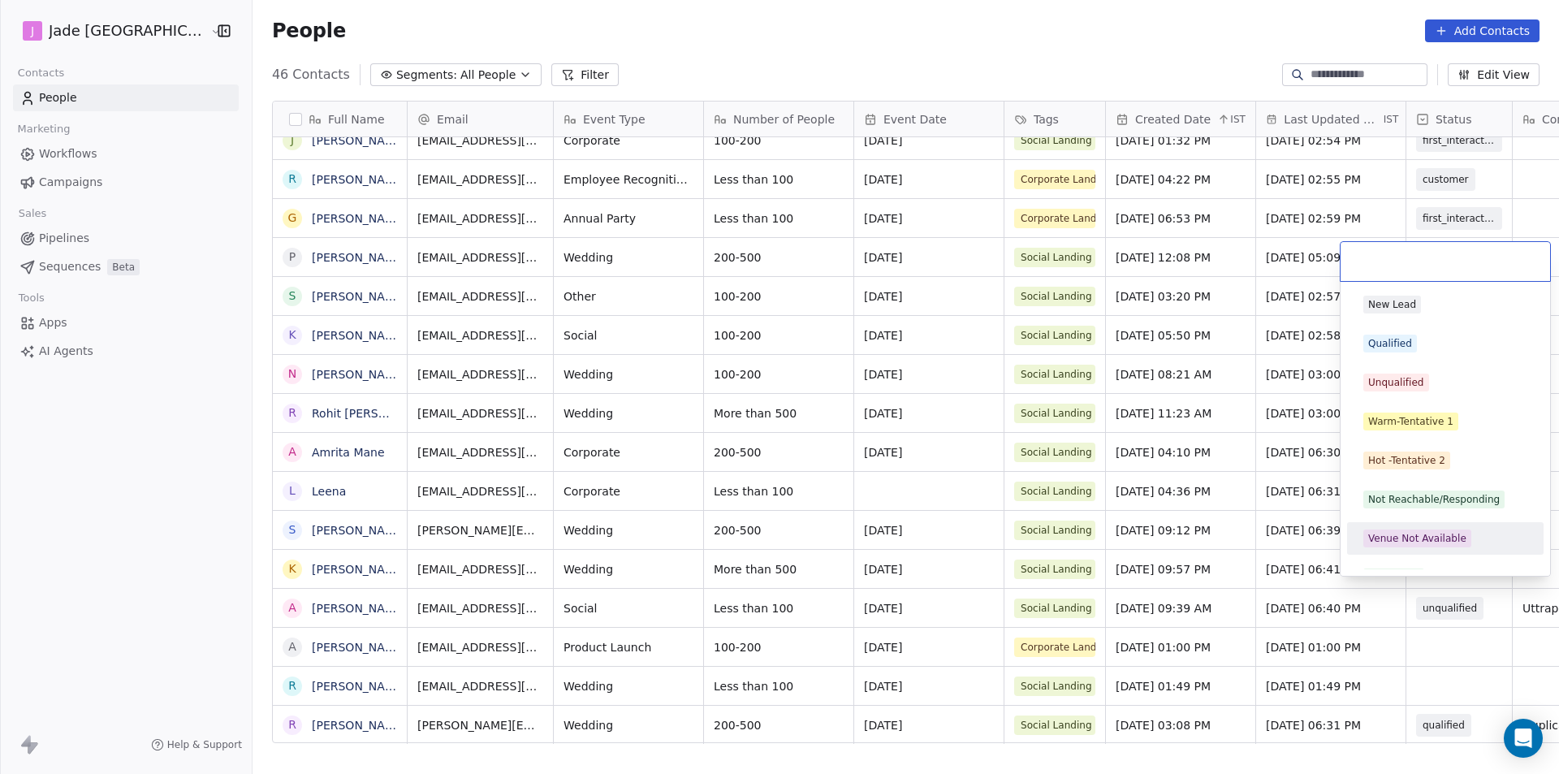
click at [1407, 526] on div "Venue Not Available" at bounding box center [1446, 538] width 184 height 26
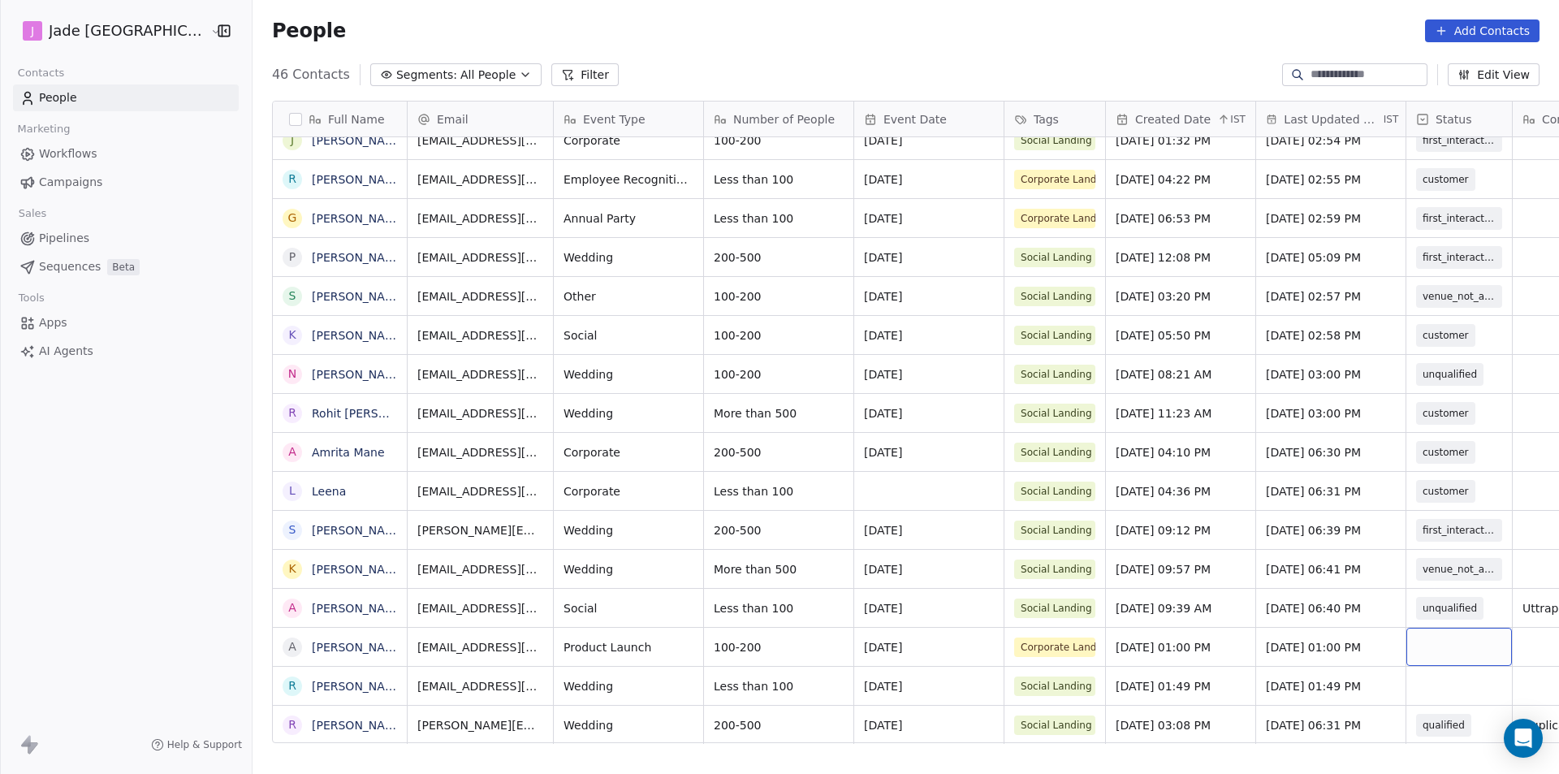
click at [1417, 633] on div "grid" at bounding box center [1459, 647] width 106 height 38
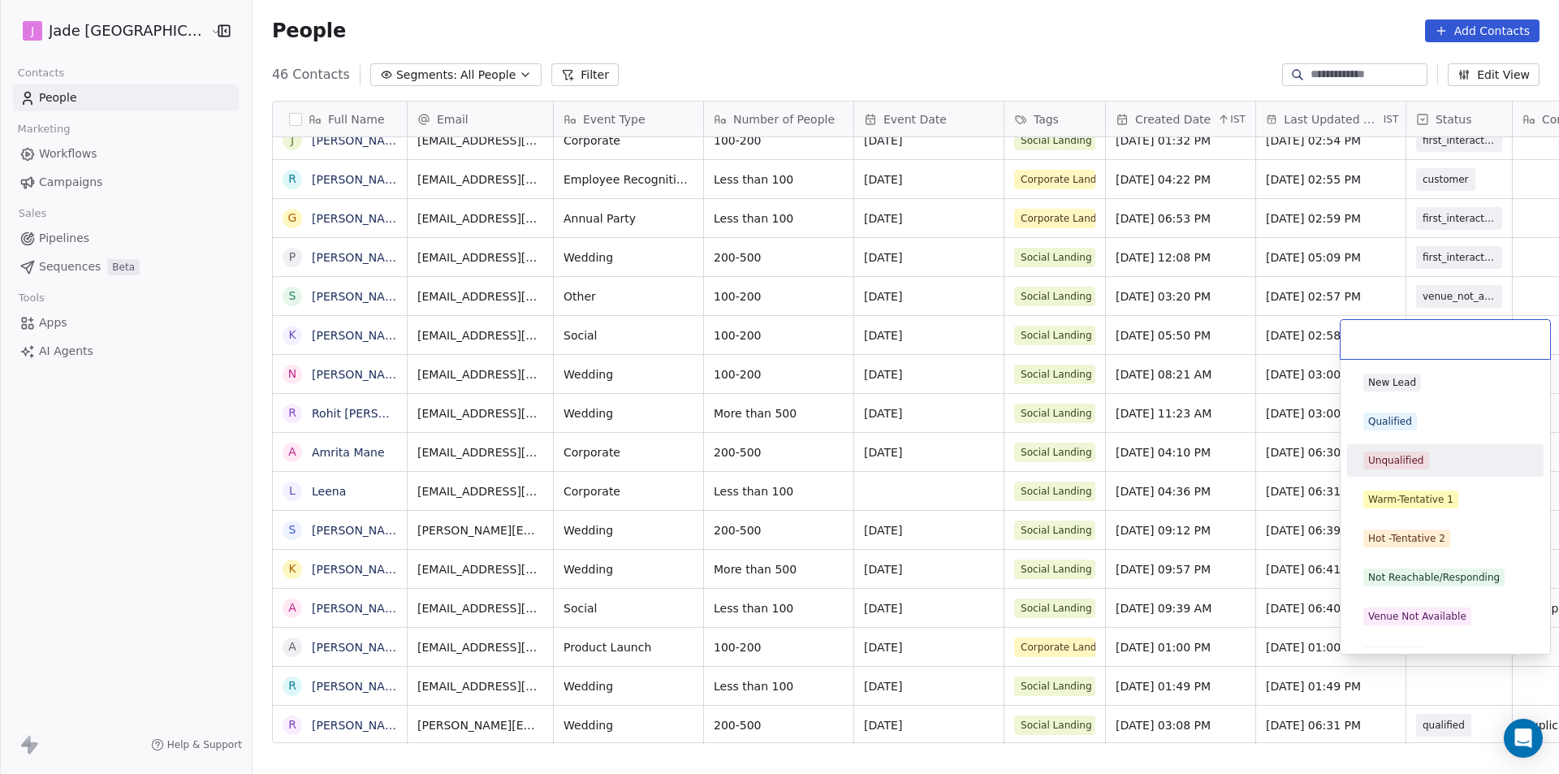
click at [1400, 467] on div "Unqualified" at bounding box center [1396, 460] width 56 height 15
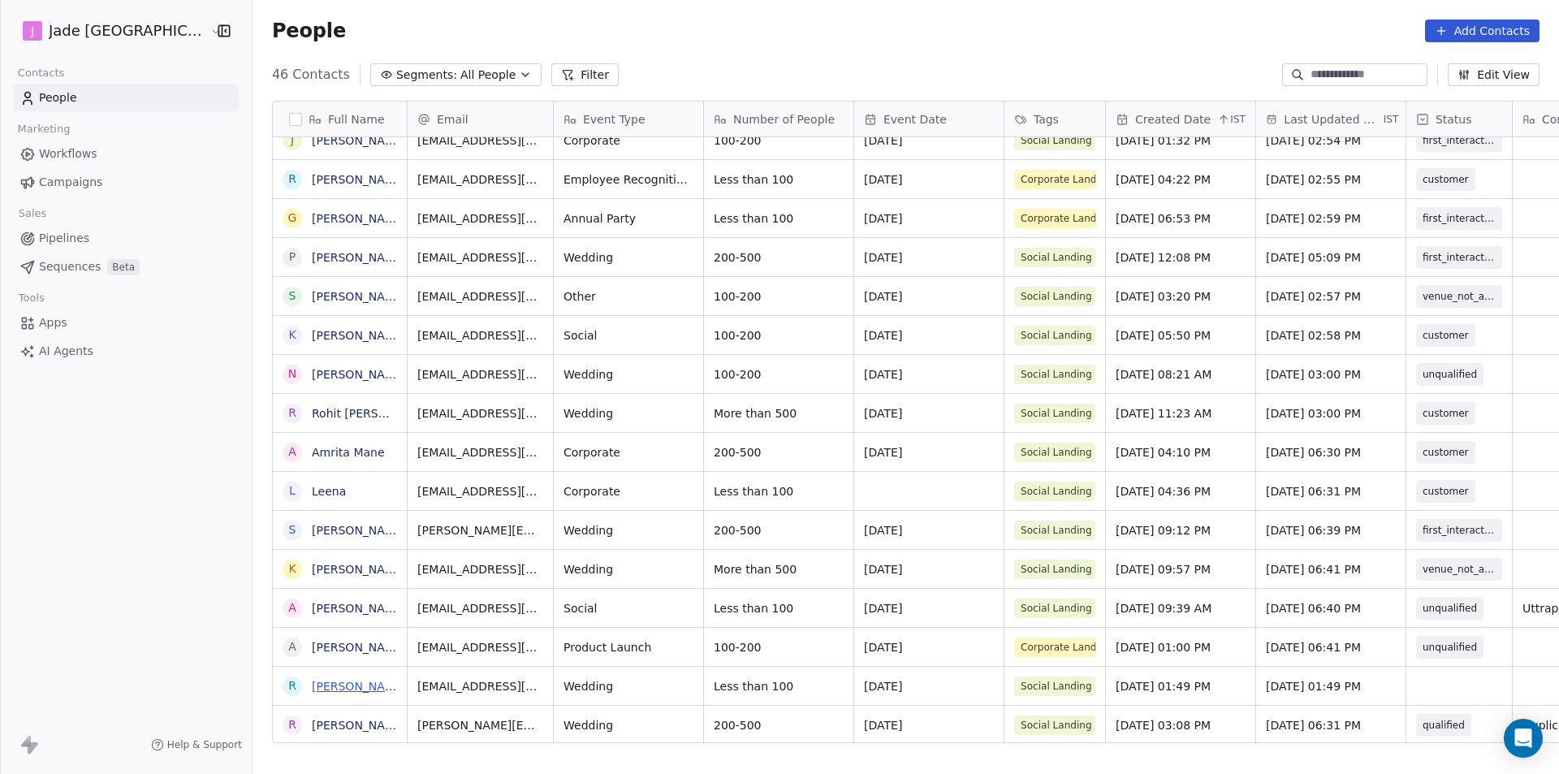
click at [335, 685] on link "[PERSON_NAME]" at bounding box center [359, 686] width 94 height 13
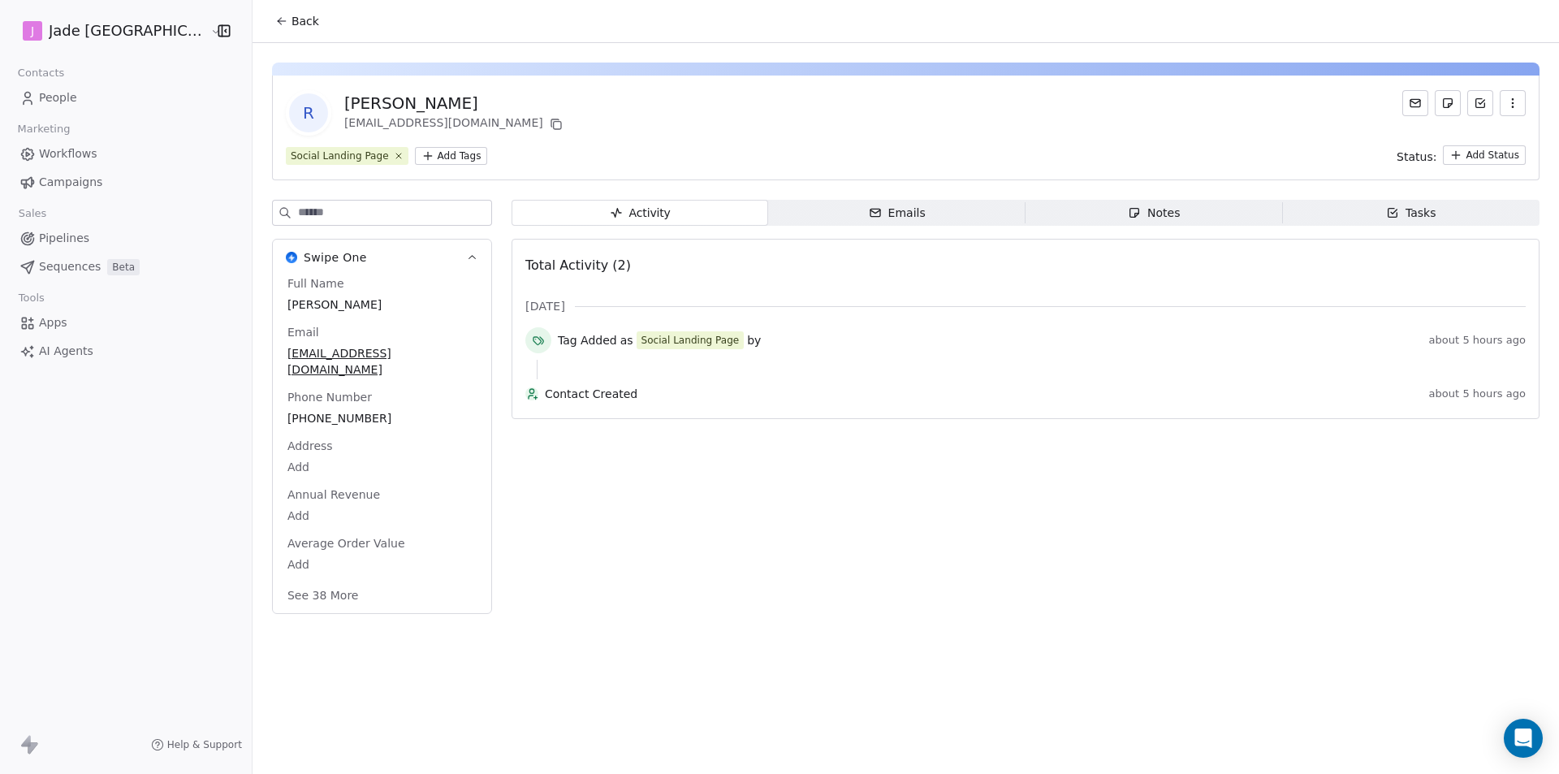
click at [292, 28] on span "Back" at bounding box center [306, 21] width 28 height 16
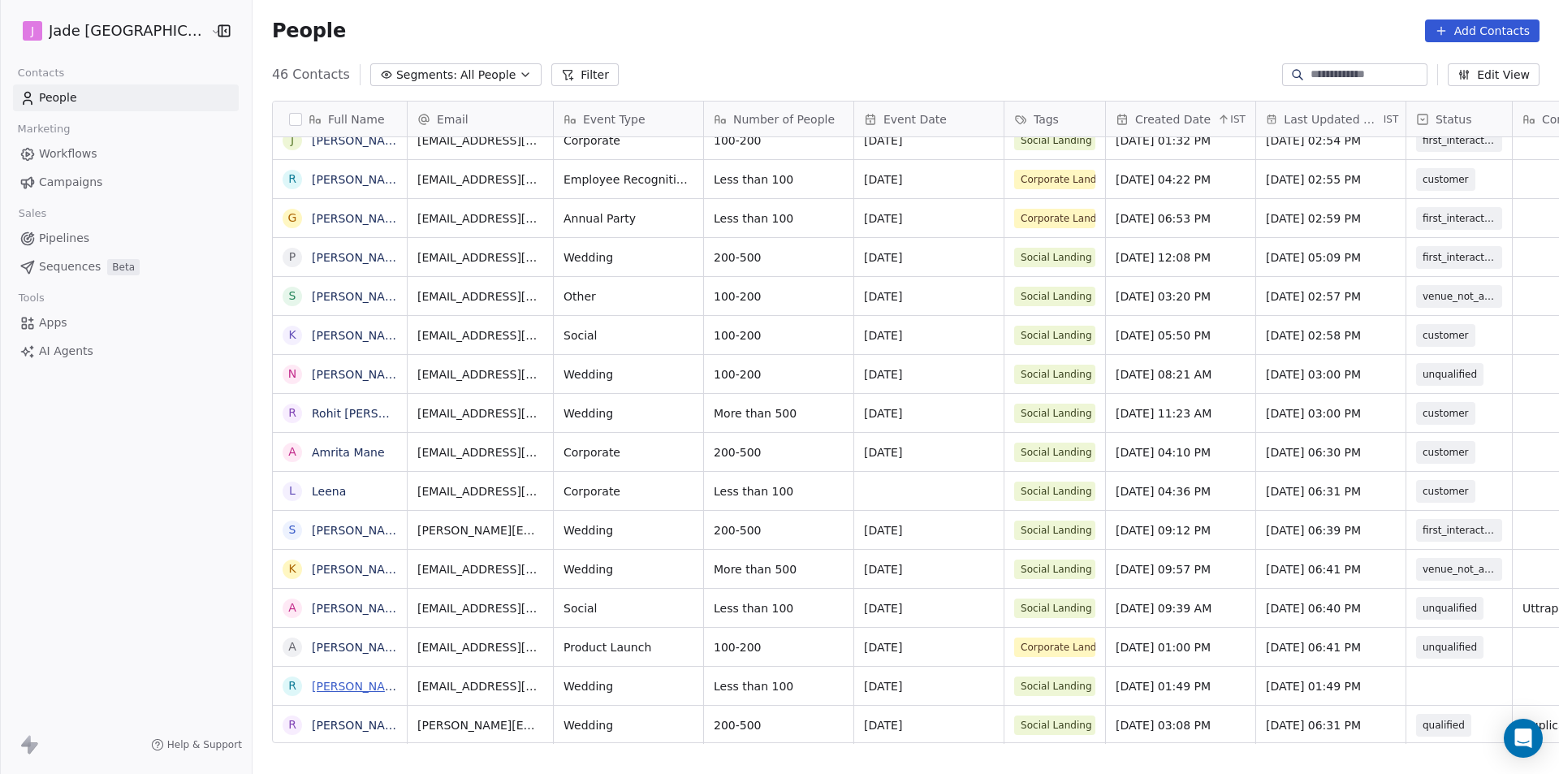
scroll to position [12, 0]
click at [1410, 679] on div "grid" at bounding box center [1459, 686] width 106 height 38
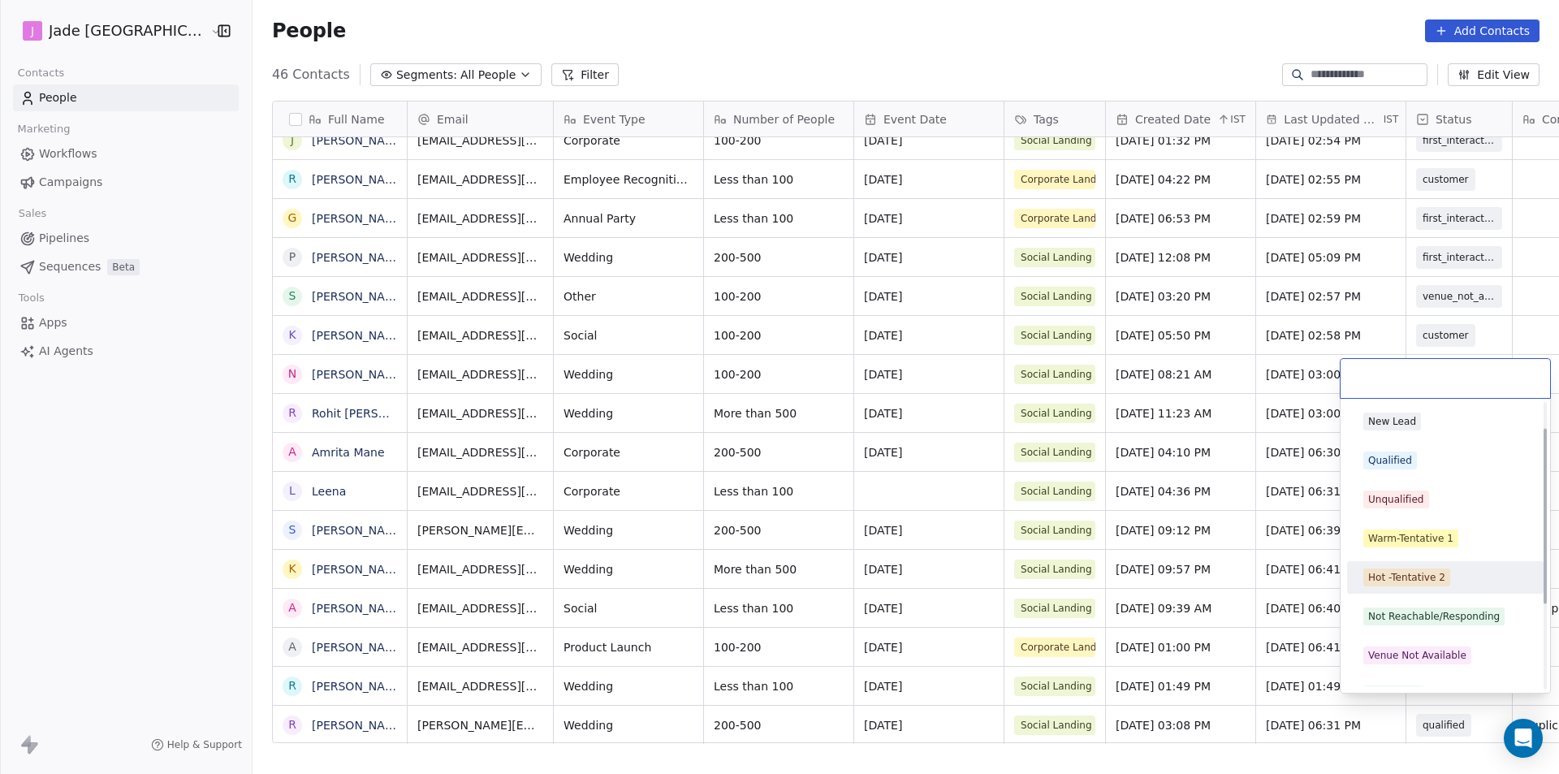
scroll to position [81, 0]
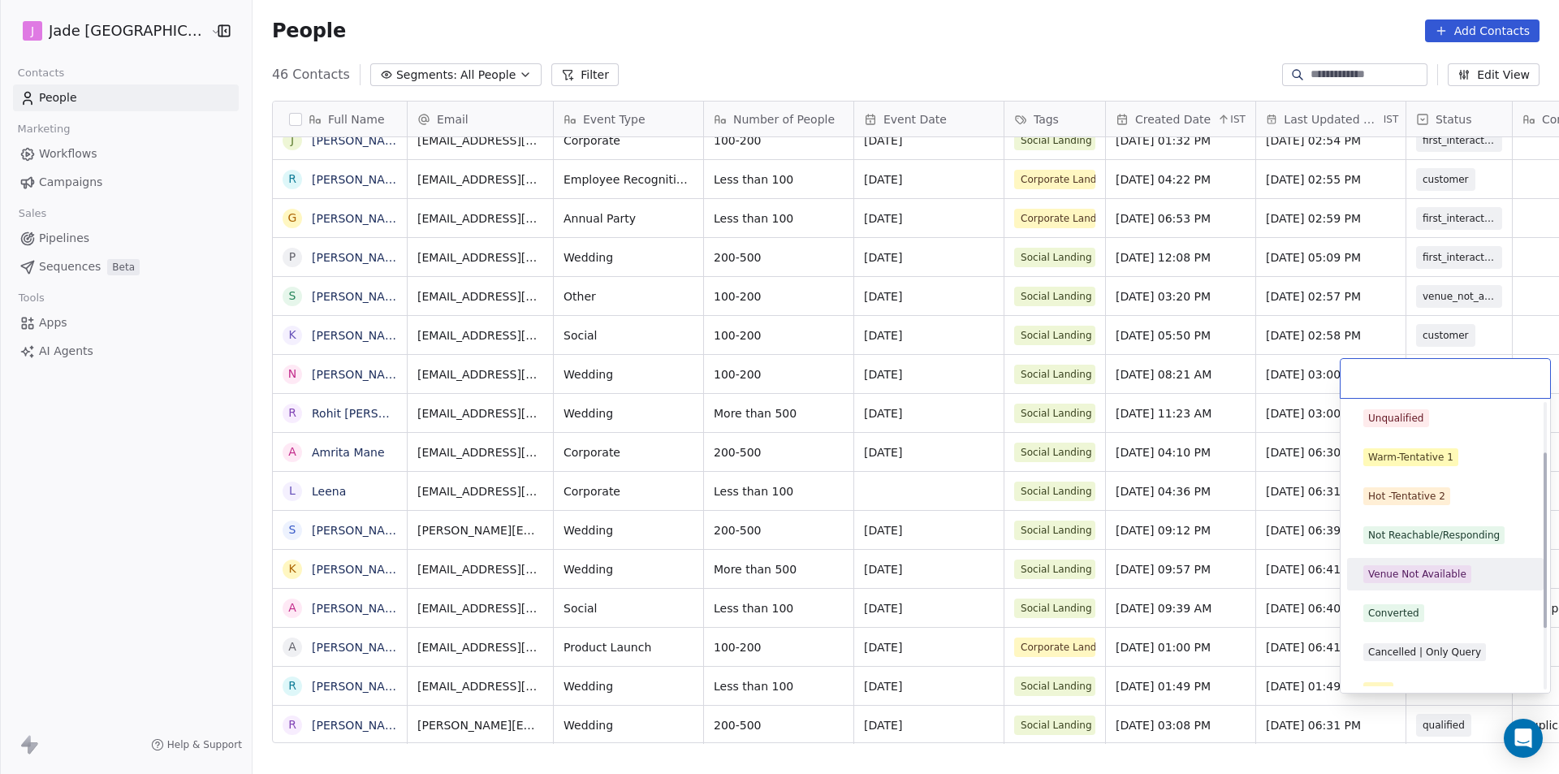
click at [1419, 574] on div "Venue Not Available" at bounding box center [1417, 574] width 98 height 15
